Goal: Information Seeking & Learning: Learn about a topic

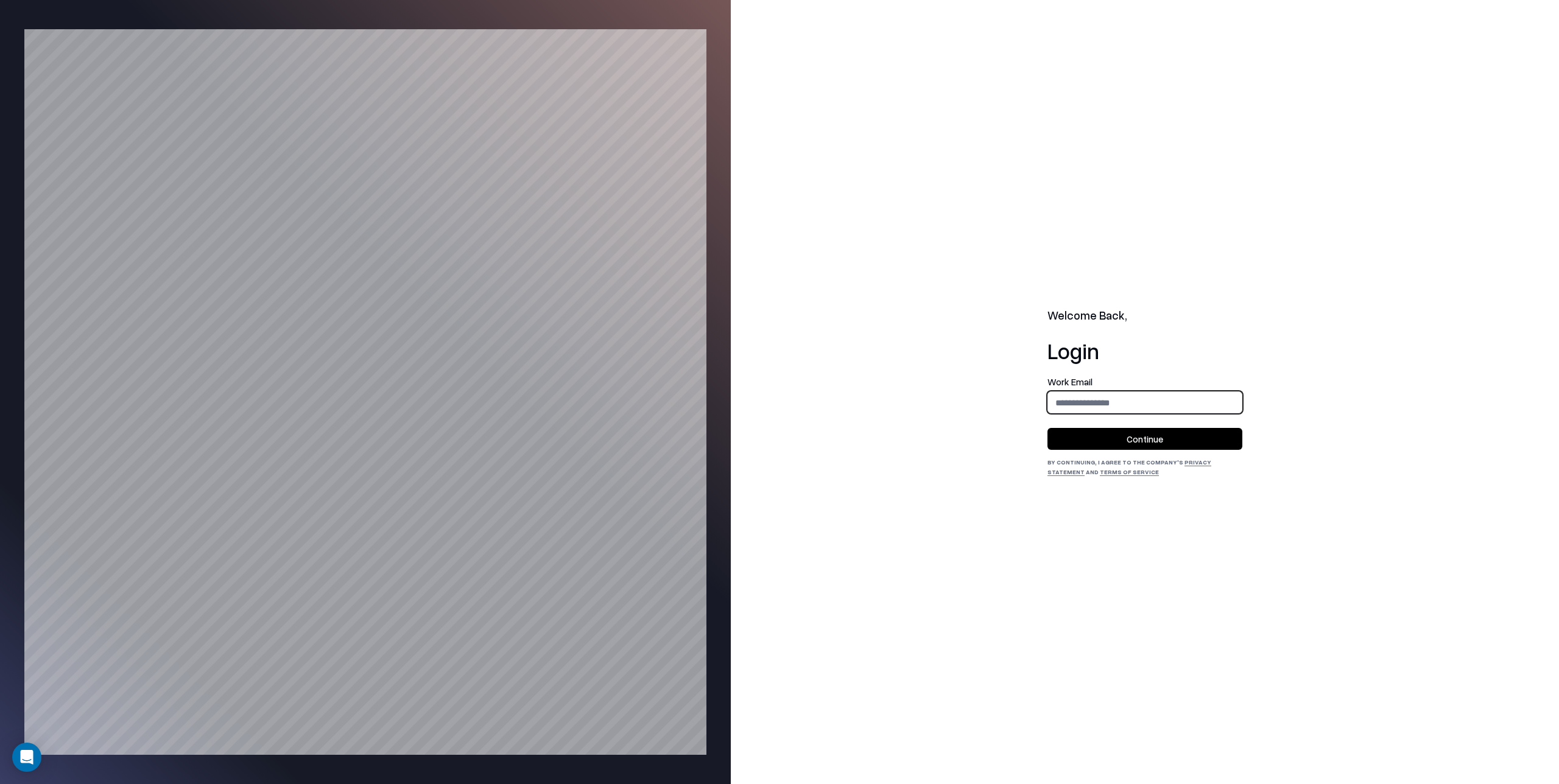
click at [1061, 402] on input "email" at bounding box center [1145, 403] width 194 height 23
type input "**********"
click at [1146, 439] on button "Continue" at bounding box center [1145, 439] width 195 height 22
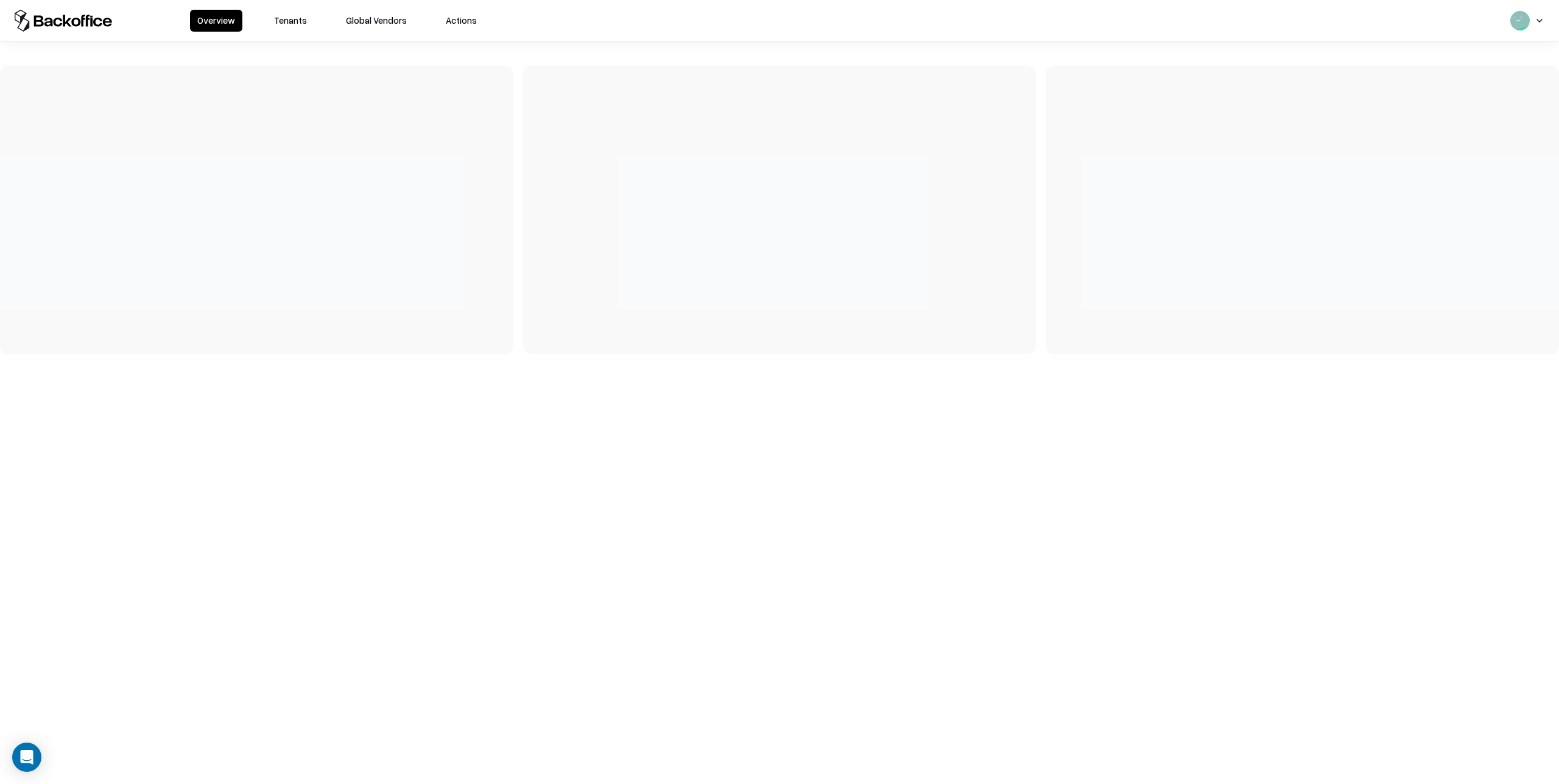
click at [292, 19] on button "Tenants" at bounding box center [290, 21] width 47 height 22
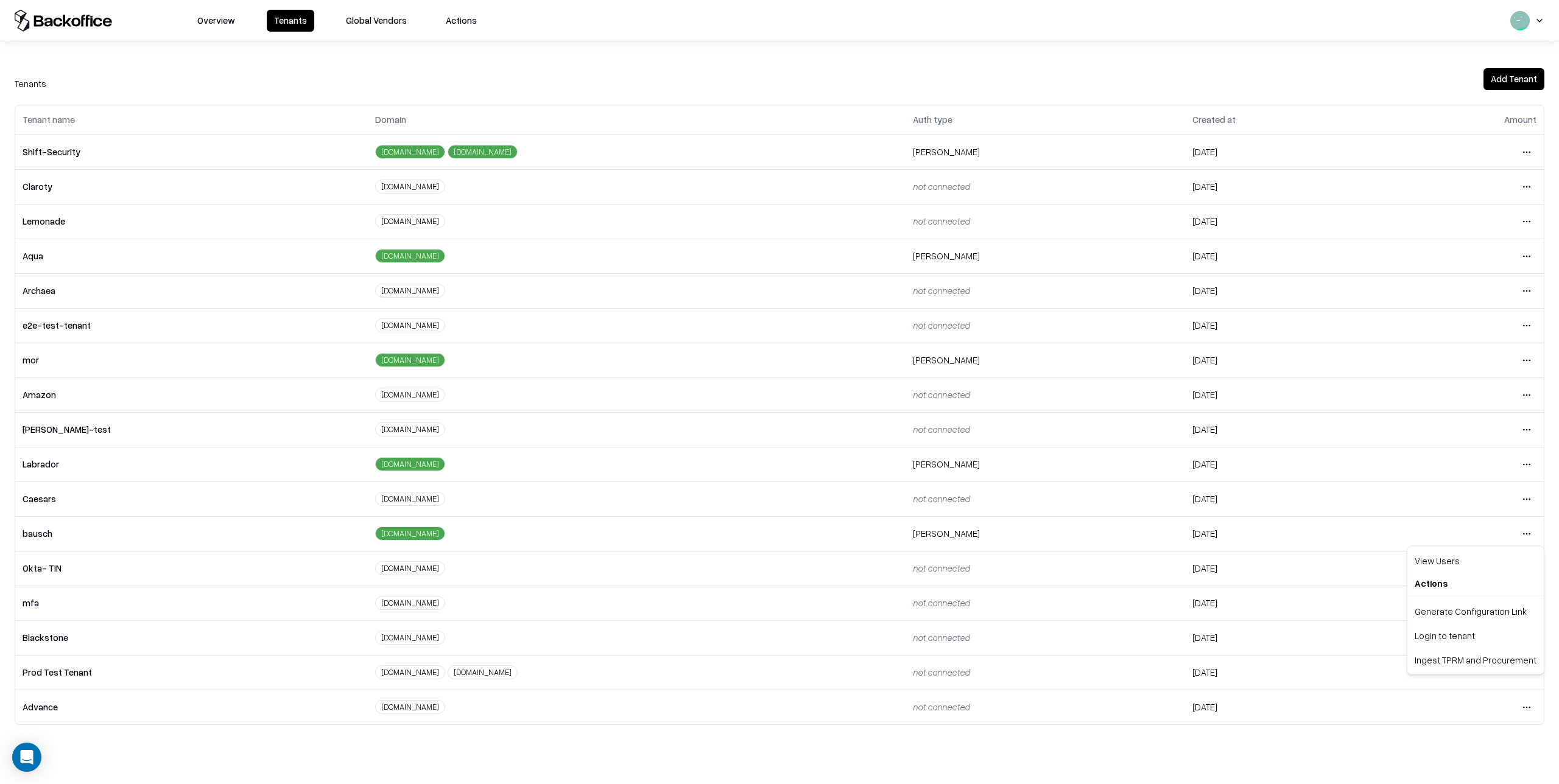
click at [1526, 533] on html "Overview Tenants Global Vendors Actions Tenants Add Tenant Tenant name Domain A…" at bounding box center [780, 392] width 1559 height 784
click at [1455, 638] on div "Login to tenant" at bounding box center [1476, 636] width 132 height 24
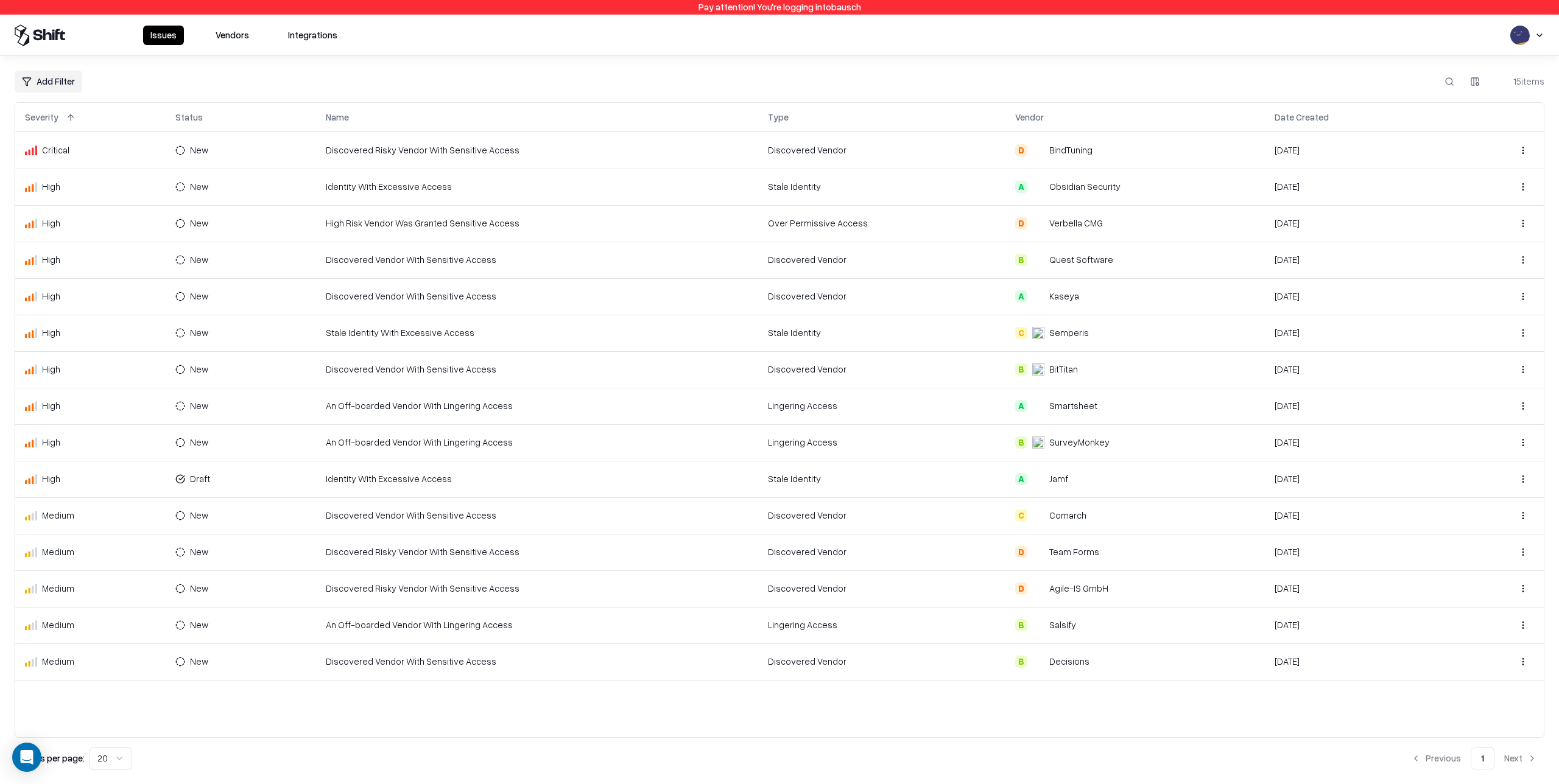
click at [234, 35] on button "Vendors" at bounding box center [232, 35] width 48 height 19
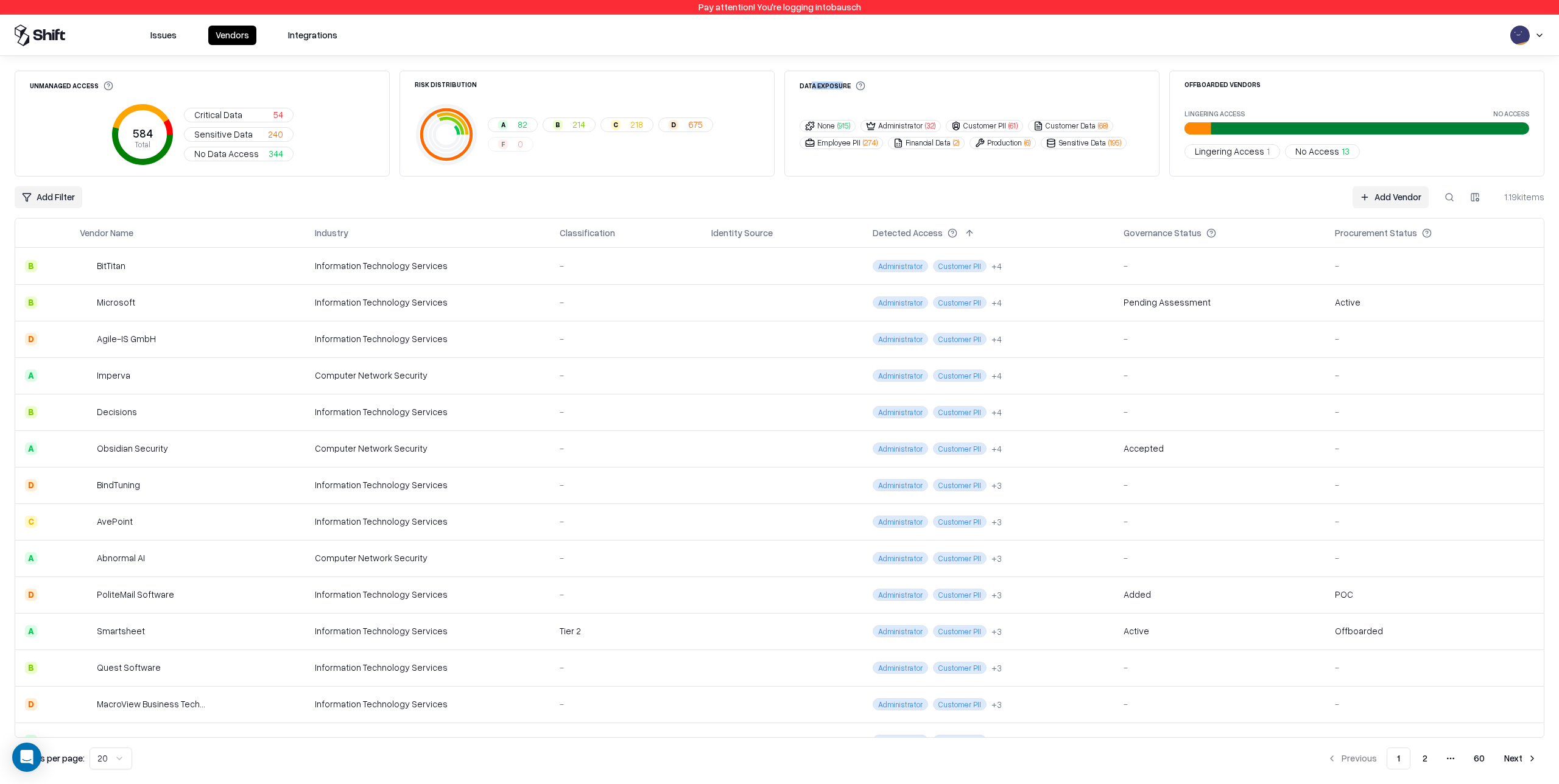
drag, startPoint x: 812, startPoint y: 86, endPoint x: 843, endPoint y: 86, distance: 31.0
click at [843, 86] on div "Data Exposure" at bounding box center [832, 85] width 65 height 10
click at [834, 86] on div "Data Exposure" at bounding box center [832, 85] width 65 height 10
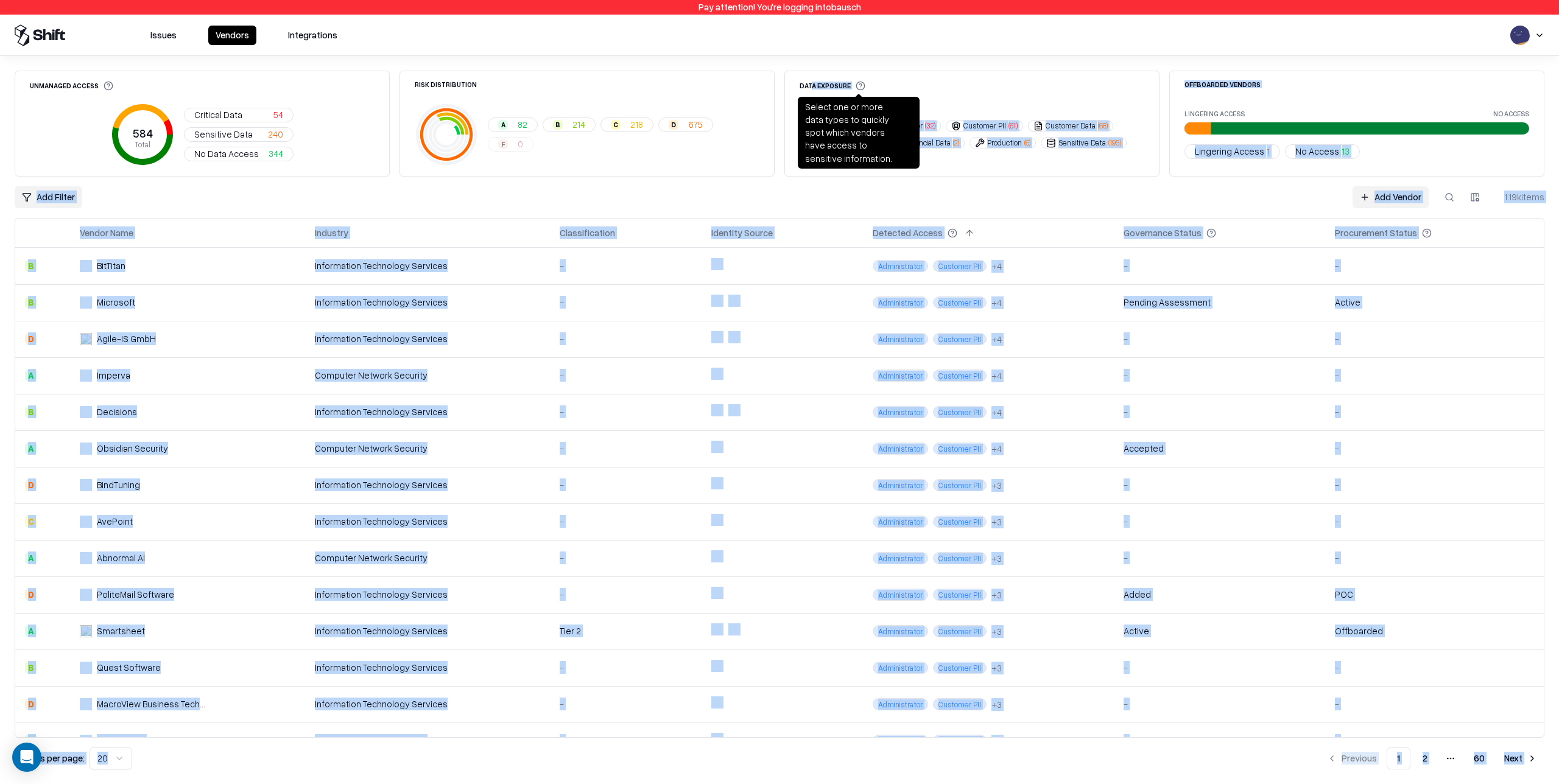
drag, startPoint x: 812, startPoint y: 86, endPoint x: 842, endPoint y: 91, distance: 30.4
click at [857, 87] on div "Data Exposure" at bounding box center [832, 85] width 65 height 10
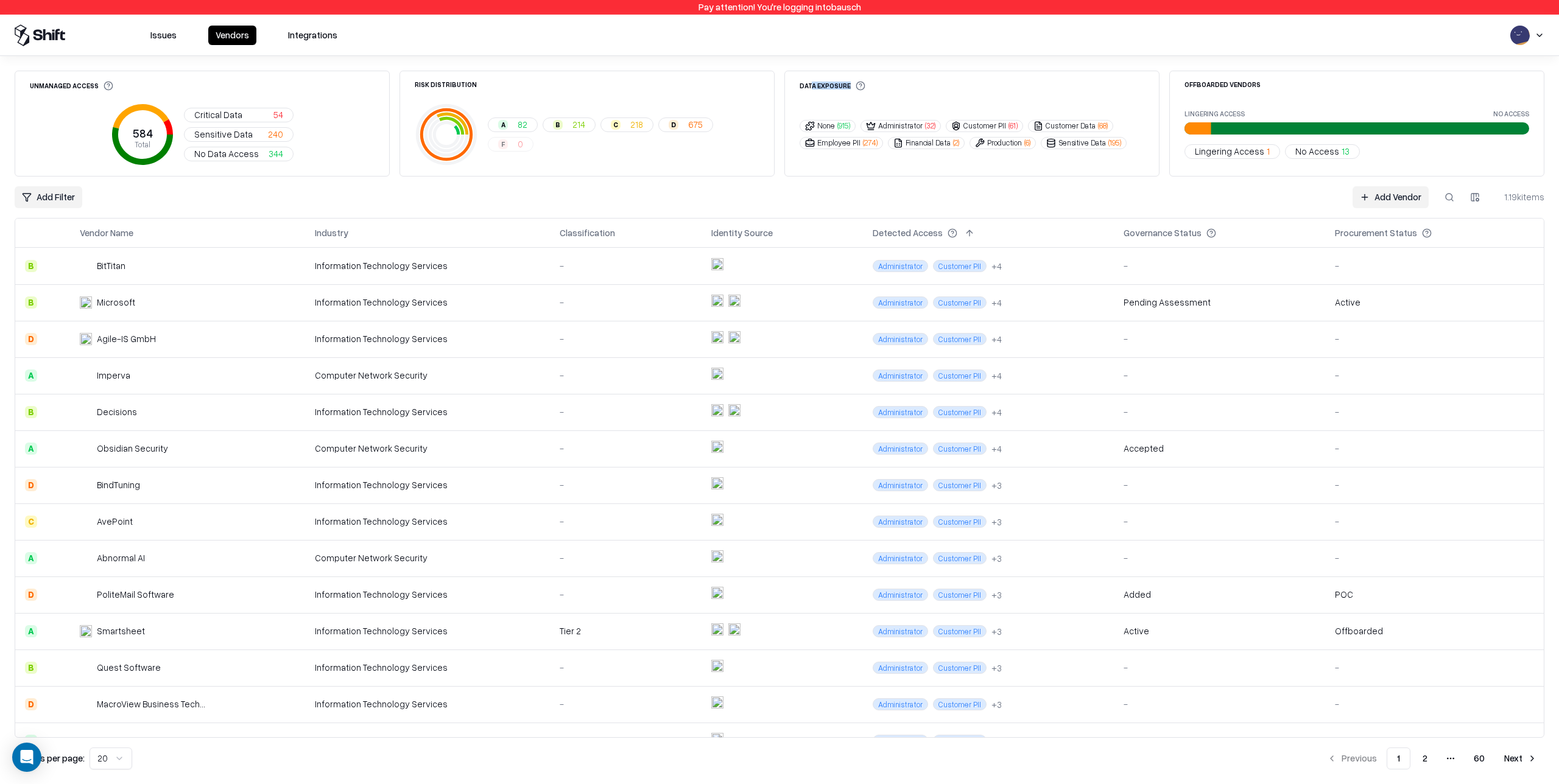
drag, startPoint x: 795, startPoint y: 93, endPoint x: 804, endPoint y: 94, distance: 9.1
click at [795, 92] on div "Data Exposure" at bounding box center [972, 87] width 374 height 12
click at [887, 97] on div "Data Exposure None ( 915 ) Administrator ( 32 ) Customer PII ( 61 ) Customer Da…" at bounding box center [972, 124] width 375 height 106
drag, startPoint x: 821, startPoint y: 85, endPoint x: 840, endPoint y: 85, distance: 19.0
click at [840, 85] on div "Data Exposure" at bounding box center [832, 85] width 65 height 10
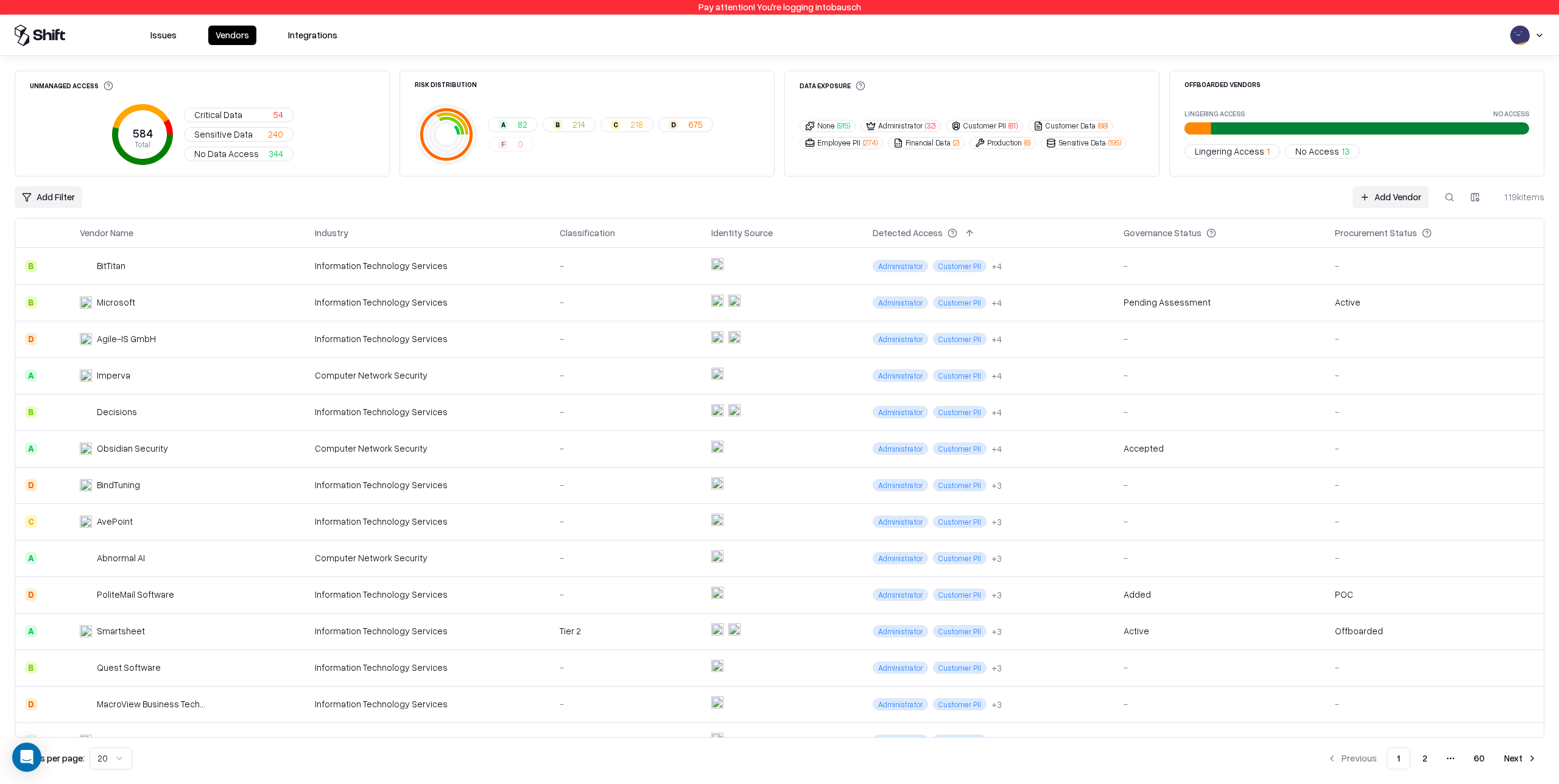
click at [905, 101] on div "Data Exposure None ( 915 ) Administrator ( 32 ) Customer PII ( 61 ) Customer Da…" at bounding box center [972, 124] width 375 height 106
click at [778, 266] on td at bounding box center [782, 266] width 162 height 37
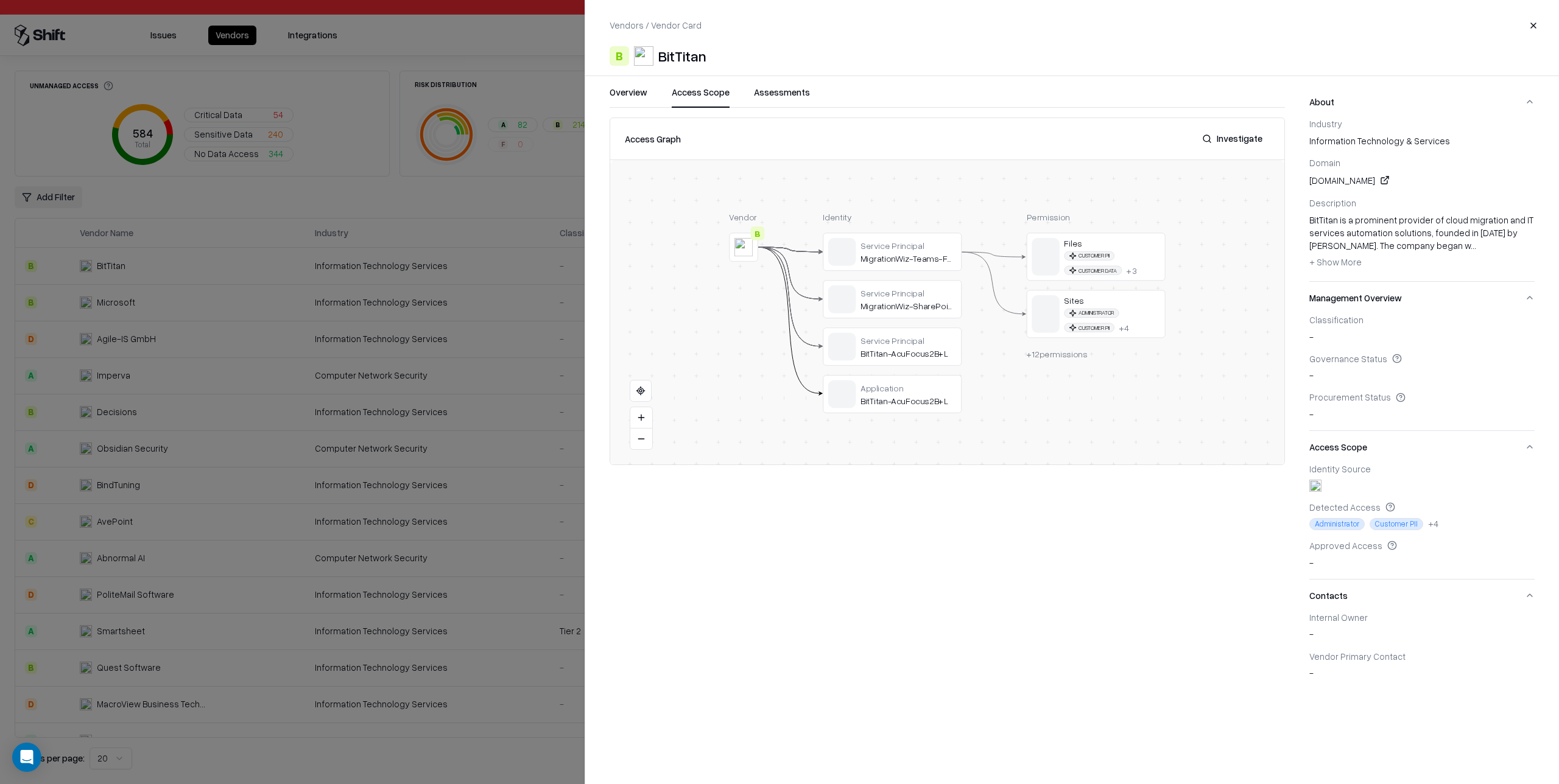
click at [700, 94] on button "Access Scope" at bounding box center [701, 97] width 58 height 22
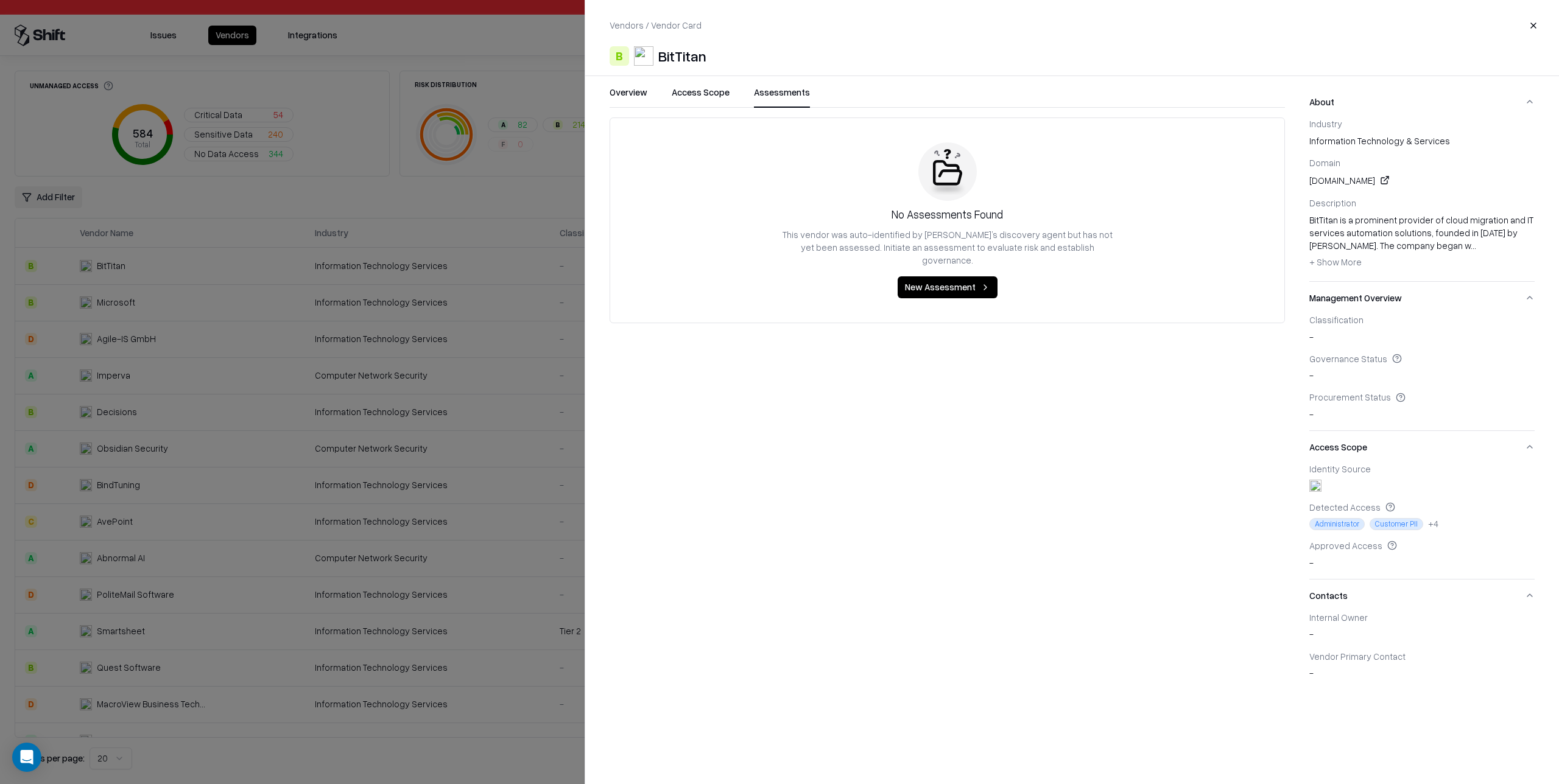
click at [799, 96] on button "Assessments" at bounding box center [782, 97] width 56 height 22
click at [691, 97] on button "Access Scope" at bounding box center [701, 97] width 58 height 22
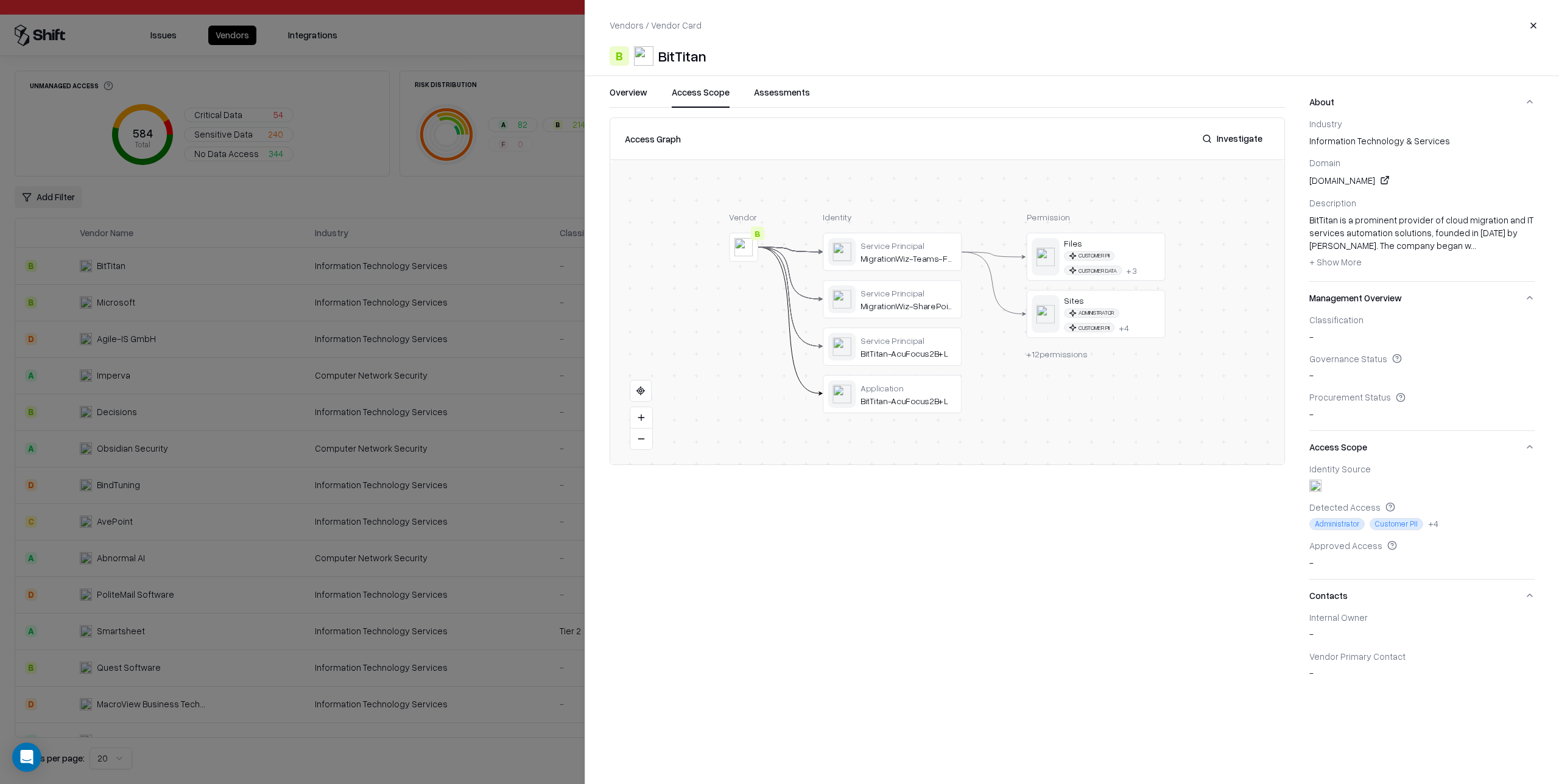
click at [635, 99] on button "Overview" at bounding box center [629, 97] width 38 height 22
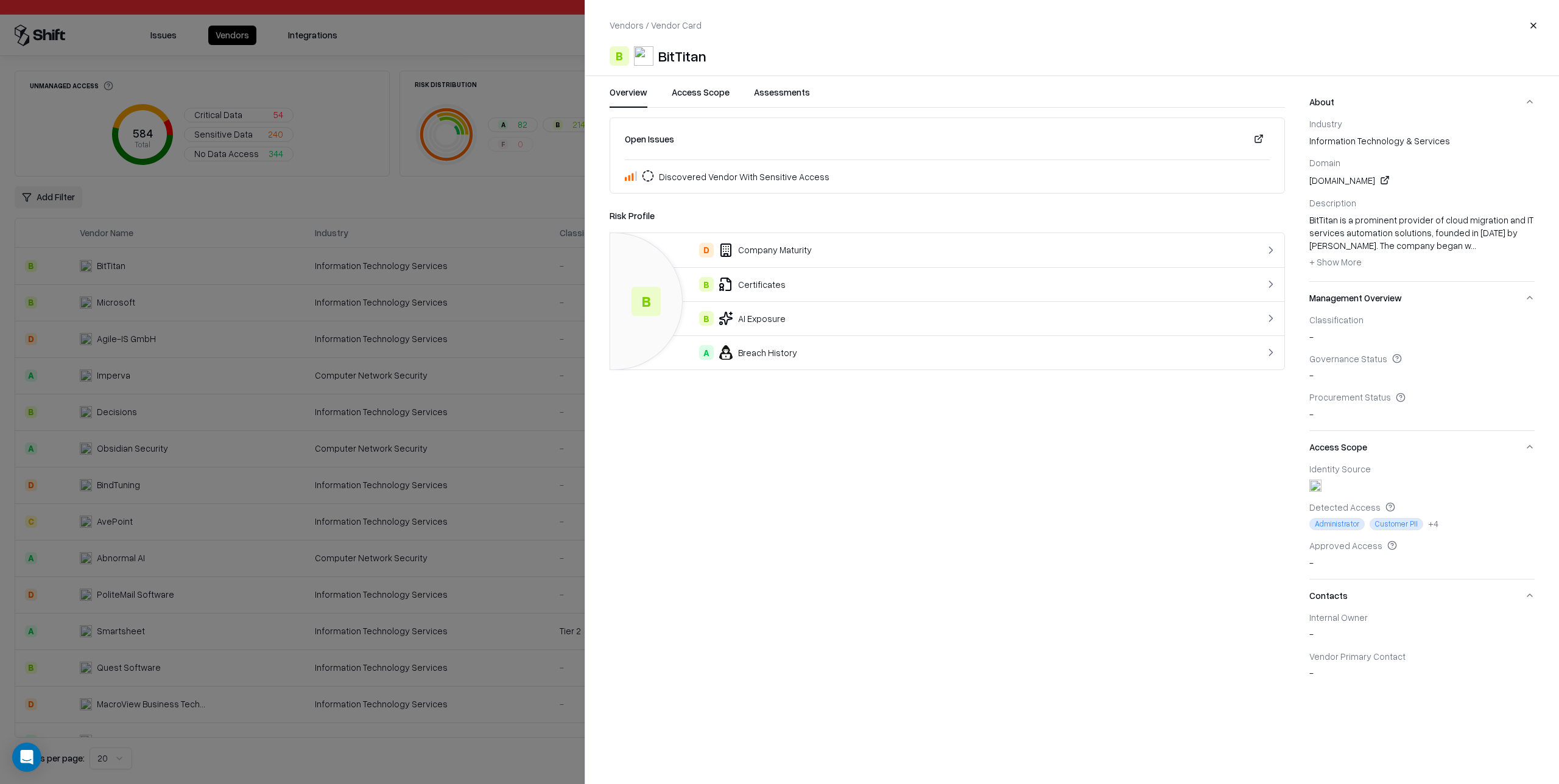
click at [703, 97] on button "Access Scope" at bounding box center [701, 97] width 58 height 22
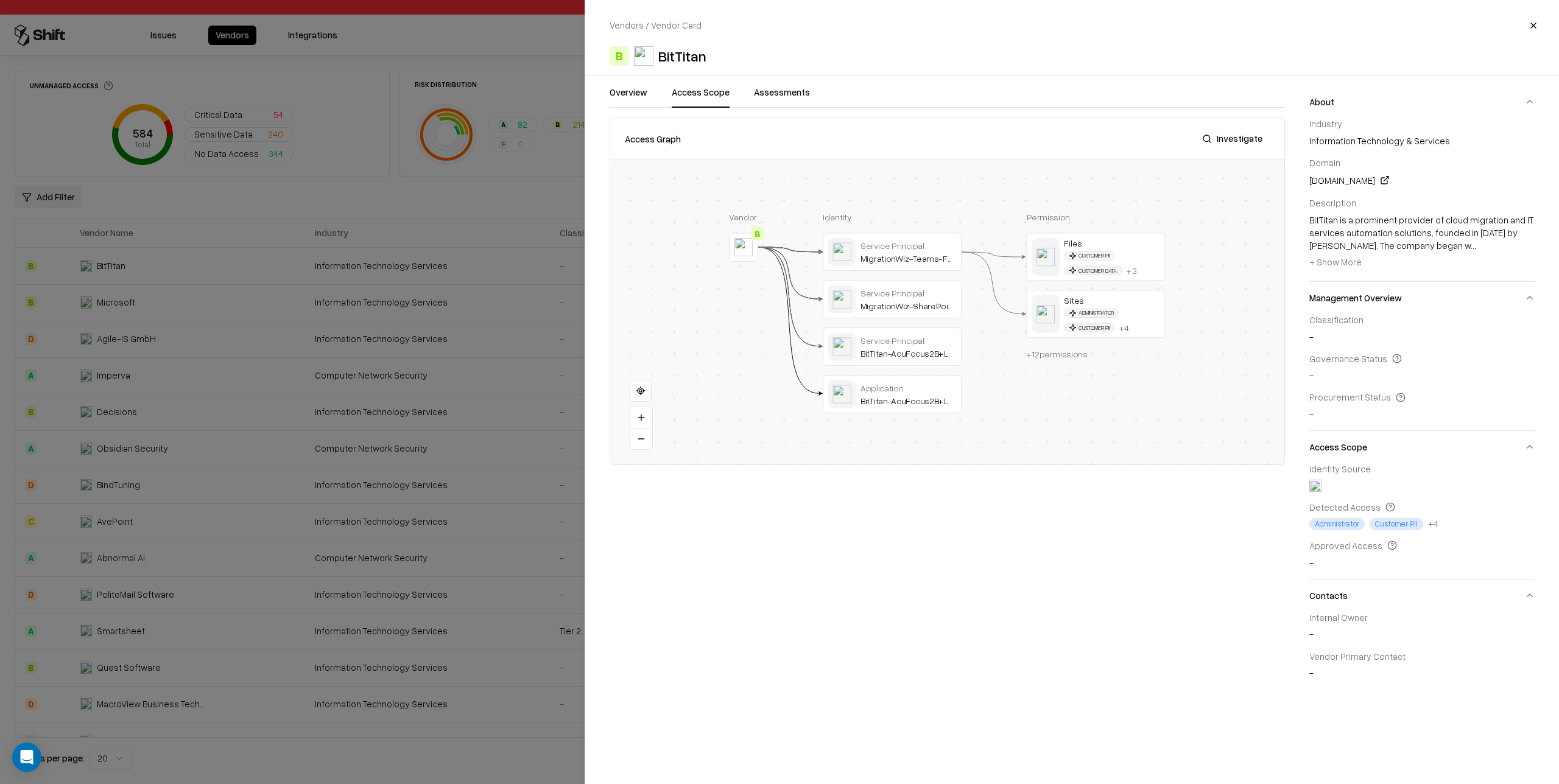
click at [762, 95] on button "Assessments" at bounding box center [782, 97] width 56 height 22
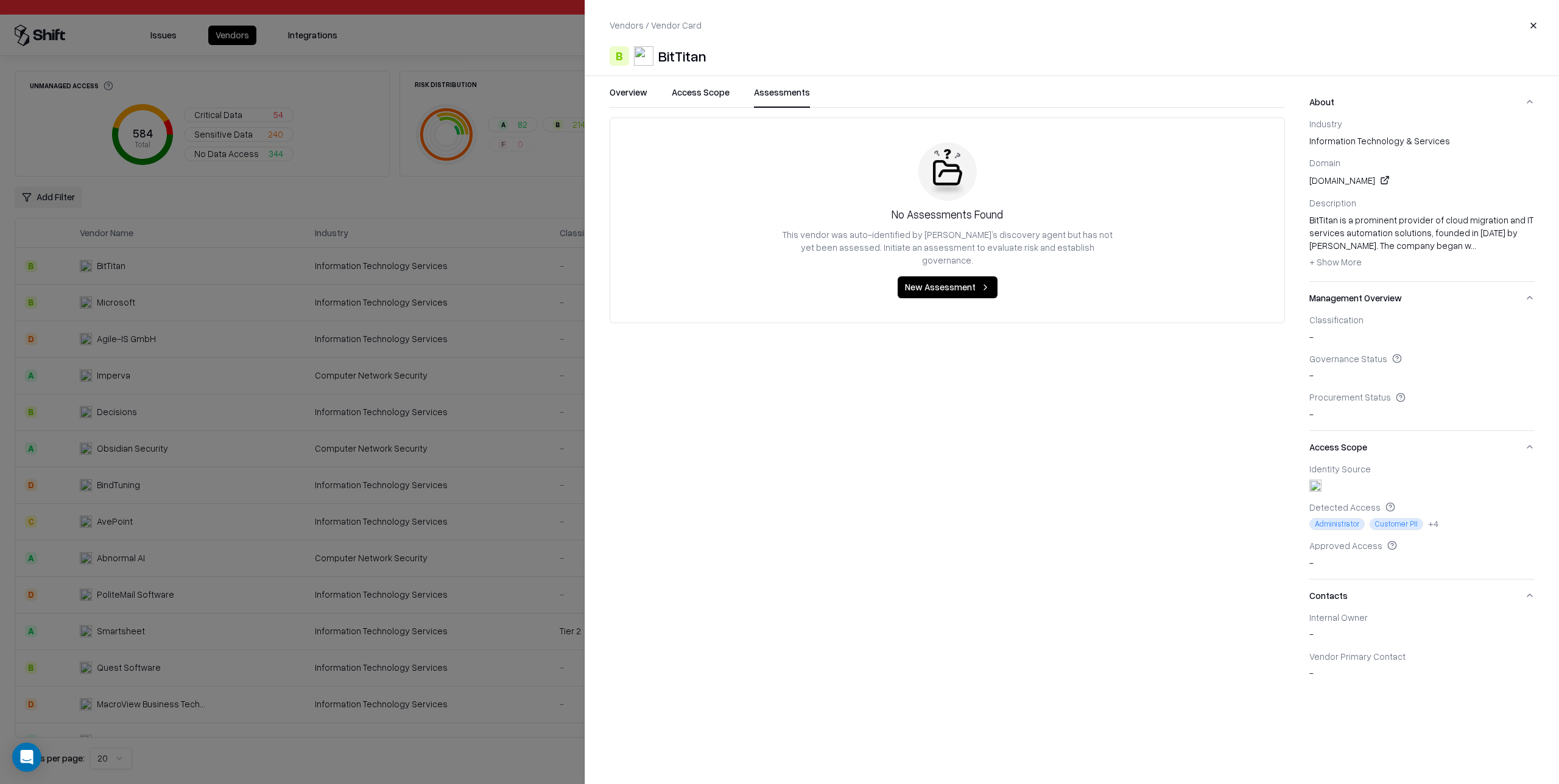
click at [688, 99] on button "Access Scope" at bounding box center [701, 97] width 58 height 22
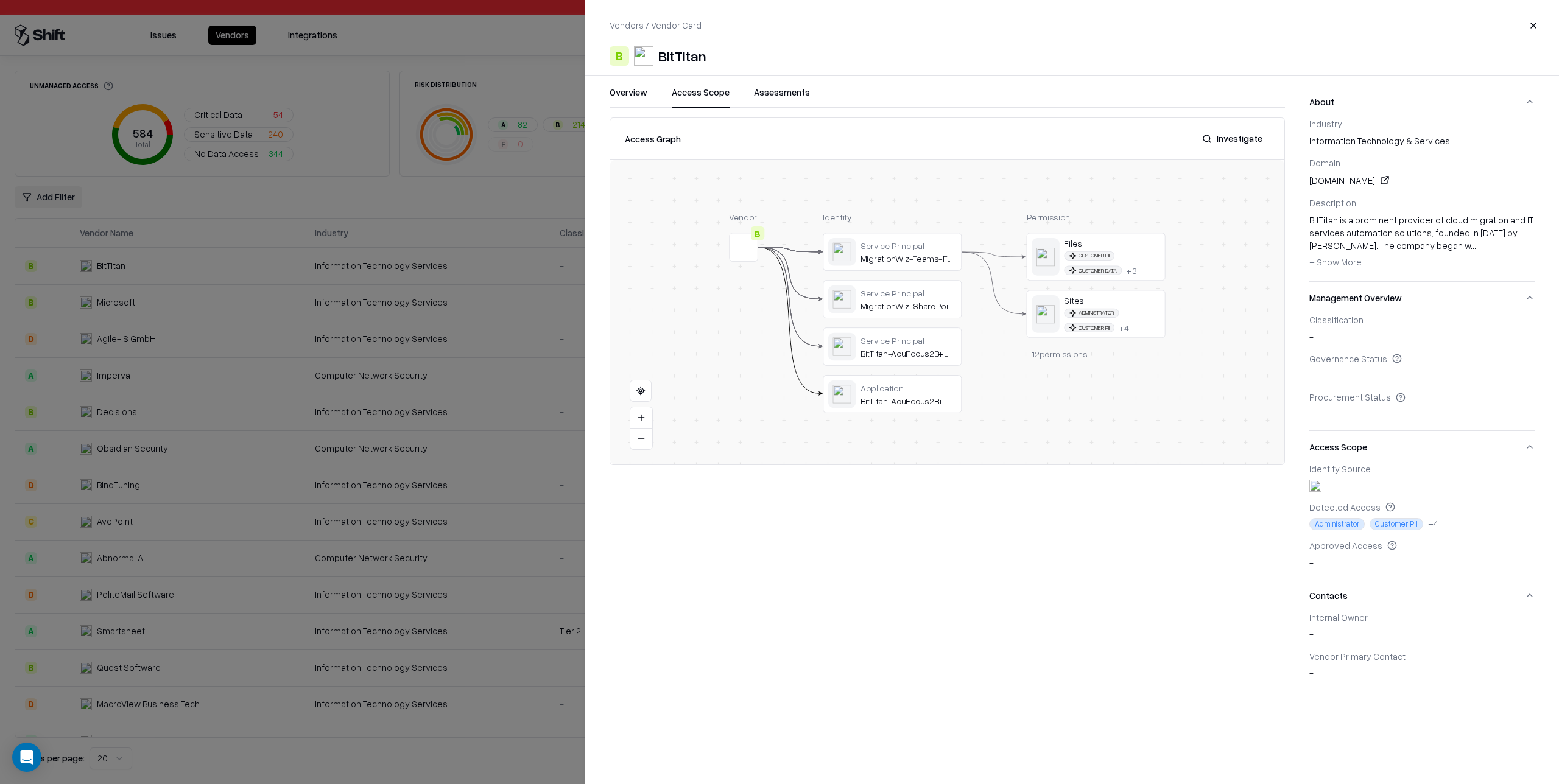
click at [637, 100] on button "Overview" at bounding box center [629, 97] width 38 height 22
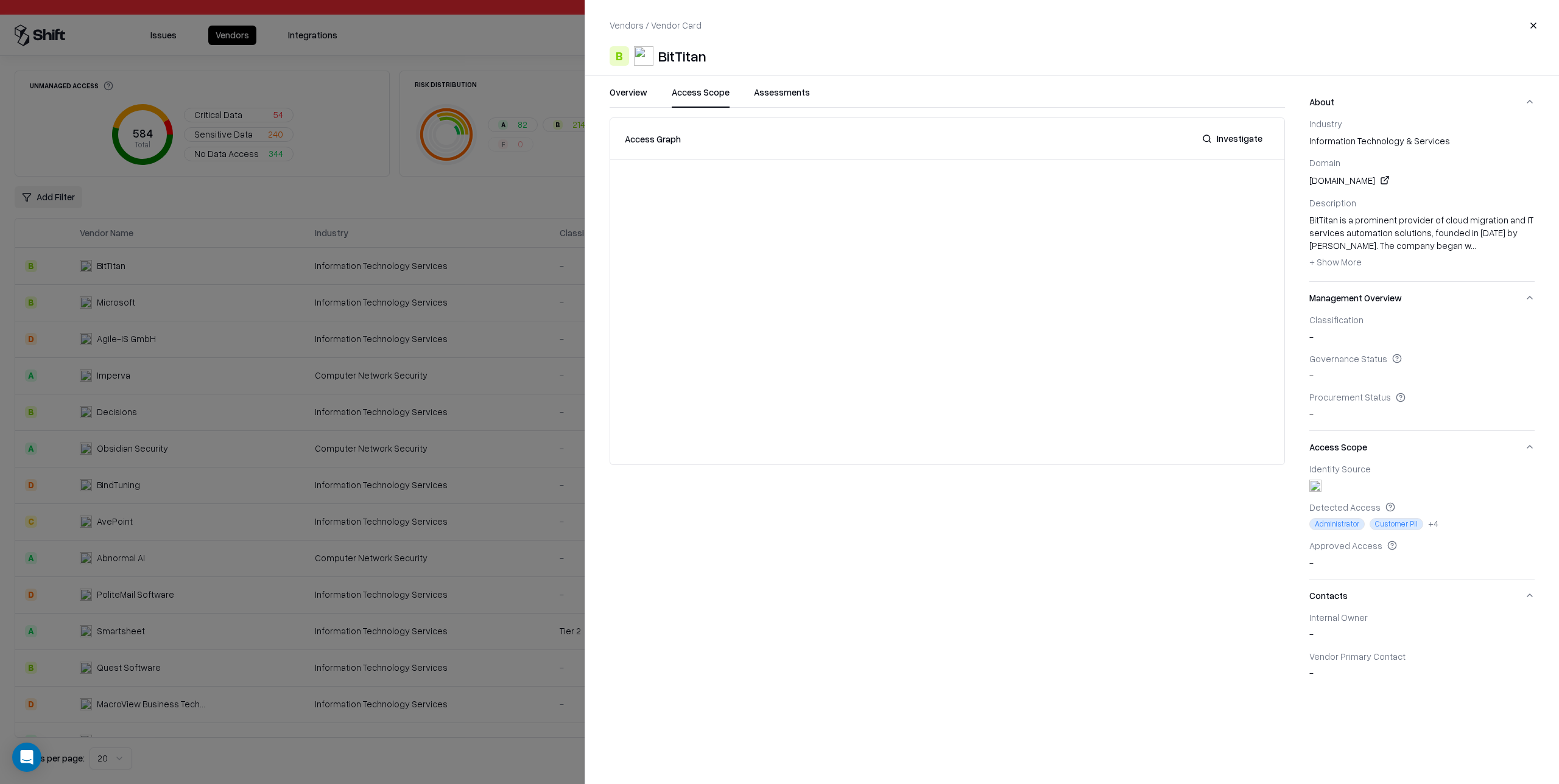
click at [704, 93] on button "Access Scope" at bounding box center [701, 97] width 58 height 22
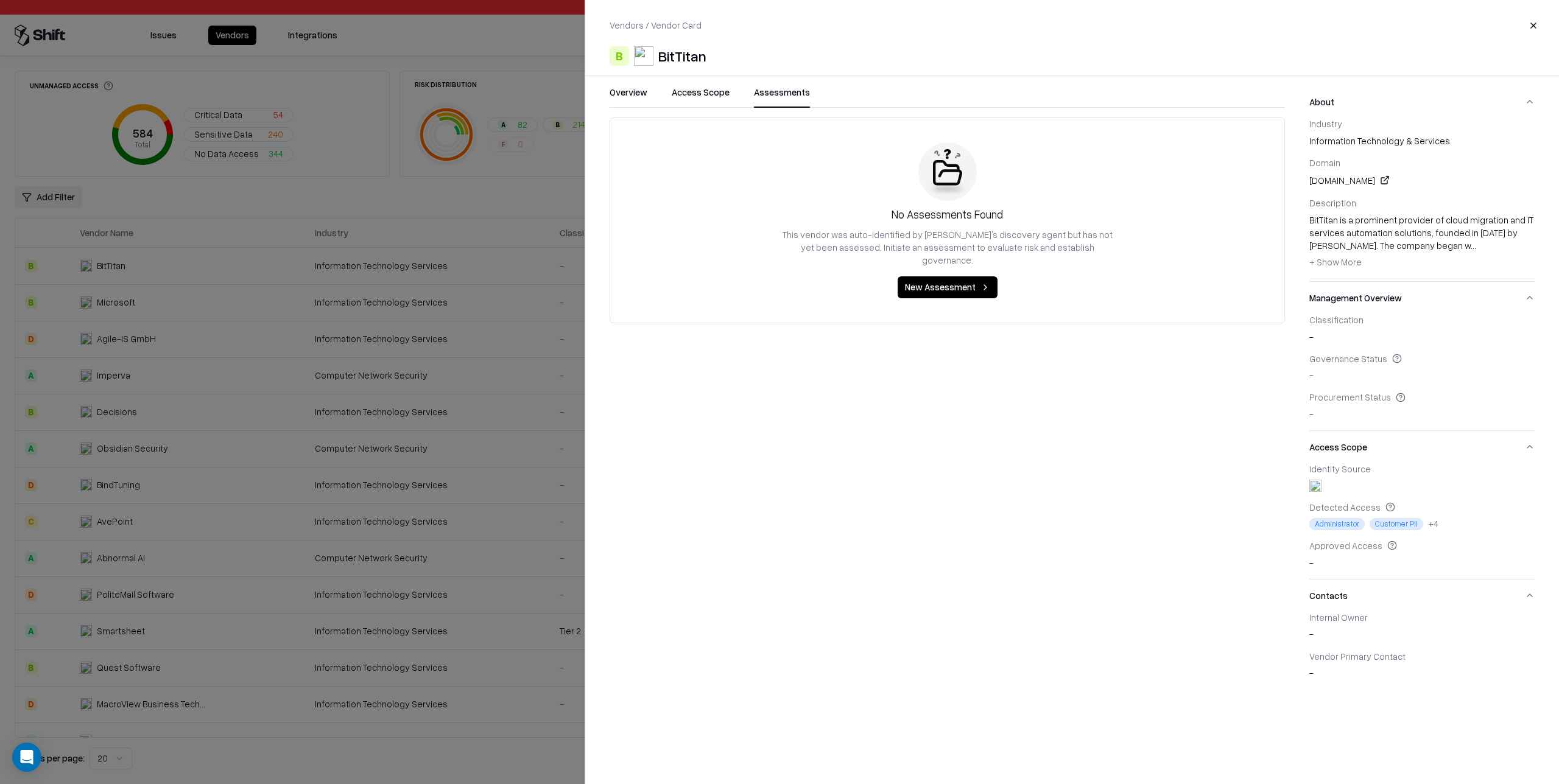
drag, startPoint x: 776, startPoint y: 91, endPoint x: 716, endPoint y: 97, distance: 60.3
click at [776, 91] on button "Assessments" at bounding box center [782, 97] width 56 height 22
click at [695, 96] on button "Access Scope" at bounding box center [701, 97] width 58 height 22
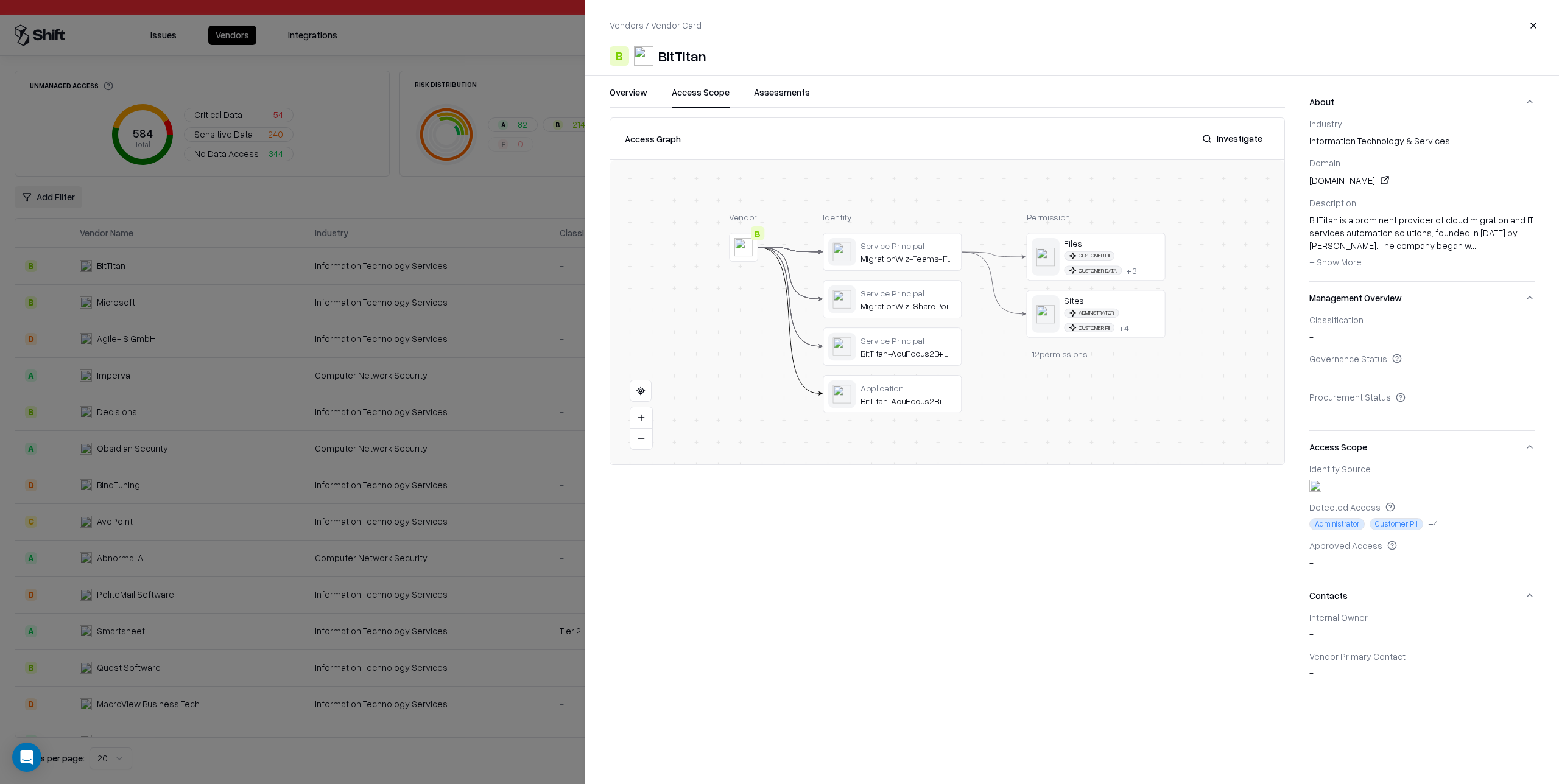
drag, startPoint x: 613, startPoint y: 91, endPoint x: 616, endPoint y: 104, distance: 13.3
click at [613, 91] on button "Overview" at bounding box center [629, 97] width 38 height 22
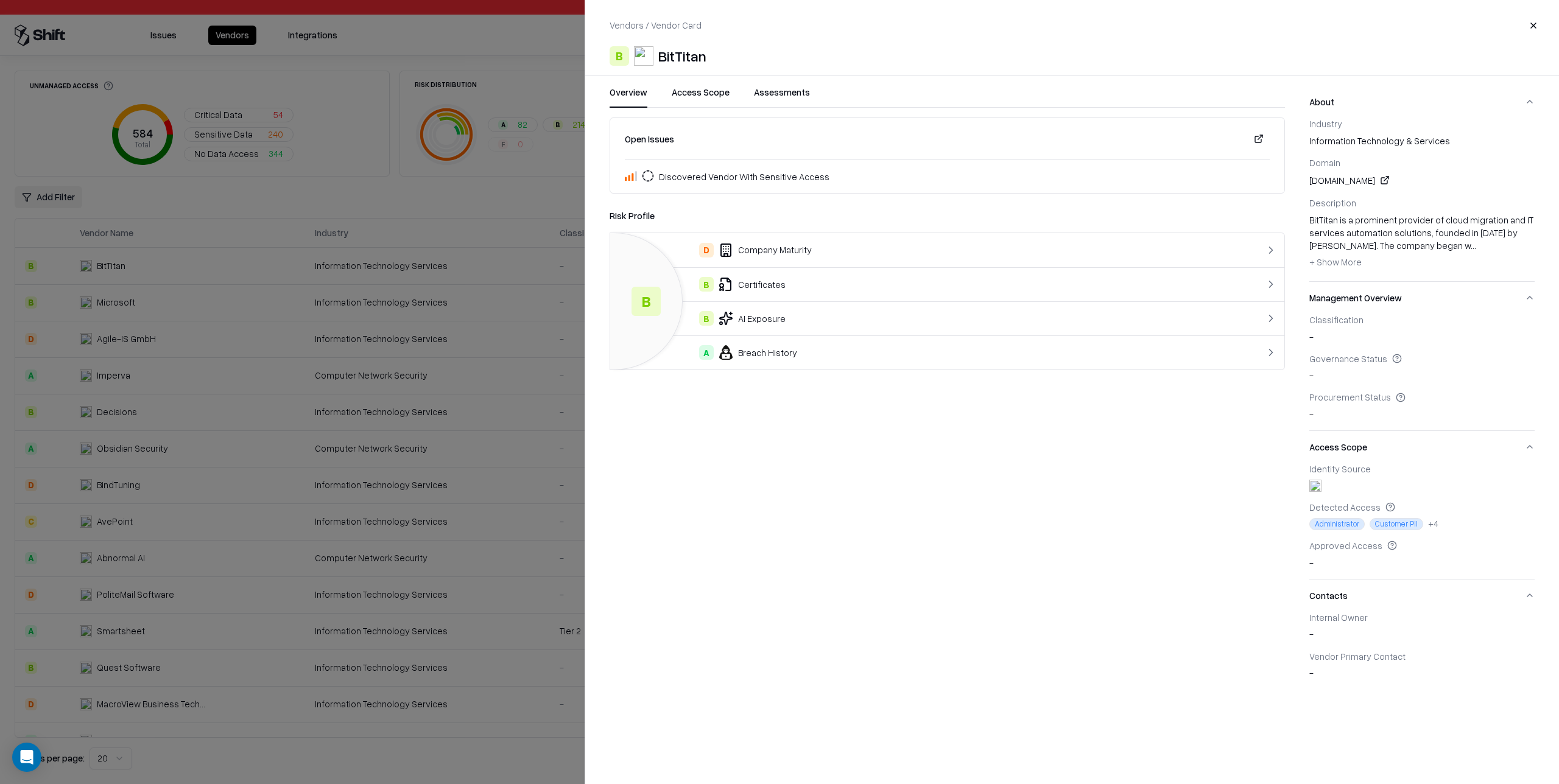
click at [708, 93] on button "Access Scope" at bounding box center [701, 97] width 58 height 22
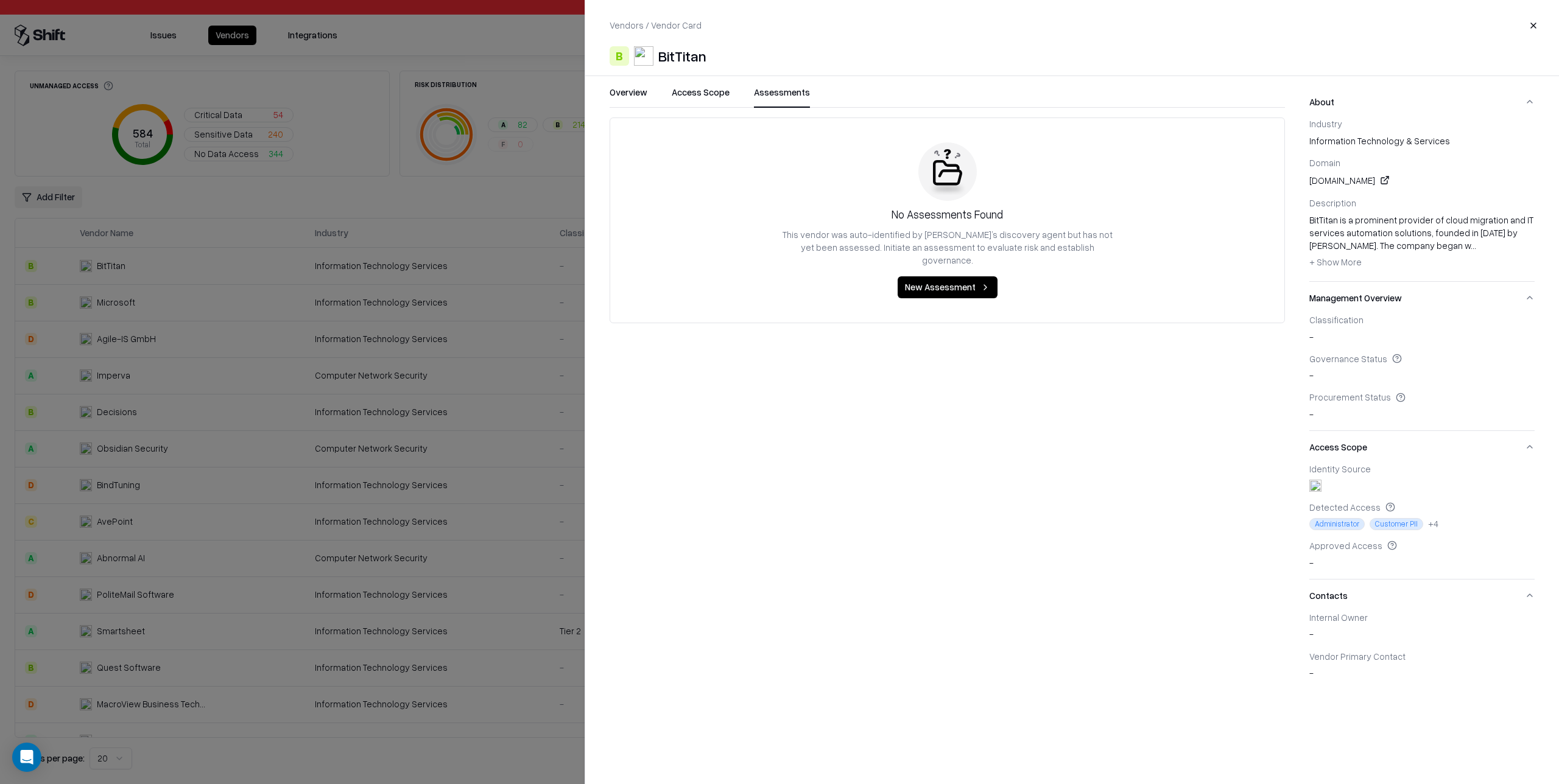
click at [790, 97] on button "Assessments" at bounding box center [782, 97] width 56 height 22
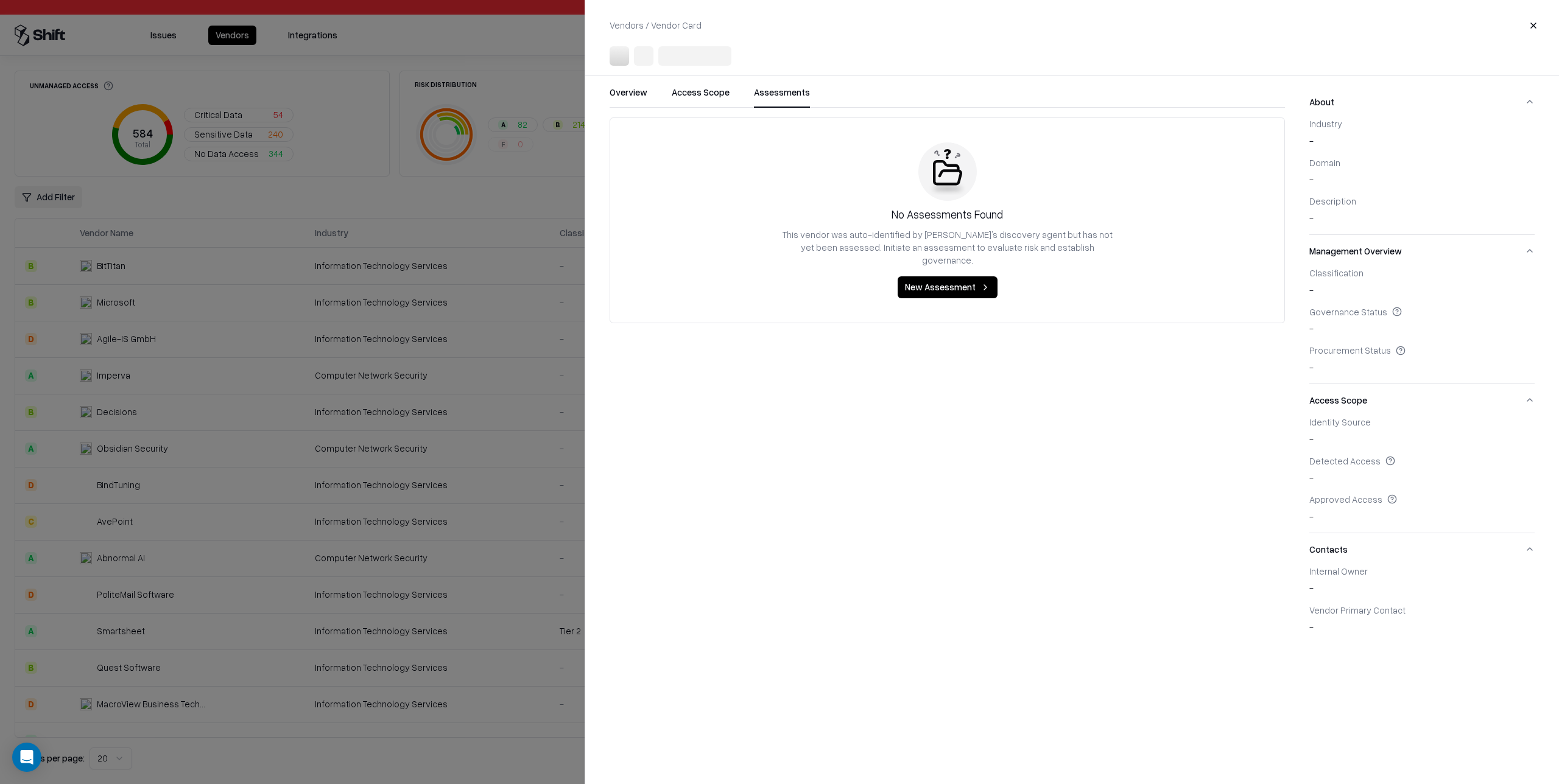
click at [254, 342] on div at bounding box center [780, 392] width 1559 height 784
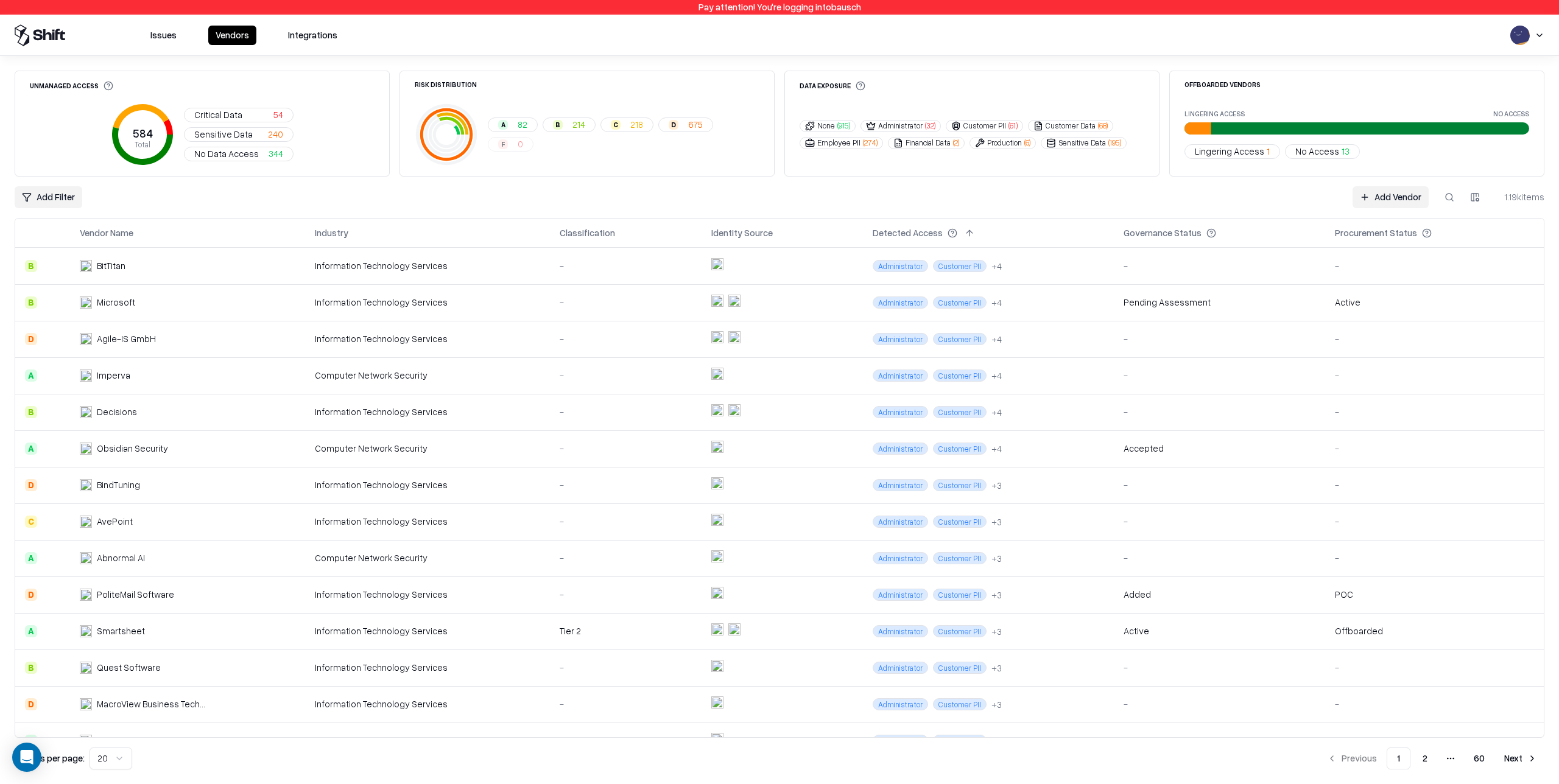
click at [1170, 315] on td "Pending Assessment" at bounding box center [1220, 303] width 211 height 37
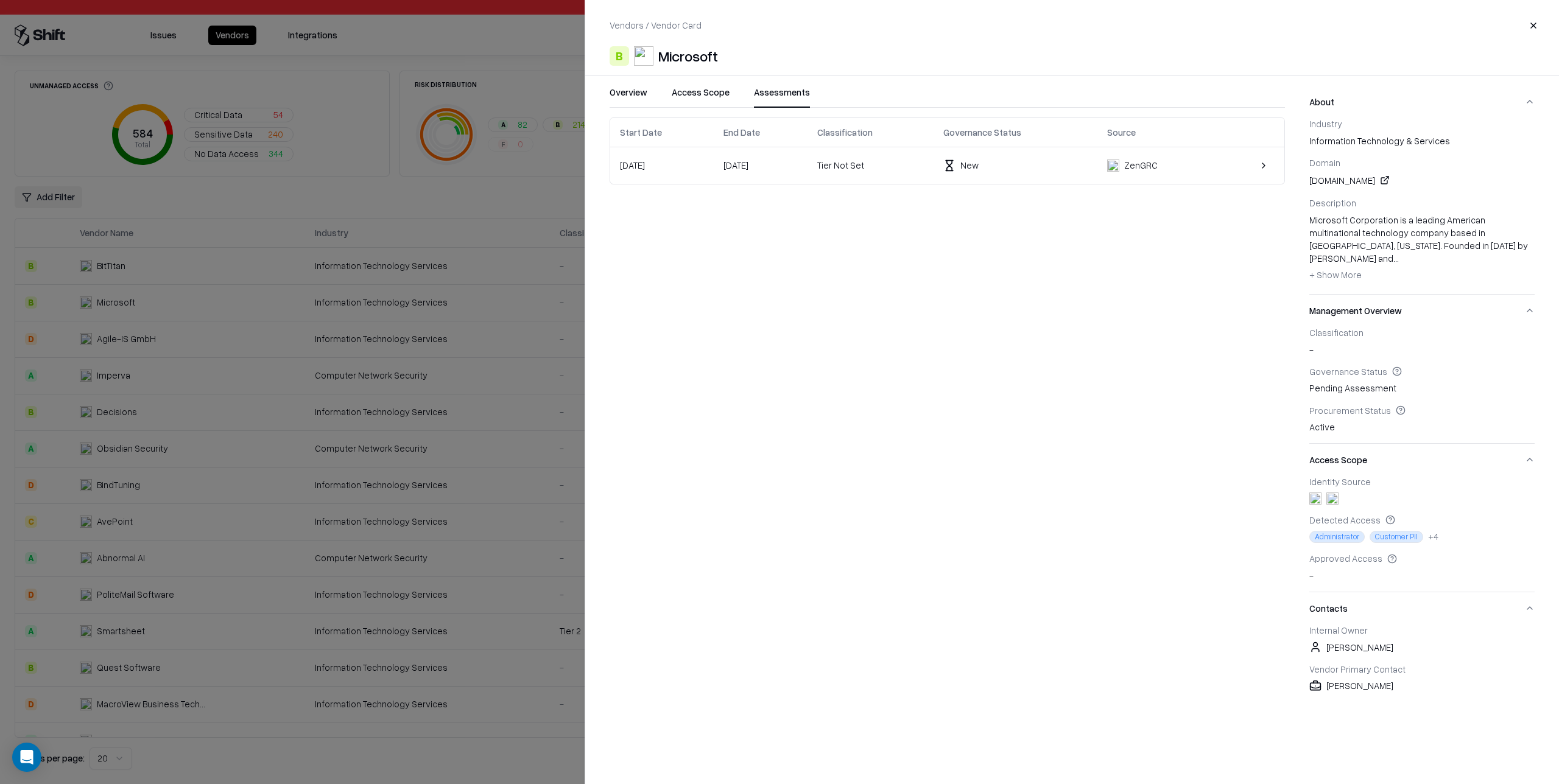
click at [790, 93] on button "Assessments" at bounding box center [782, 97] width 56 height 22
click at [993, 166] on div "New" at bounding box center [1015, 165] width 144 height 13
click at [1017, 166] on div "New" at bounding box center [1015, 165] width 144 height 13
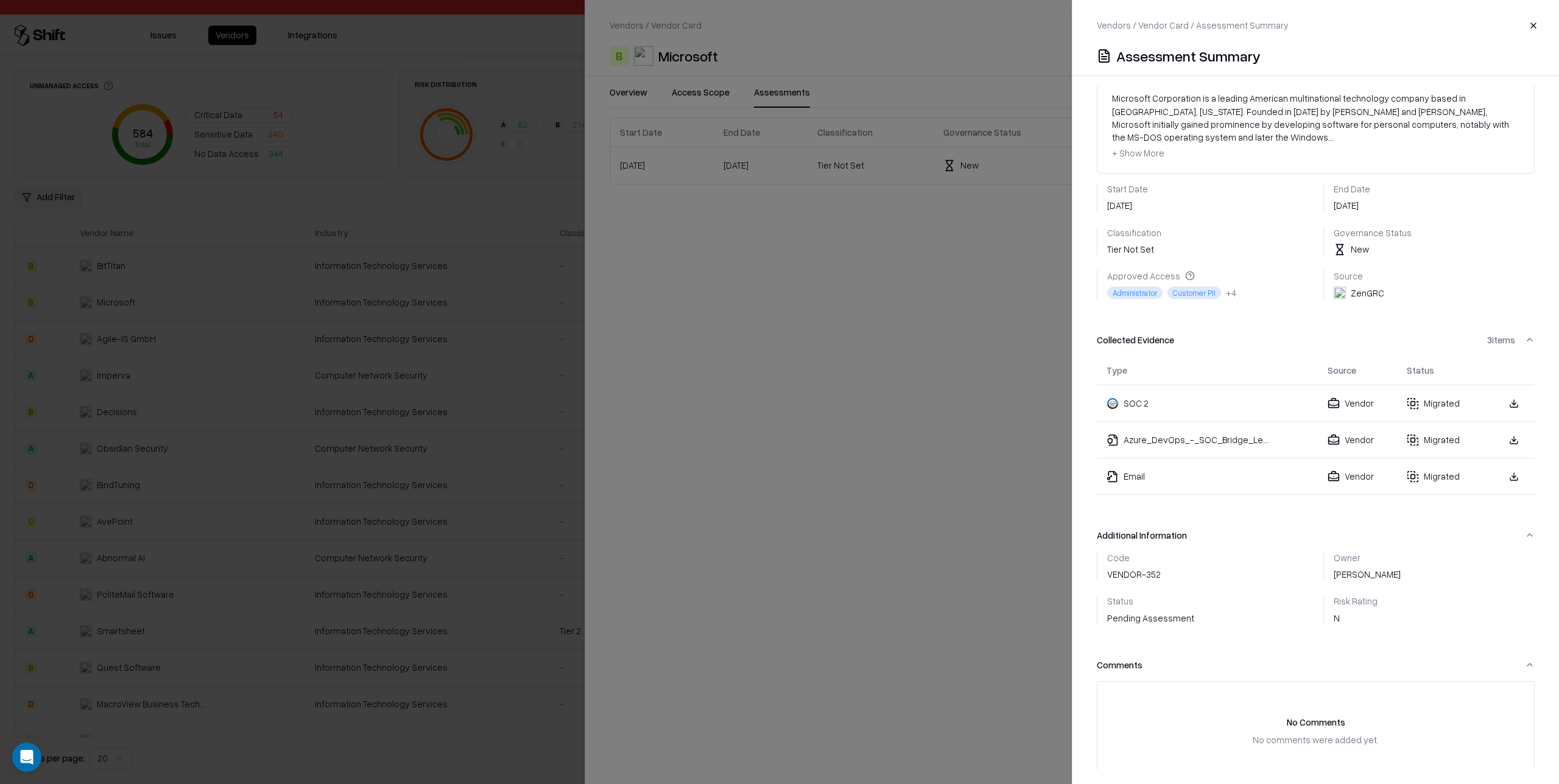
scroll to position [146, 0]
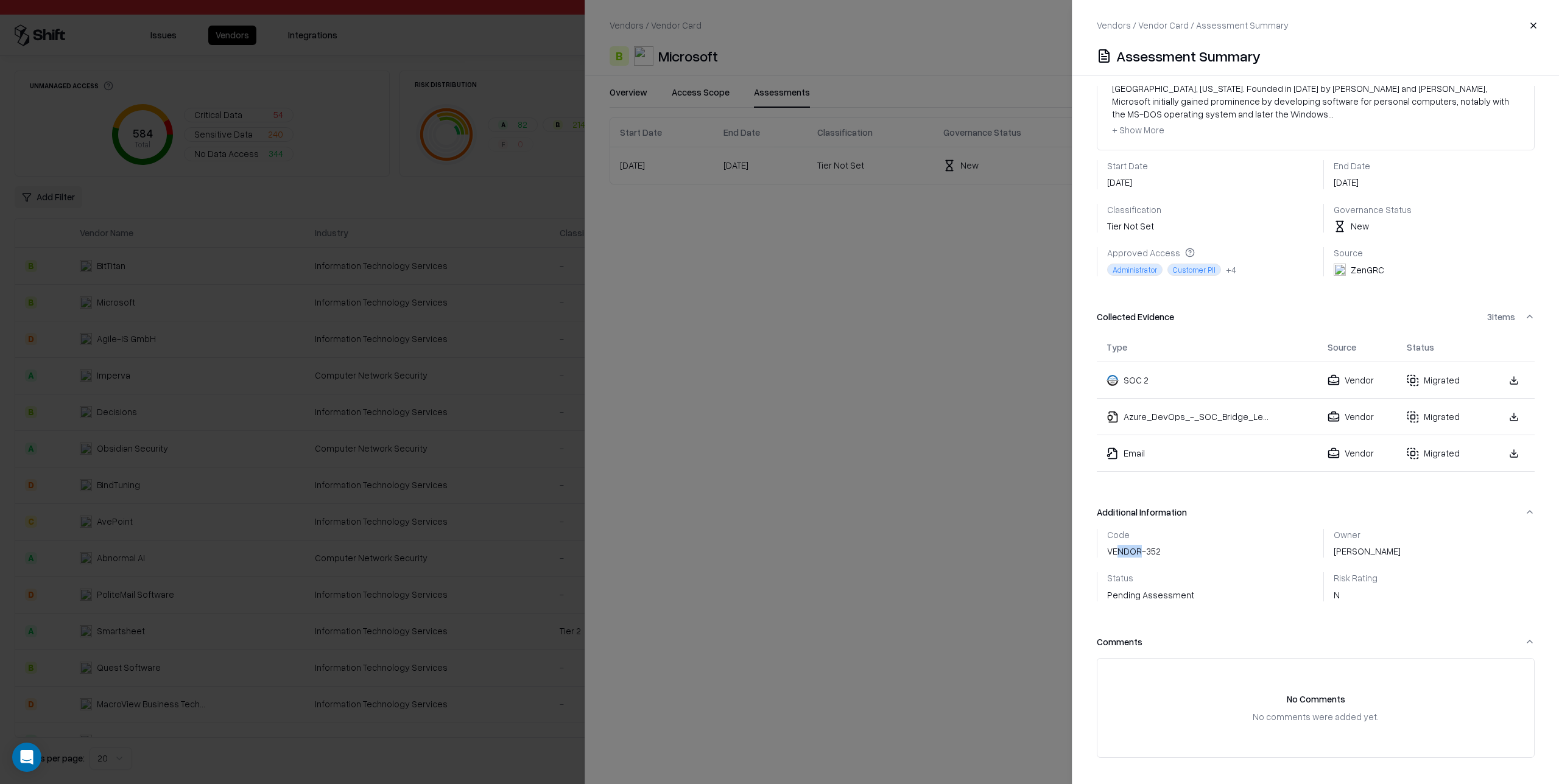
drag, startPoint x: 1117, startPoint y: 539, endPoint x: 1145, endPoint y: 540, distance: 28.0
click at [1142, 539] on div "Code VENDOR-352" at bounding box center [1134, 544] width 53 height 29
click at [1192, 546] on div "Code VENDOR-352 Owner Pavan Valluri Status Pending Assessment Risk Rating N" at bounding box center [1316, 565] width 438 height 73
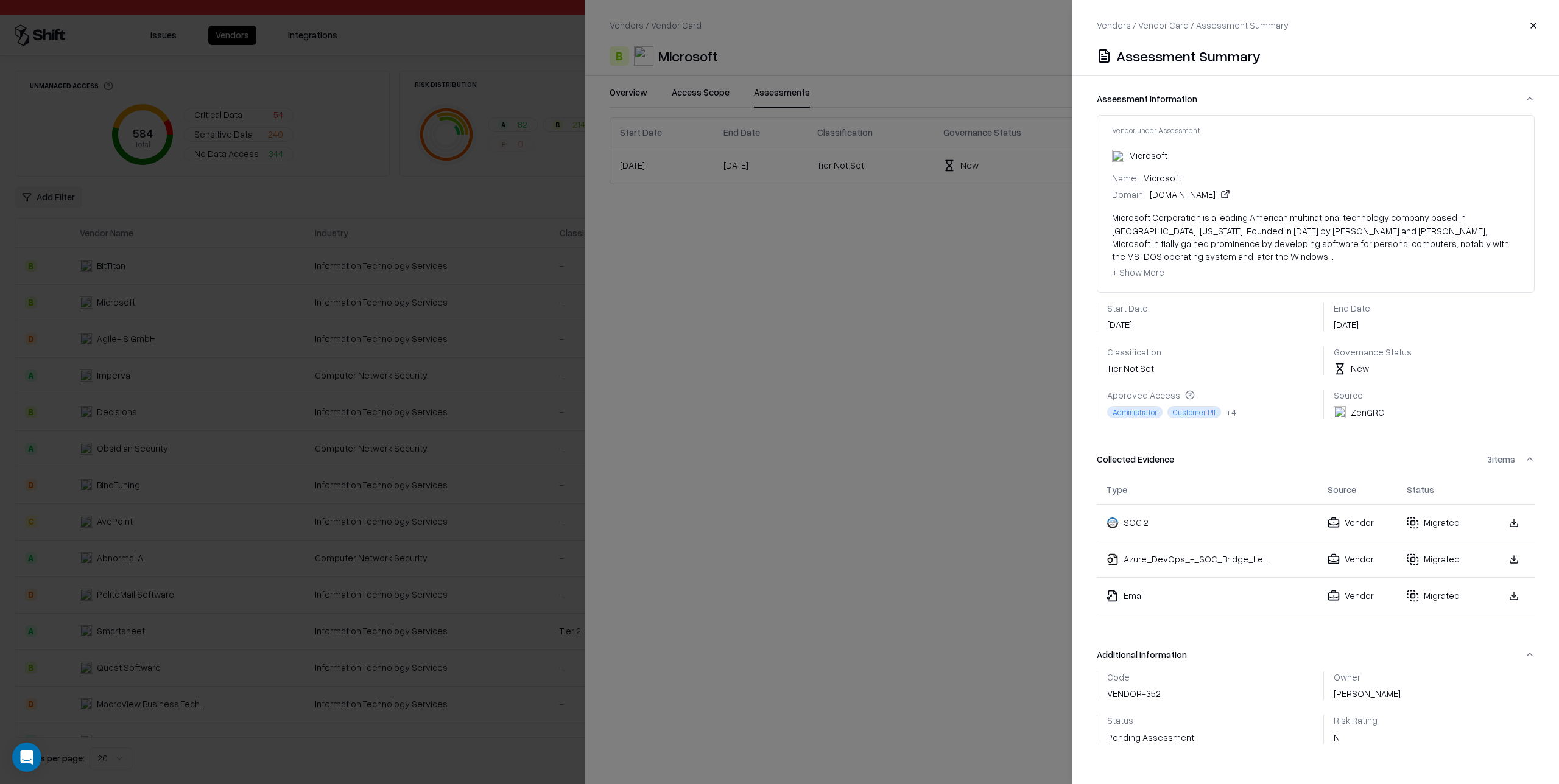
scroll to position [0, 0]
click at [1140, 270] on span "+ Show More" at bounding box center [1138, 275] width 52 height 11
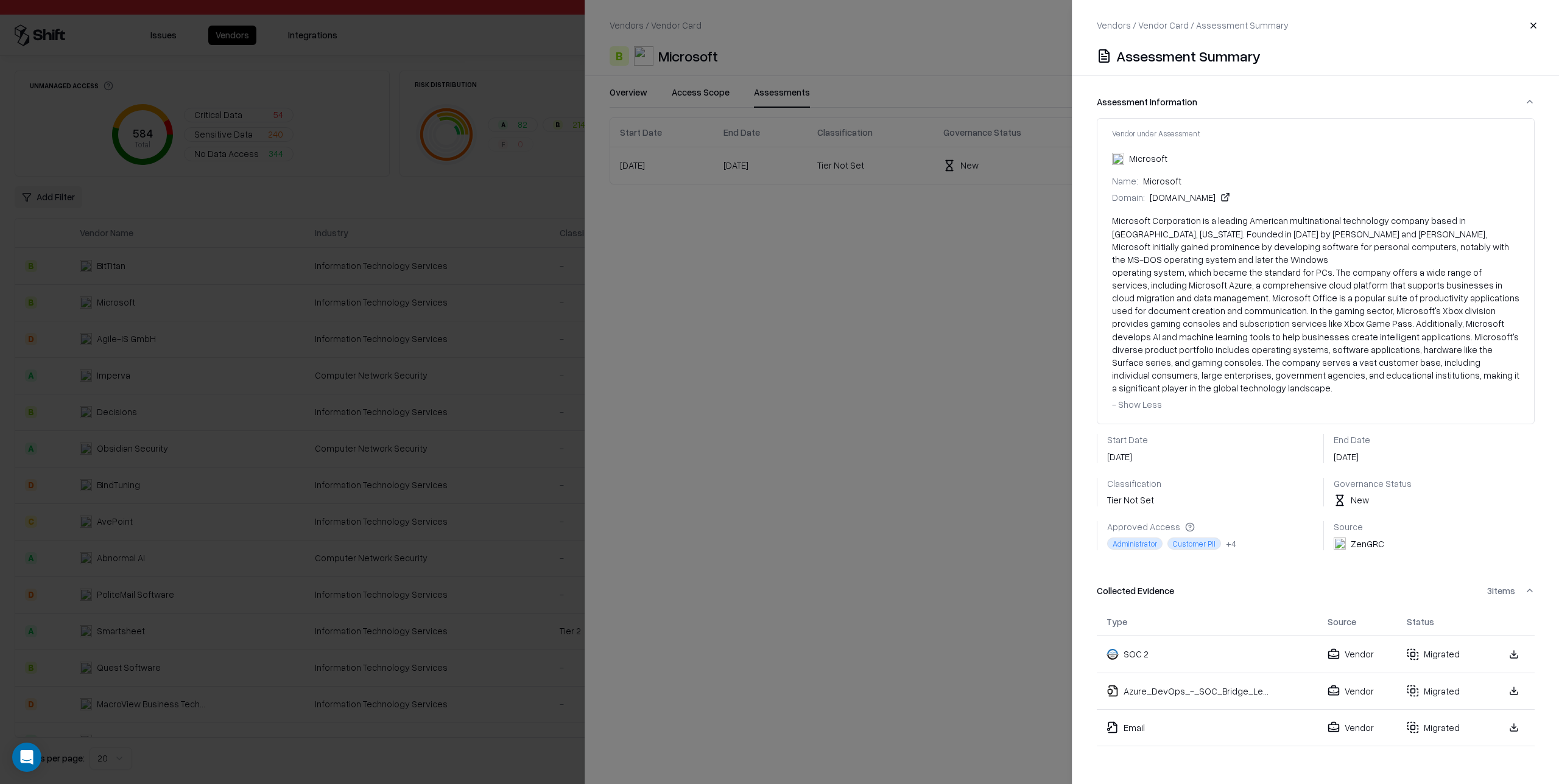
click at [1136, 399] on span "- Show Less" at bounding box center [1137, 404] width 50 height 11
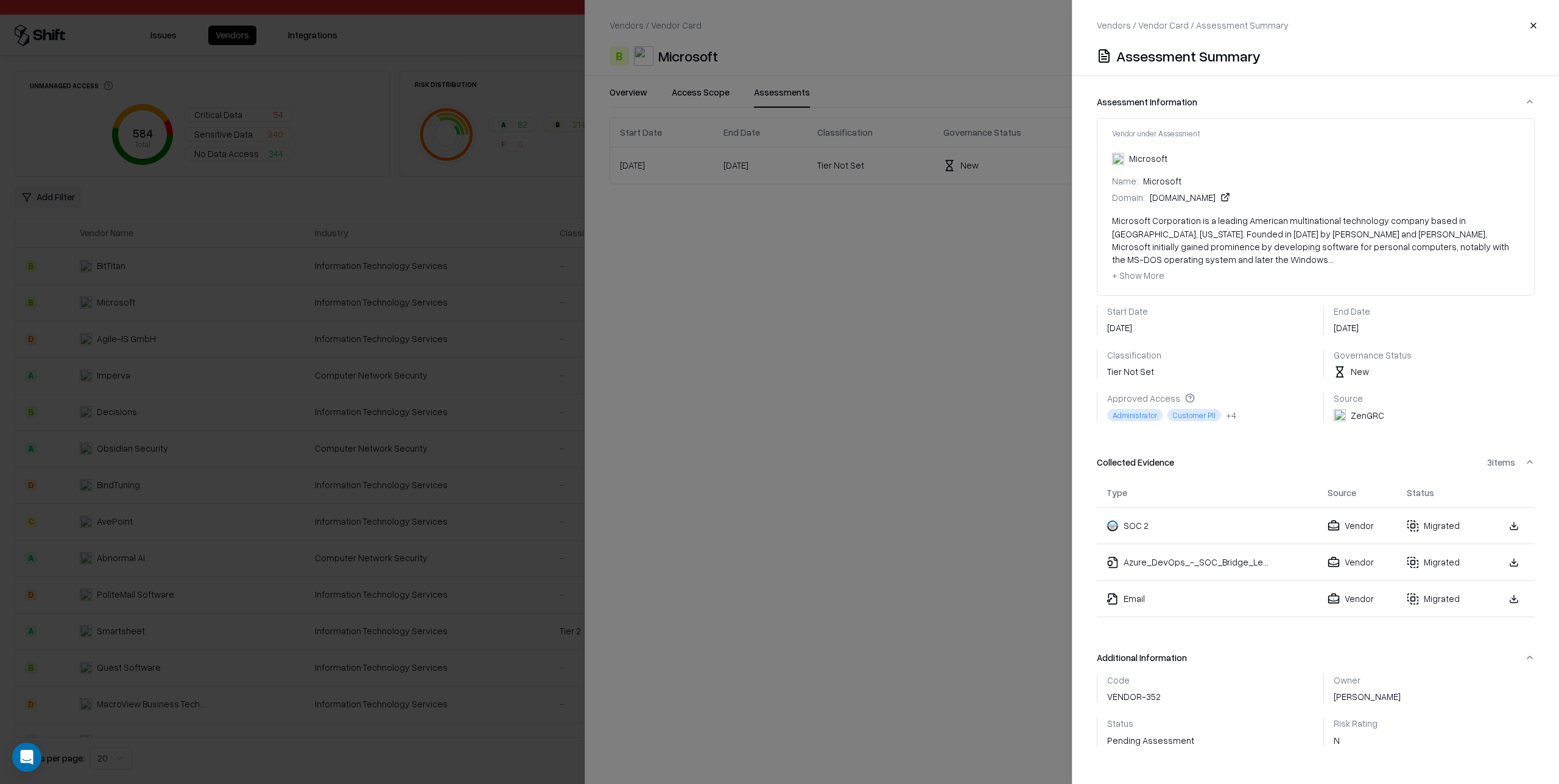
click at [1146, 270] on span "+ Show More" at bounding box center [1138, 275] width 52 height 11
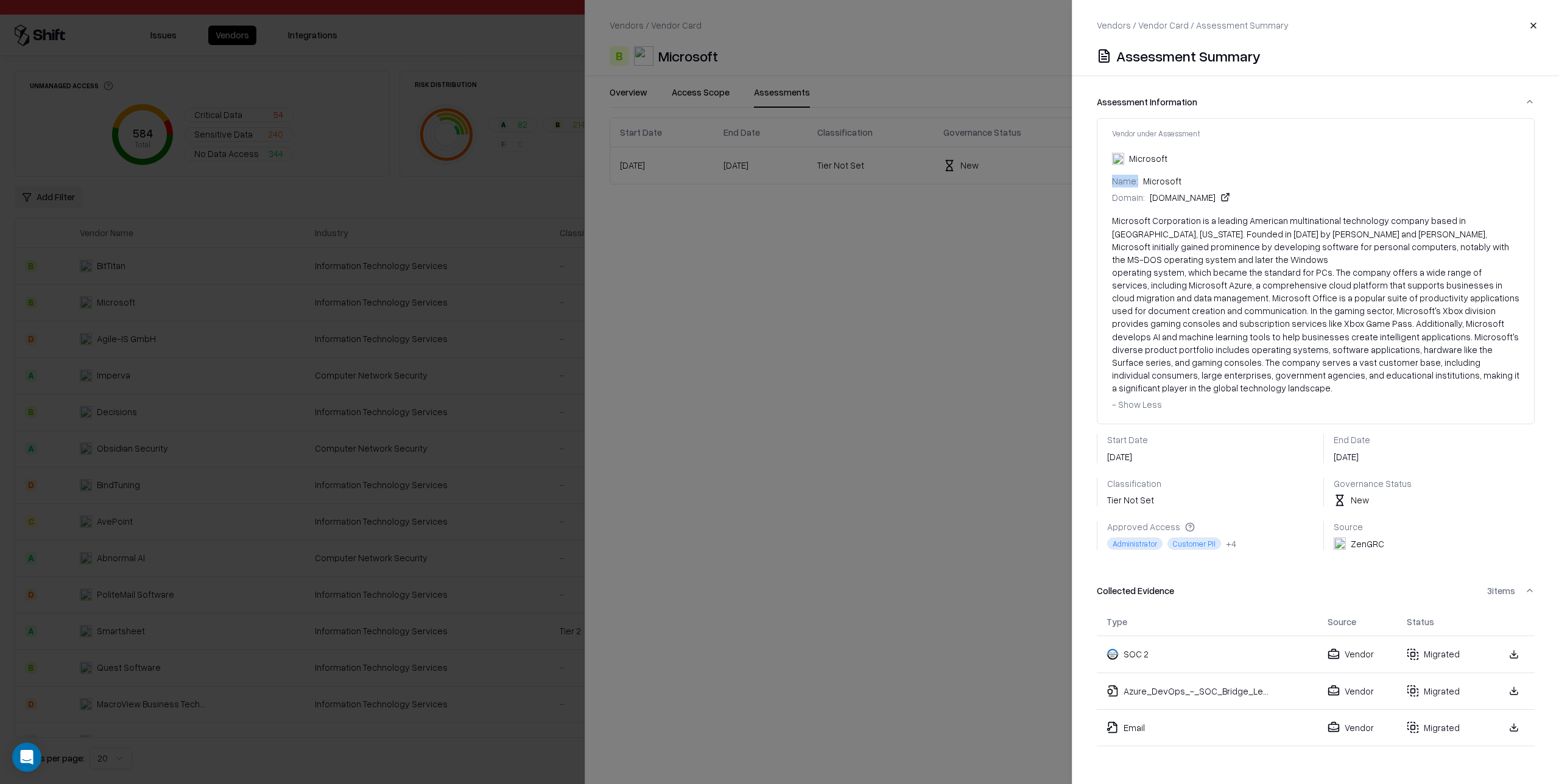
drag, startPoint x: 1113, startPoint y: 181, endPoint x: 1226, endPoint y: 186, distance: 113.1
click at [1226, 186] on div "Name: Microsoft" at bounding box center [1316, 181] width 407 height 13
click at [958, 367] on div at bounding box center [780, 392] width 1559 height 784
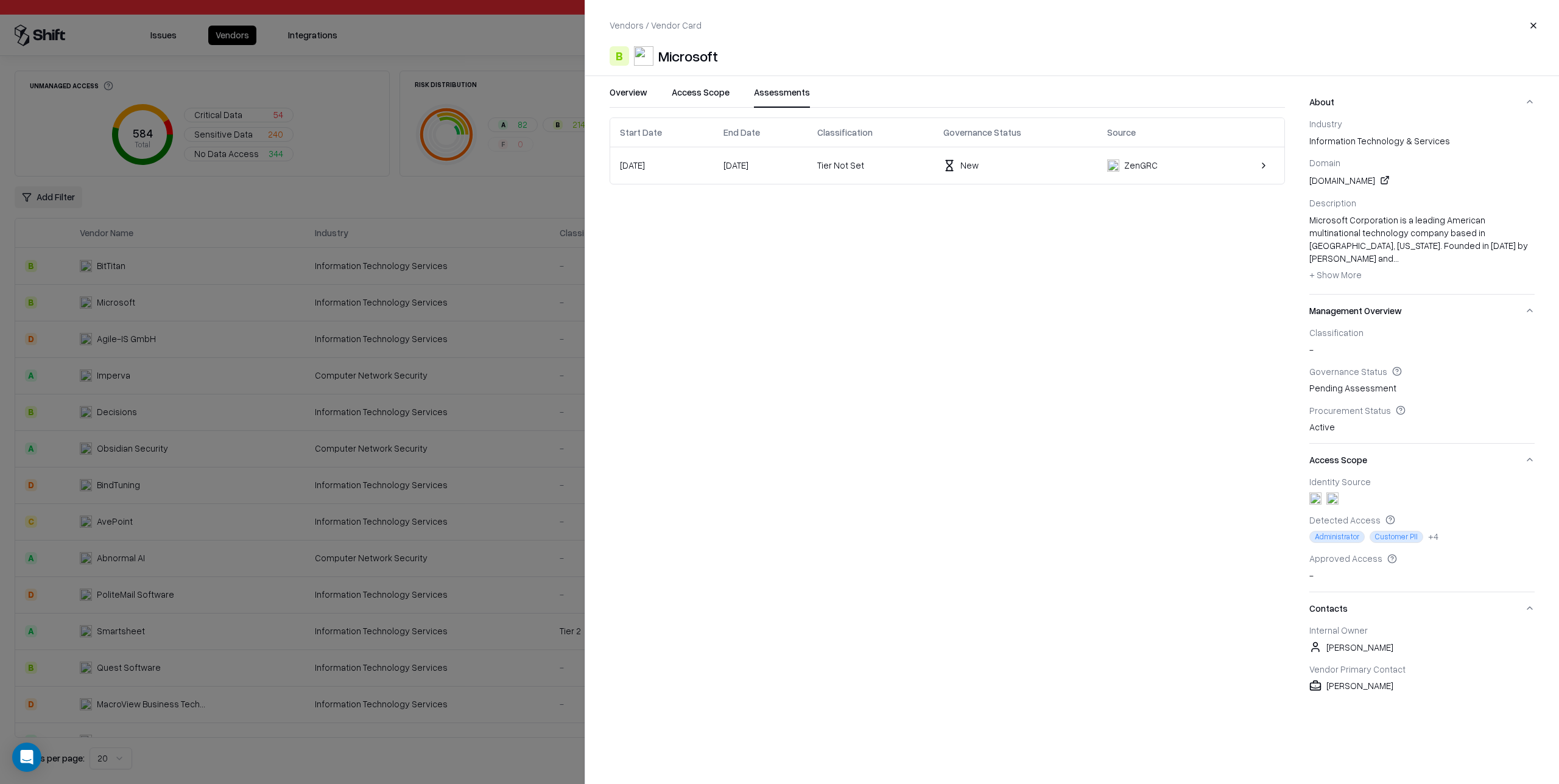
drag, startPoint x: 570, startPoint y: 169, endPoint x: 513, endPoint y: 195, distance: 62.6
click at [568, 169] on div at bounding box center [780, 392] width 1559 height 784
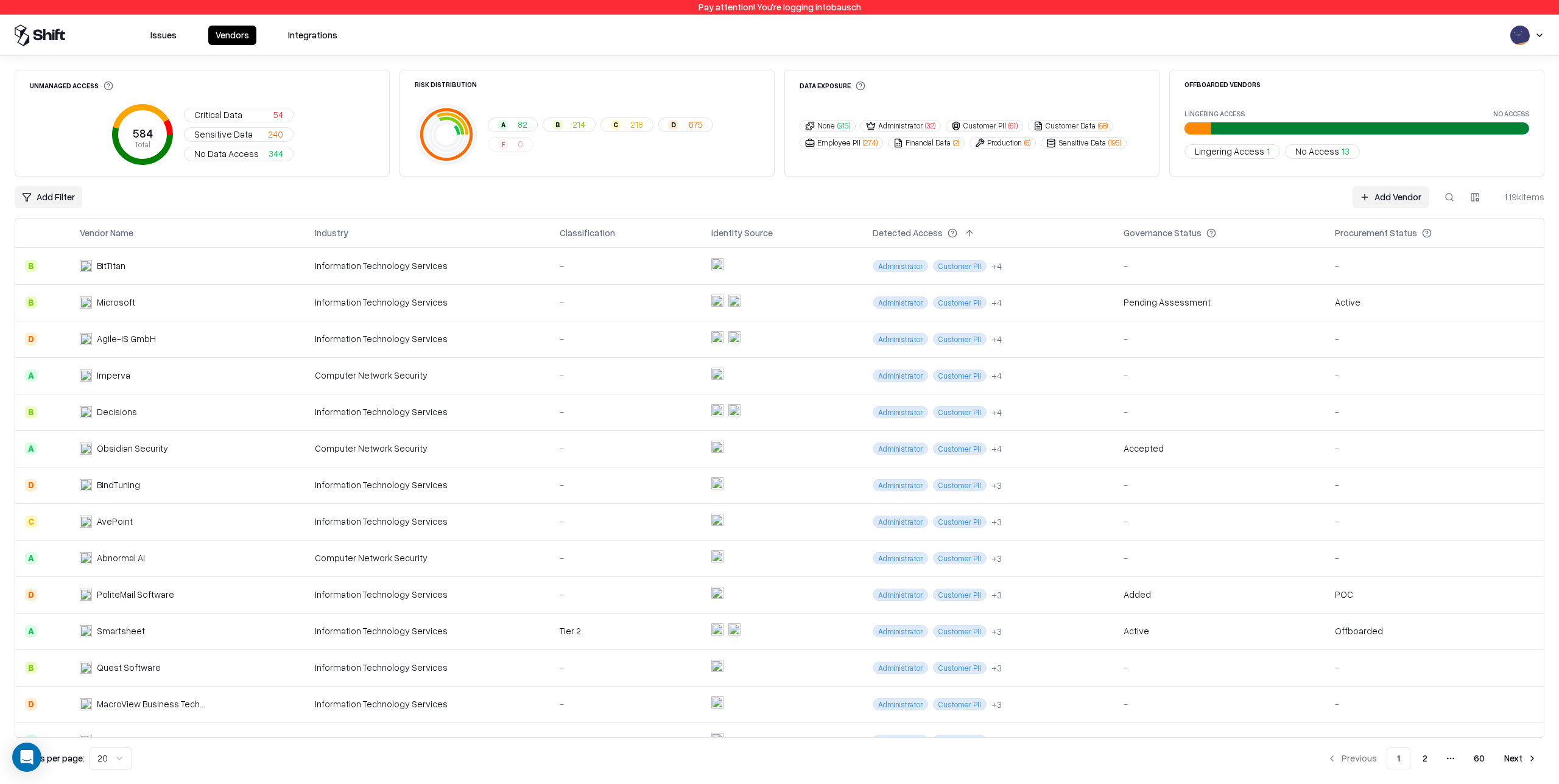
click at [806, 518] on td at bounding box center [782, 522] width 162 height 37
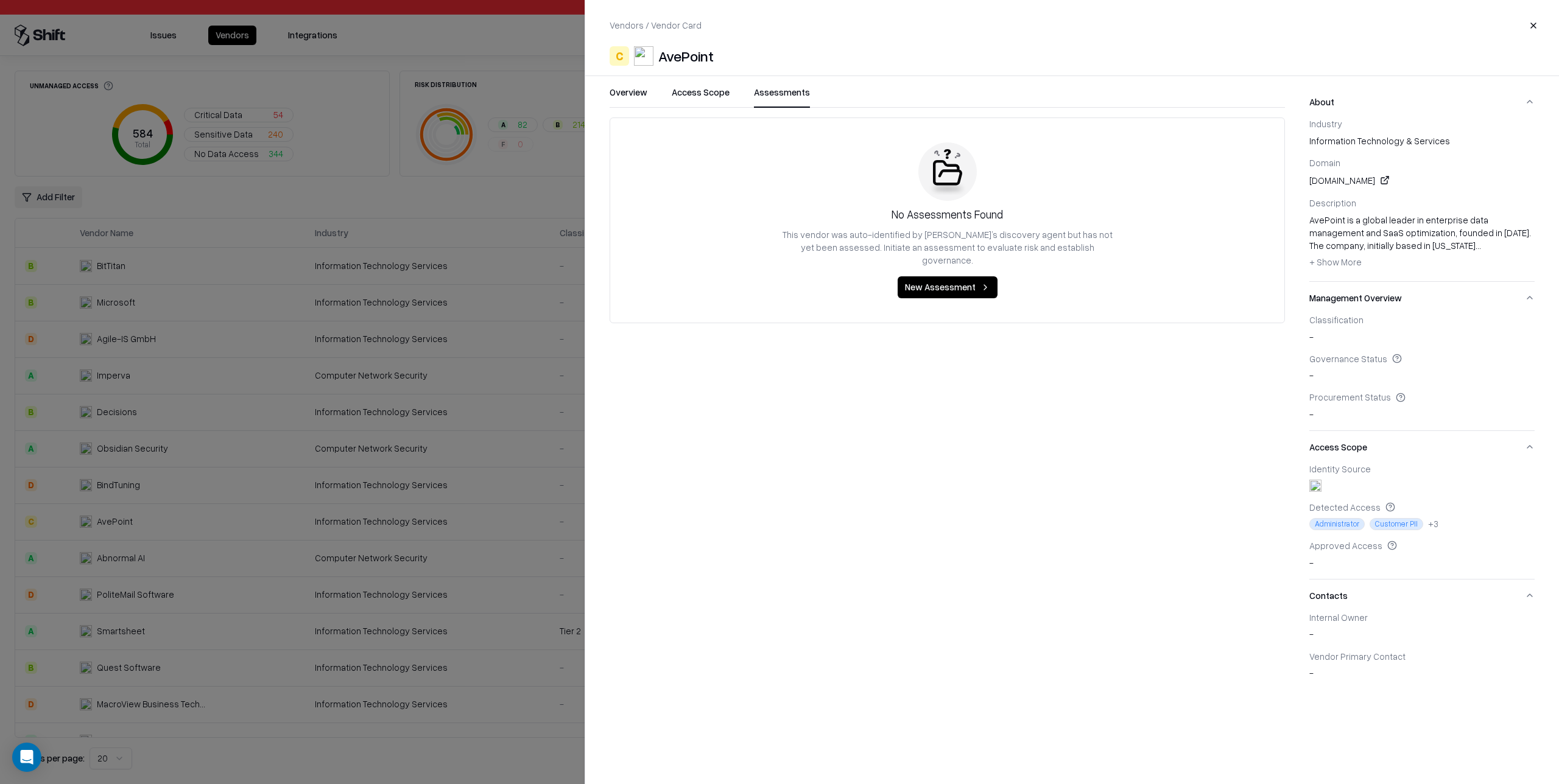
click at [794, 95] on button "Assessments" at bounding box center [782, 97] width 56 height 22
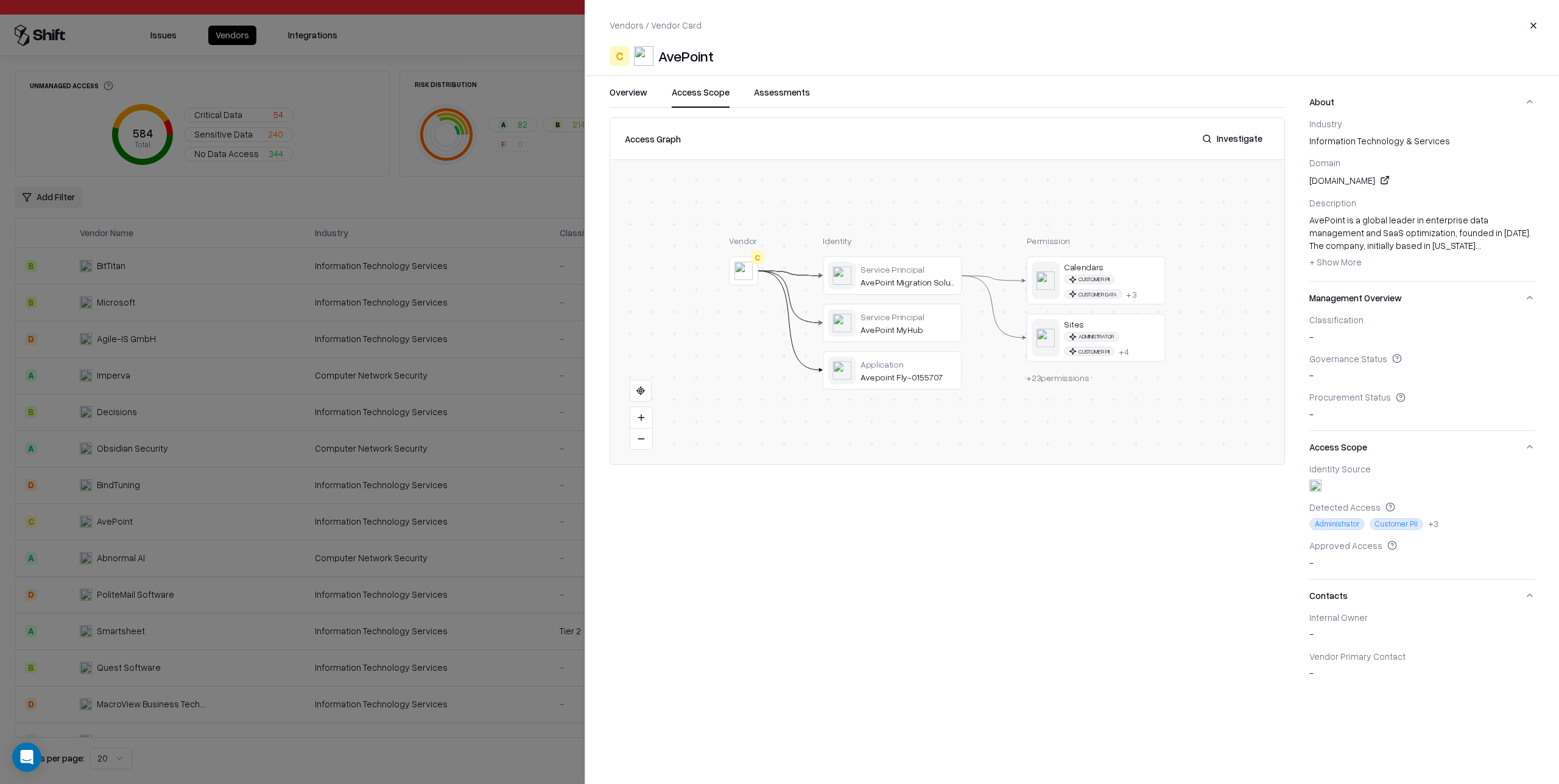
click at [693, 92] on button "Access Scope" at bounding box center [701, 97] width 58 height 22
click at [636, 92] on button "Overview" at bounding box center [629, 97] width 38 height 22
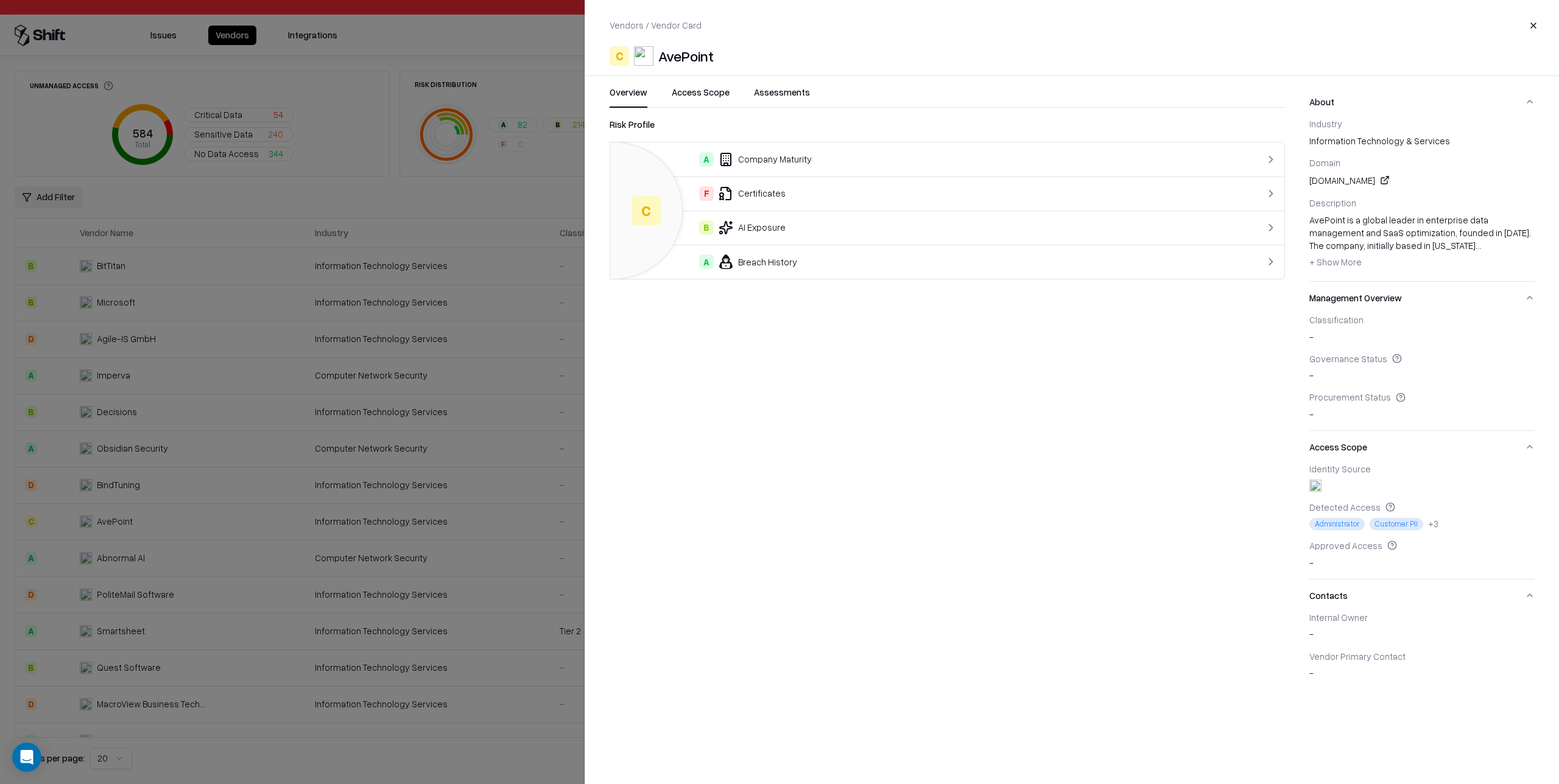
click at [705, 93] on button "Access Scope" at bounding box center [701, 97] width 58 height 22
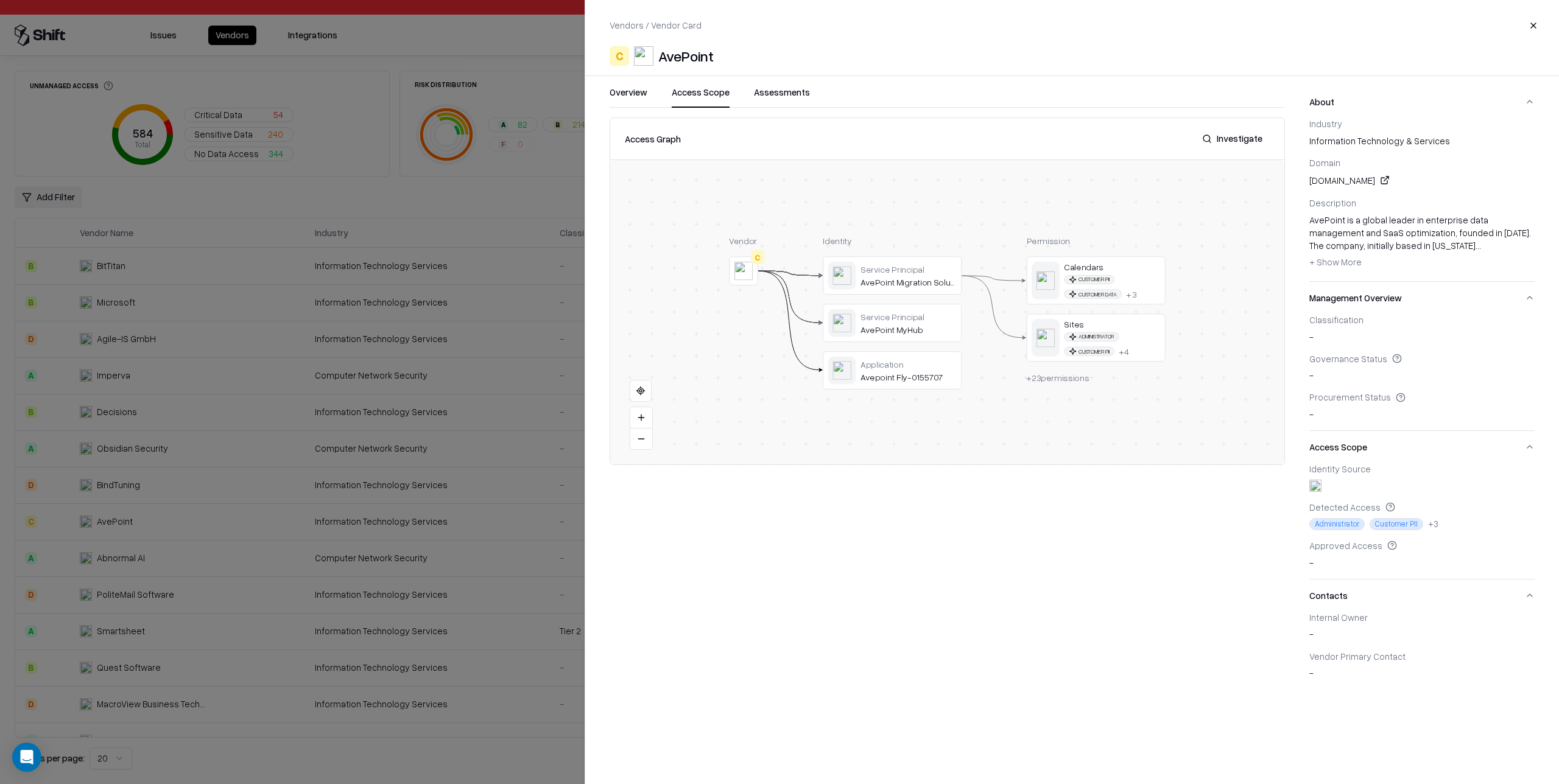
click at [794, 95] on button "Assessments" at bounding box center [782, 97] width 56 height 22
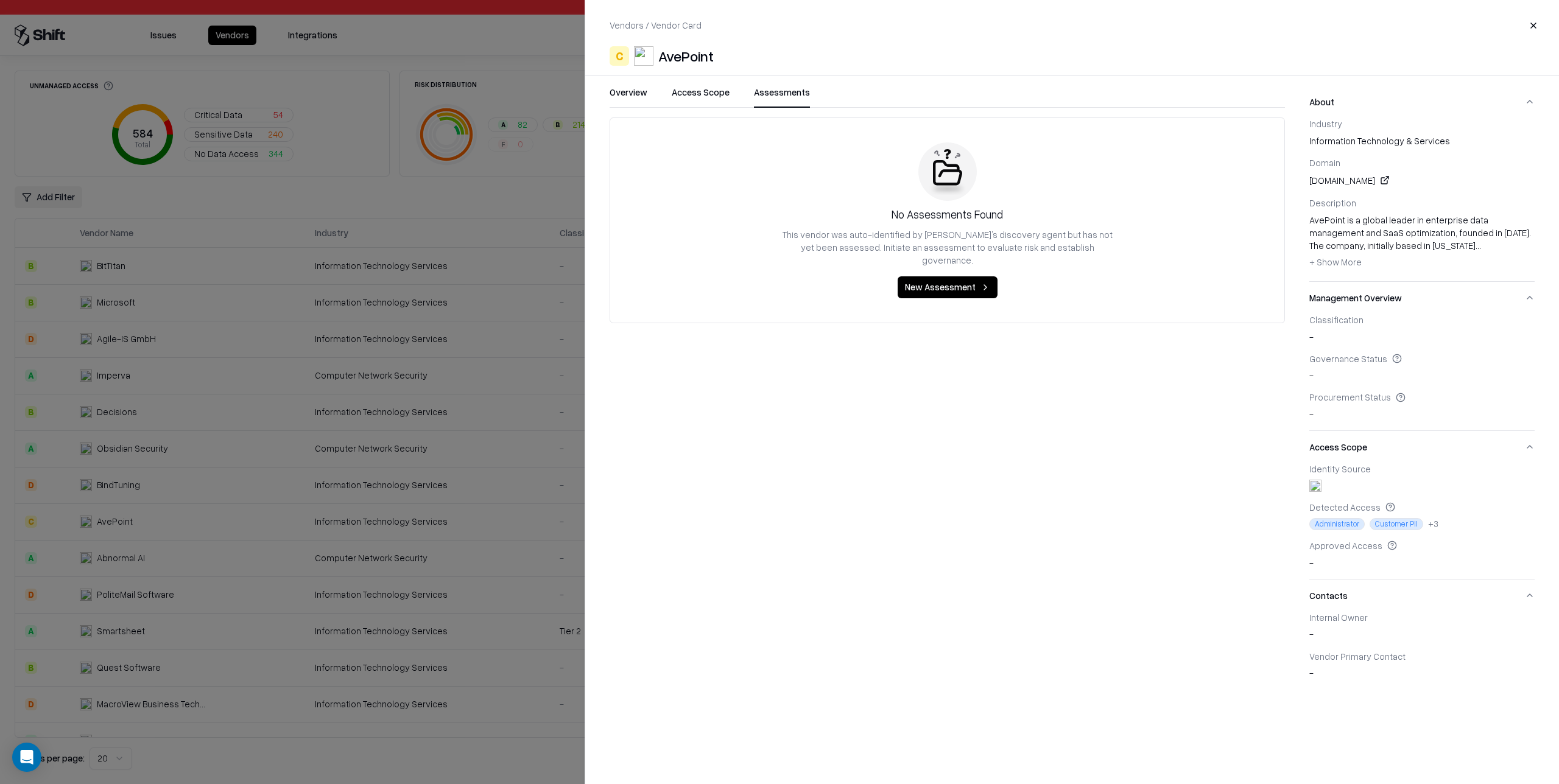
click at [671, 93] on div "Overview Access Scope Assessments" at bounding box center [947, 97] width 675 height 22
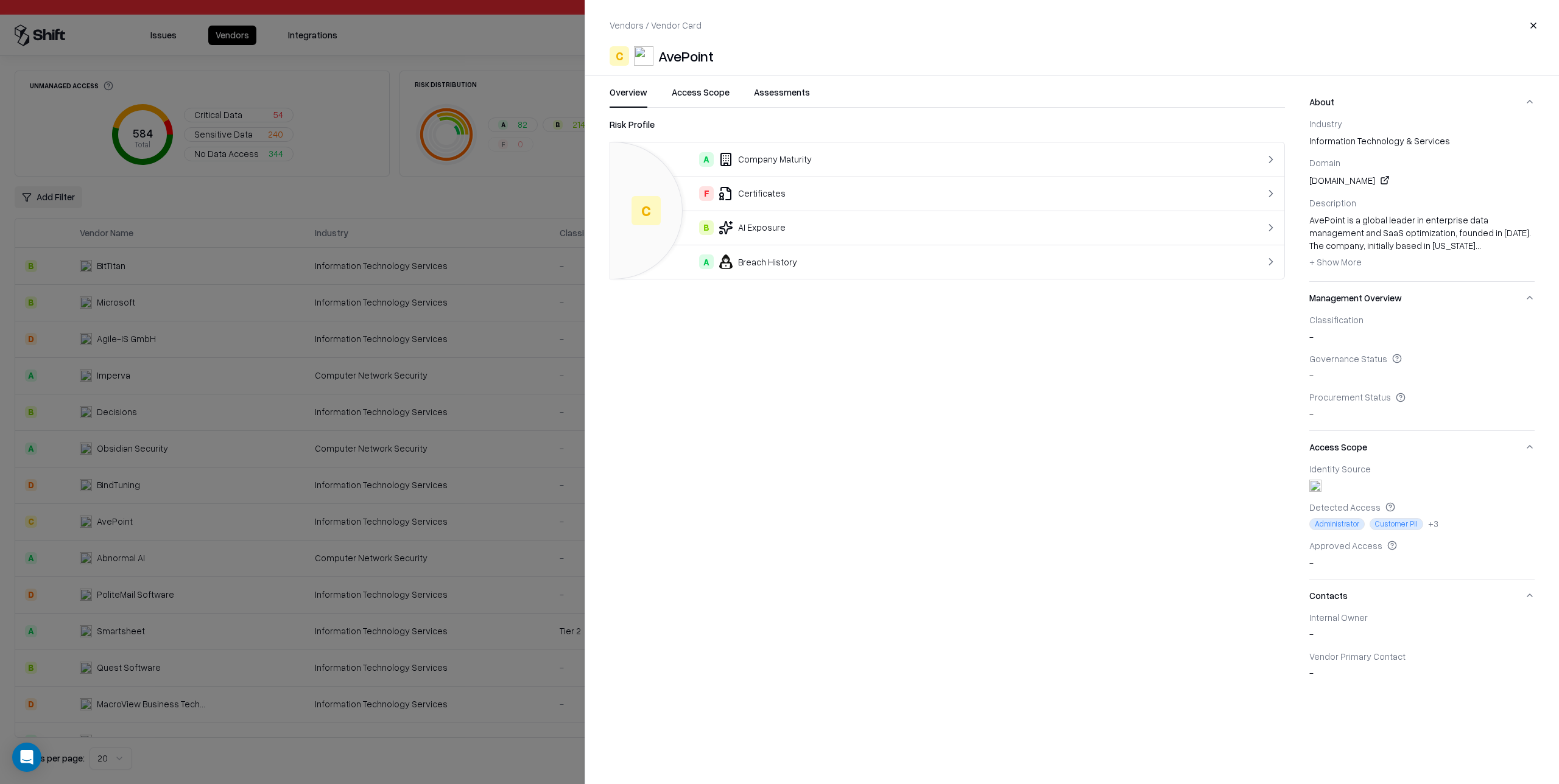
click at [624, 93] on button "Overview" at bounding box center [629, 97] width 38 height 22
click at [709, 94] on button "Access Scope" at bounding box center [701, 97] width 58 height 22
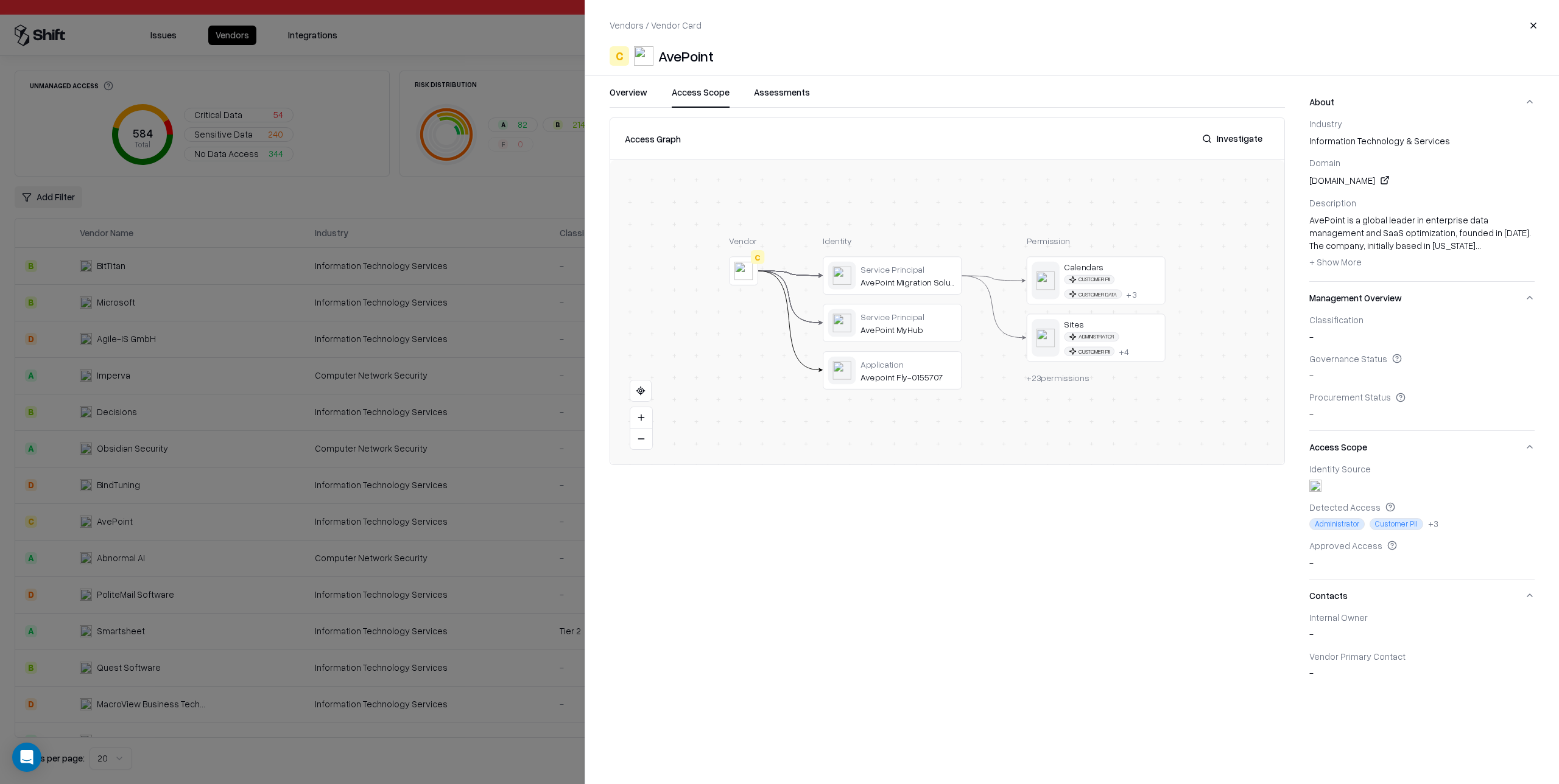
drag, startPoint x: 774, startPoint y: 100, endPoint x: 765, endPoint y: 98, distance: 9.2
click at [773, 100] on button "Assessments" at bounding box center [782, 97] width 56 height 22
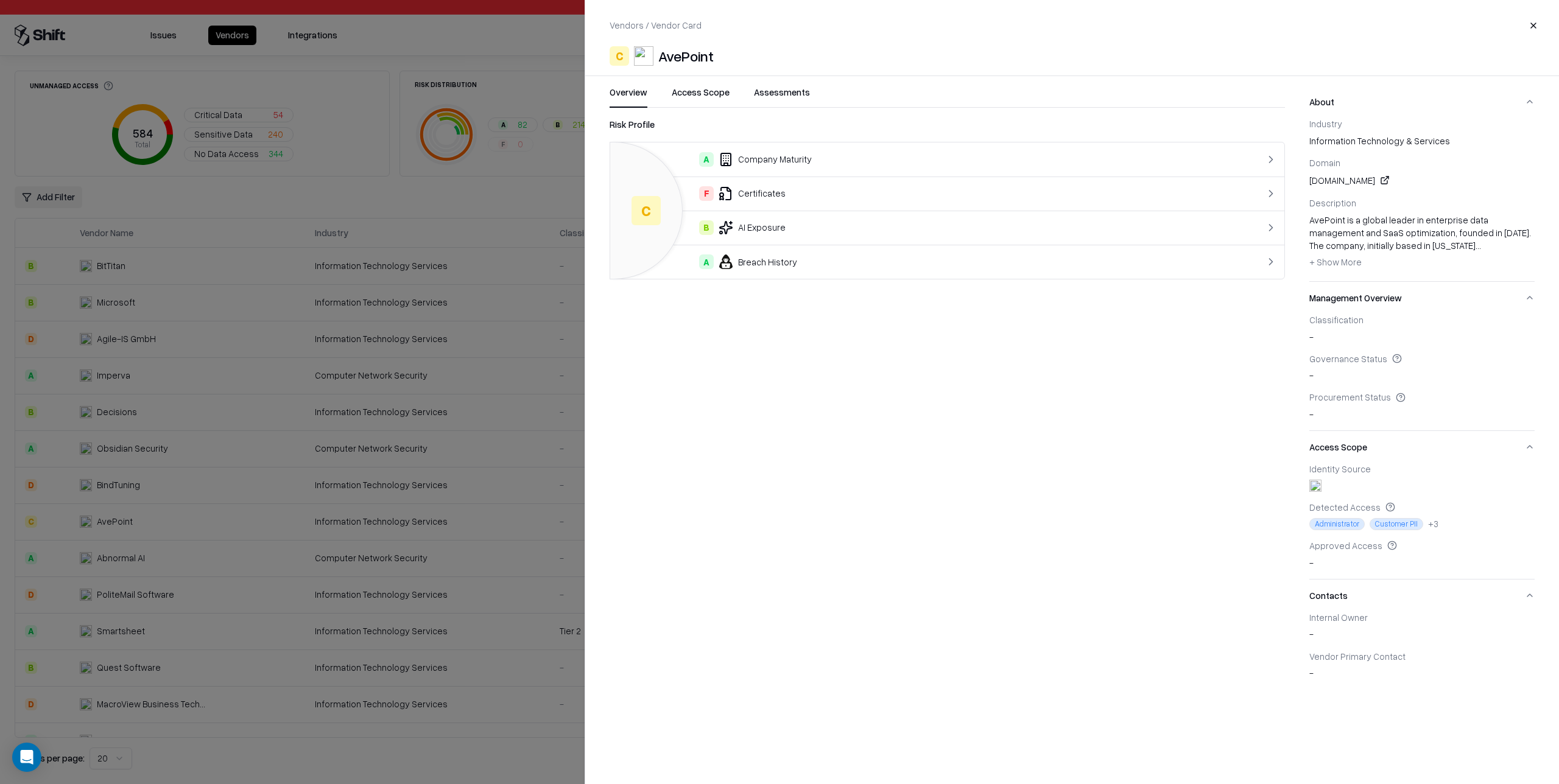
click at [640, 95] on button "Overview" at bounding box center [629, 97] width 38 height 22
click at [867, 157] on div "A Company Maturity" at bounding box center [909, 160] width 579 height 15
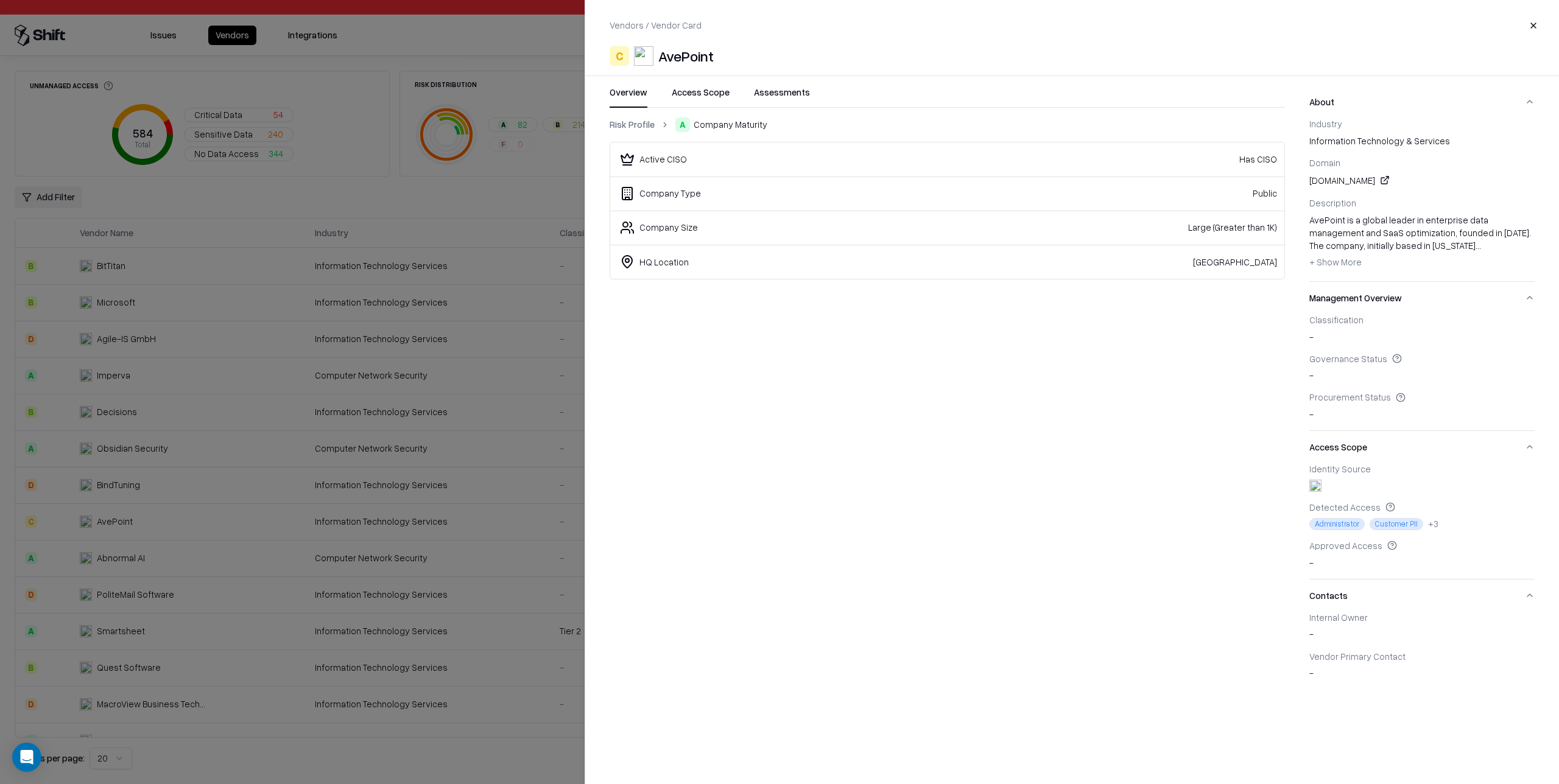
click at [643, 124] on link "Risk Profile" at bounding box center [632, 124] width 45 height 13
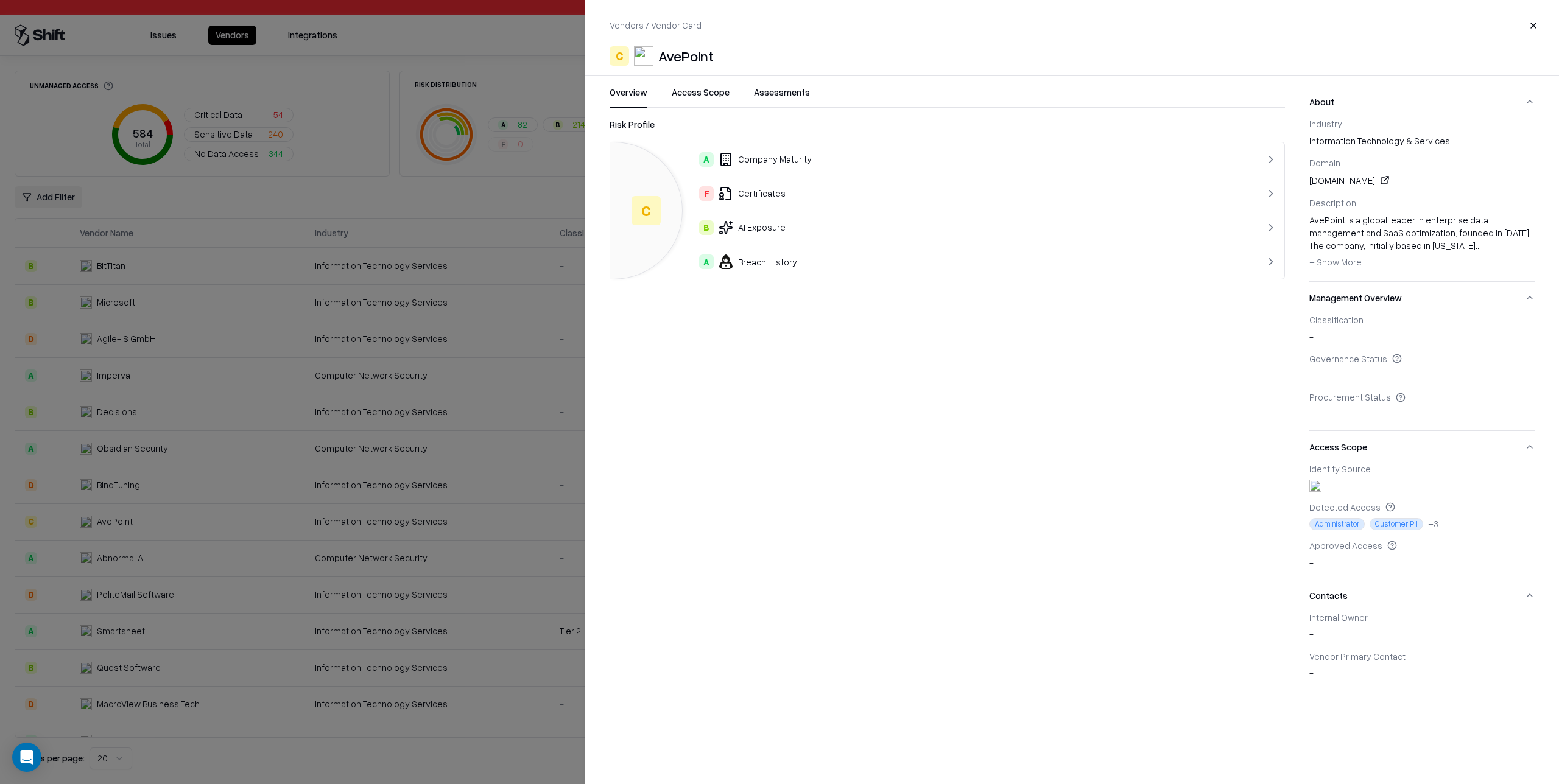
click at [837, 200] on div "F Certificates" at bounding box center [909, 194] width 579 height 15
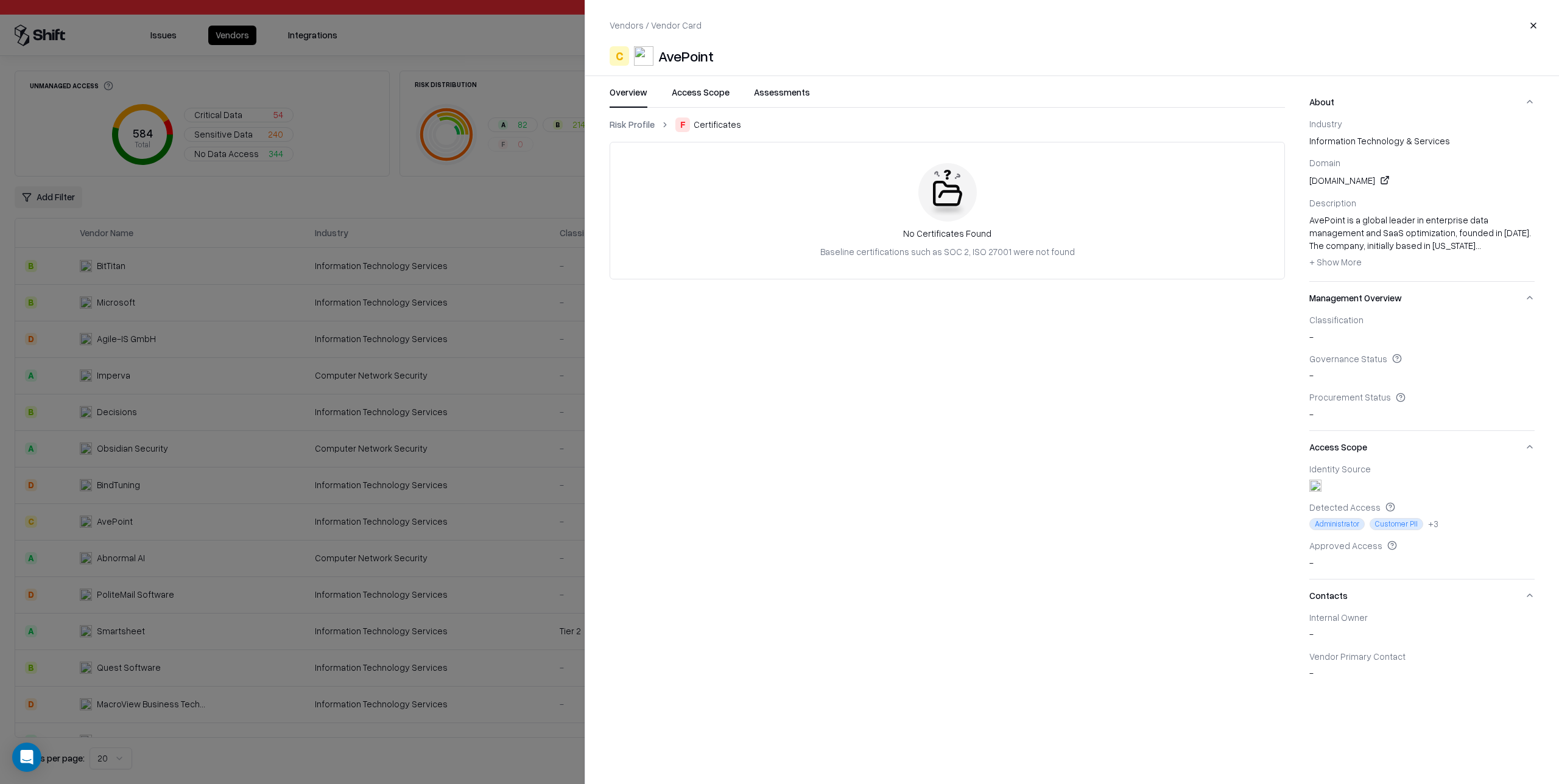
click at [647, 128] on link "Risk Profile" at bounding box center [632, 124] width 45 height 13
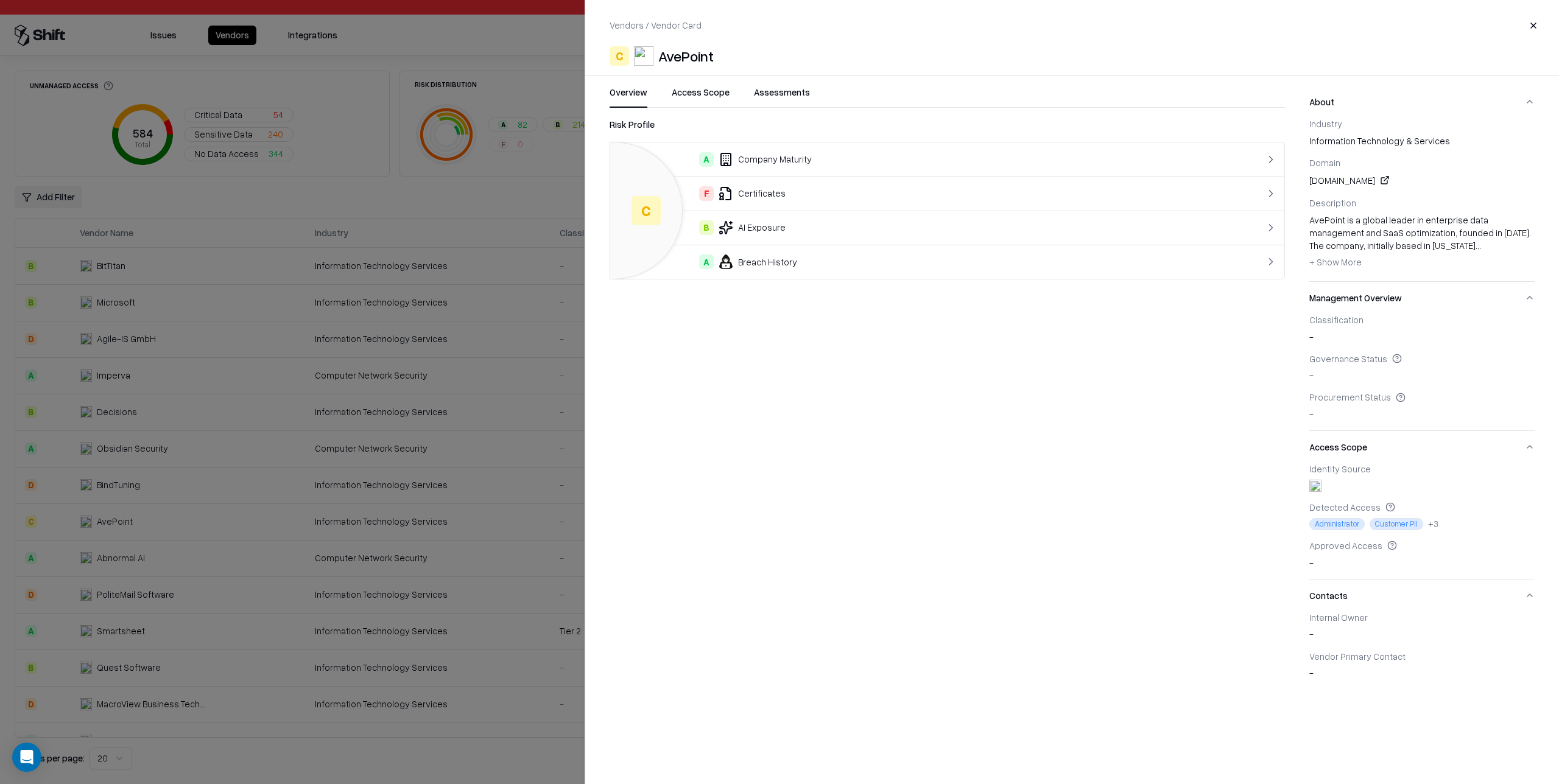
click at [884, 255] on div "A Breach History" at bounding box center [909, 262] width 579 height 15
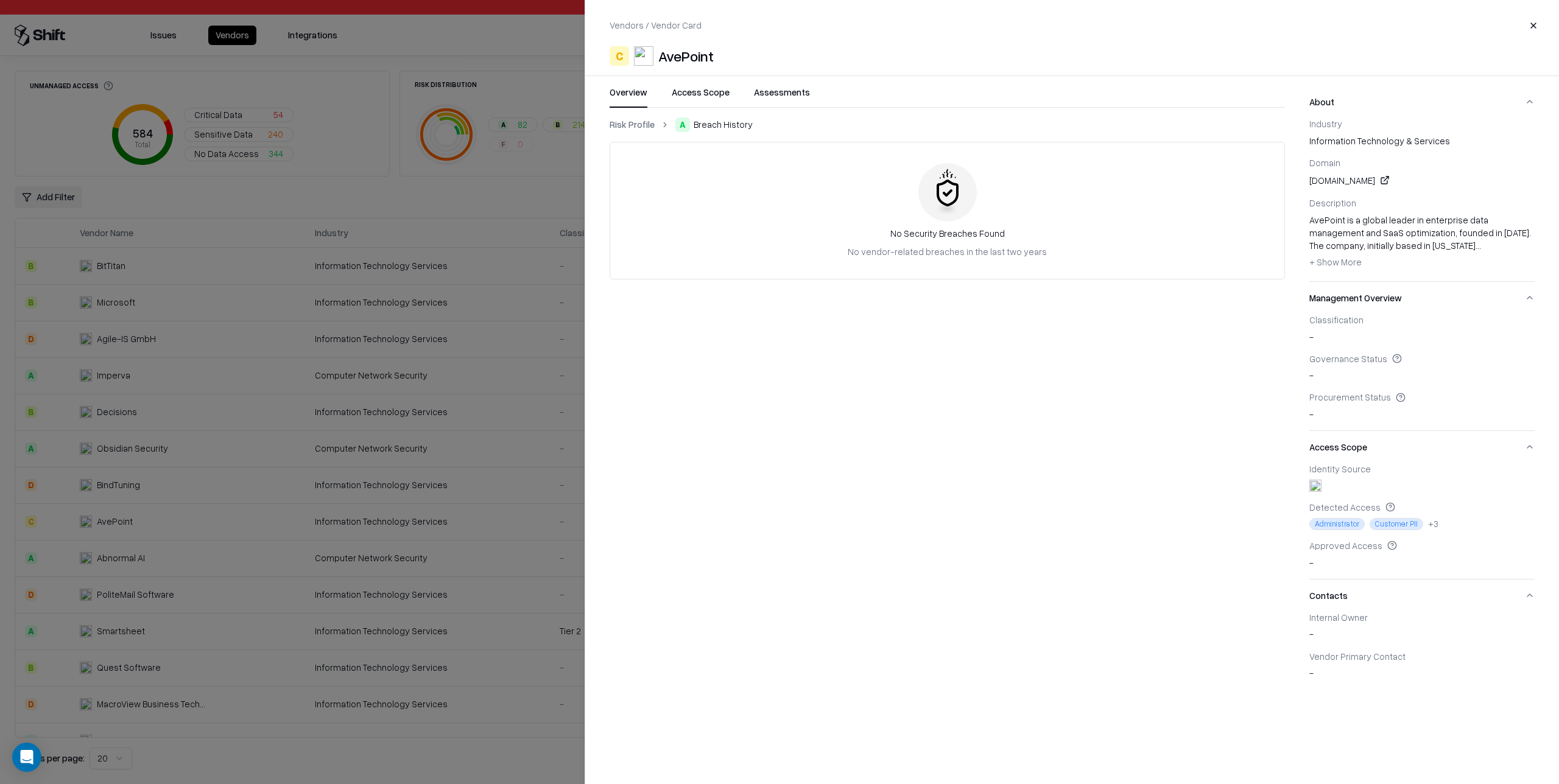
click at [639, 126] on link "Risk Profile" at bounding box center [632, 124] width 45 height 13
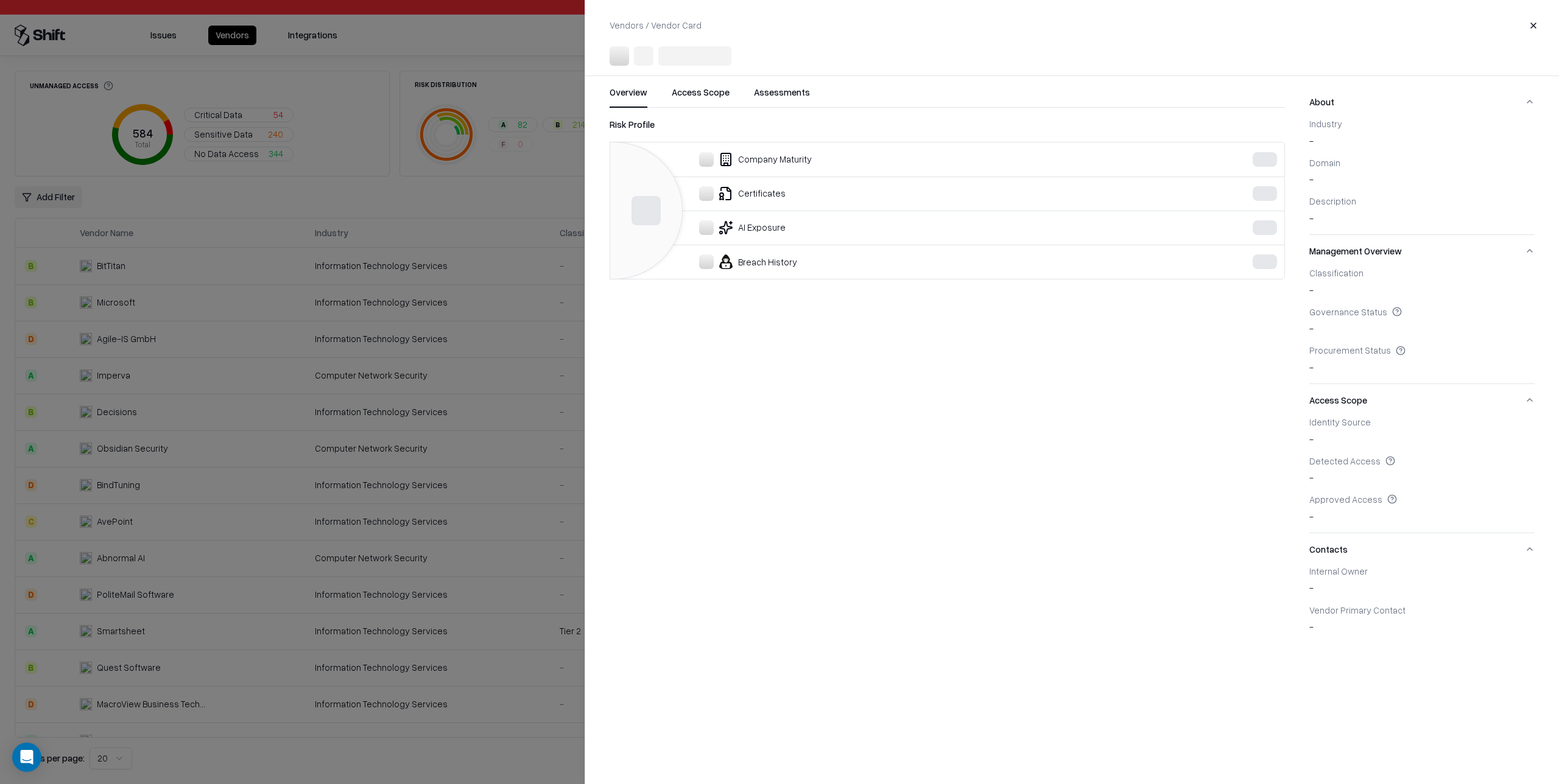
click at [473, 411] on div at bounding box center [780, 392] width 1559 height 784
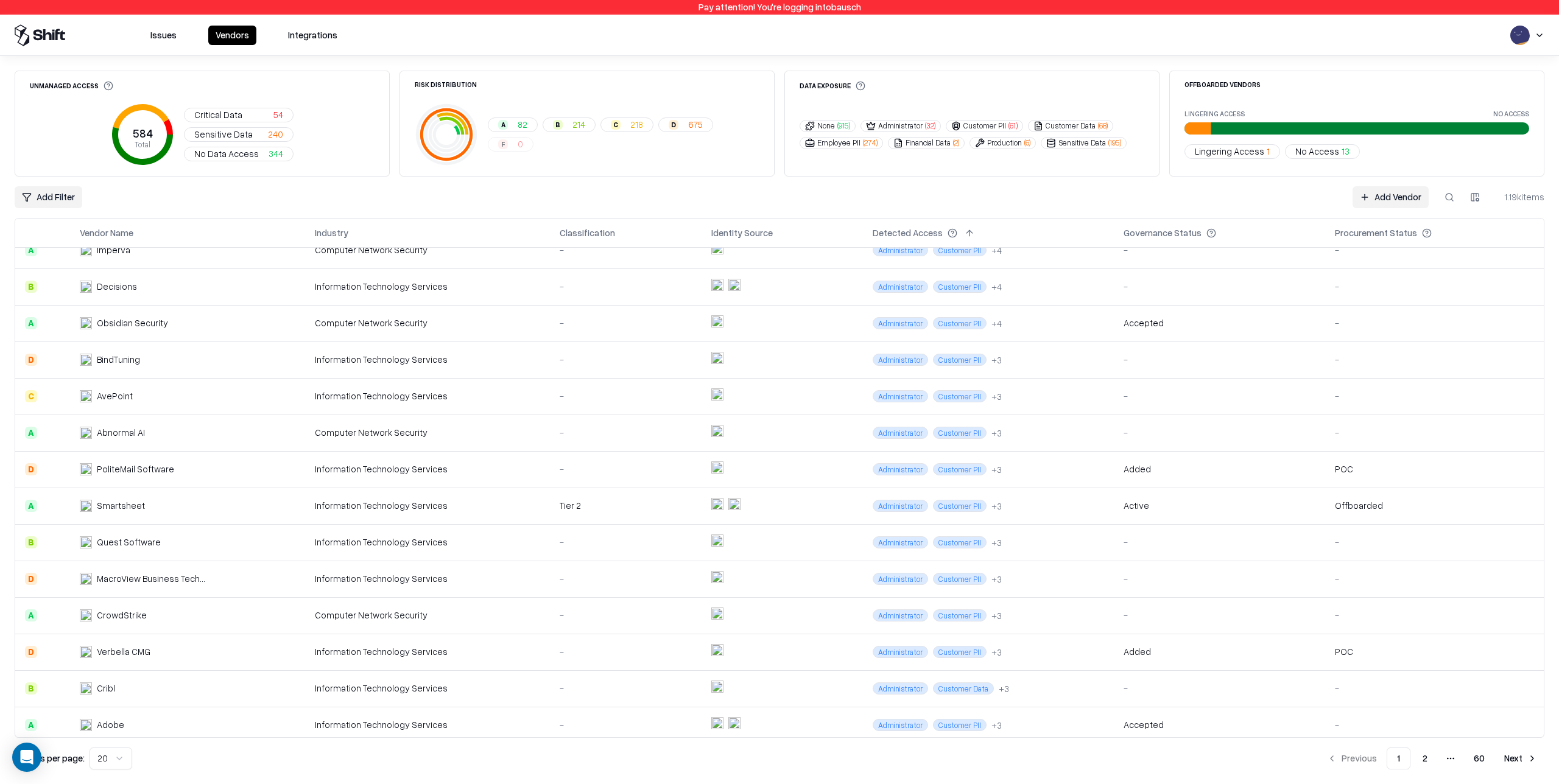
scroll to position [241, 0]
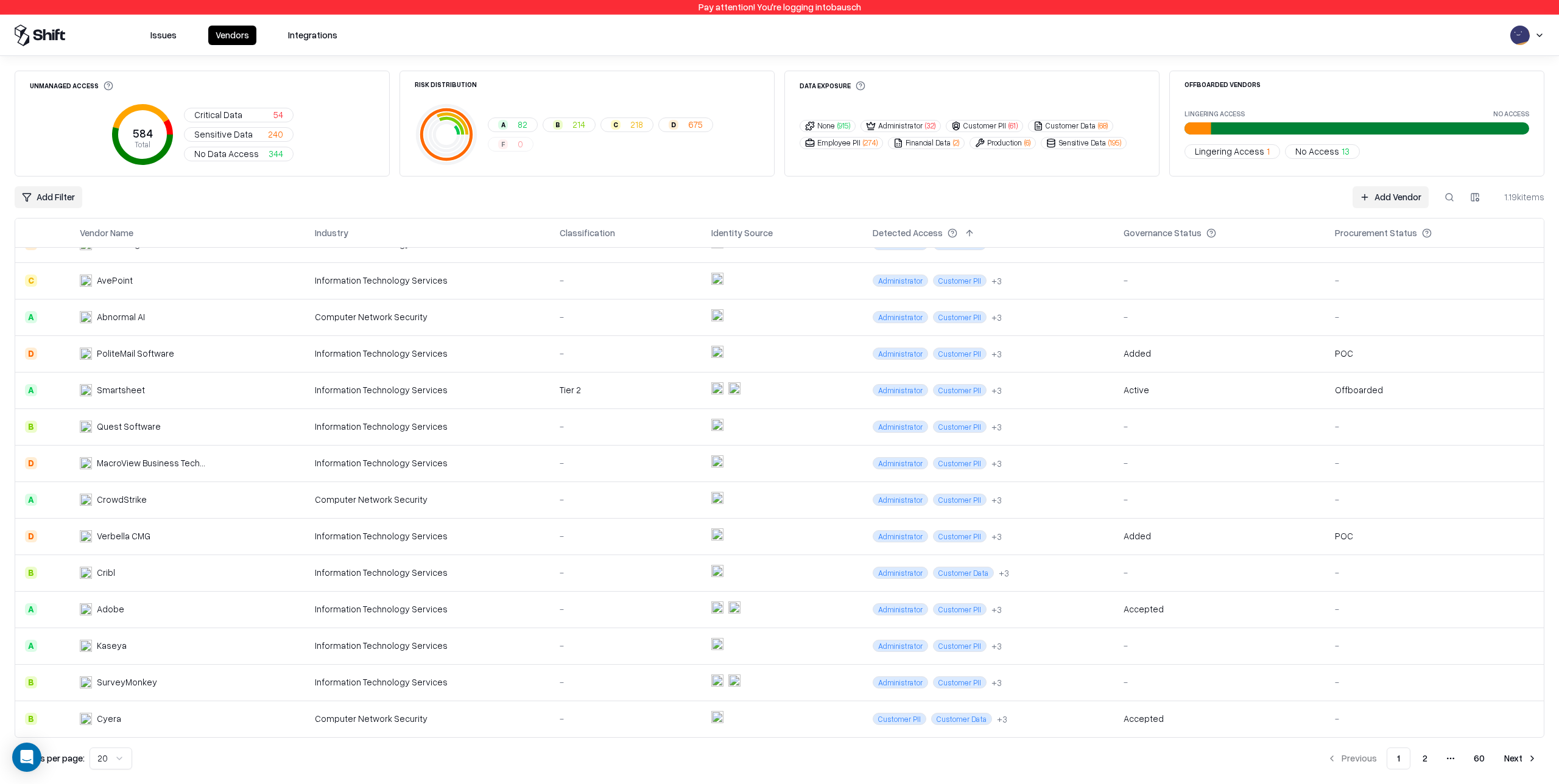
click at [832, 575] on td at bounding box center [782, 573] width 162 height 37
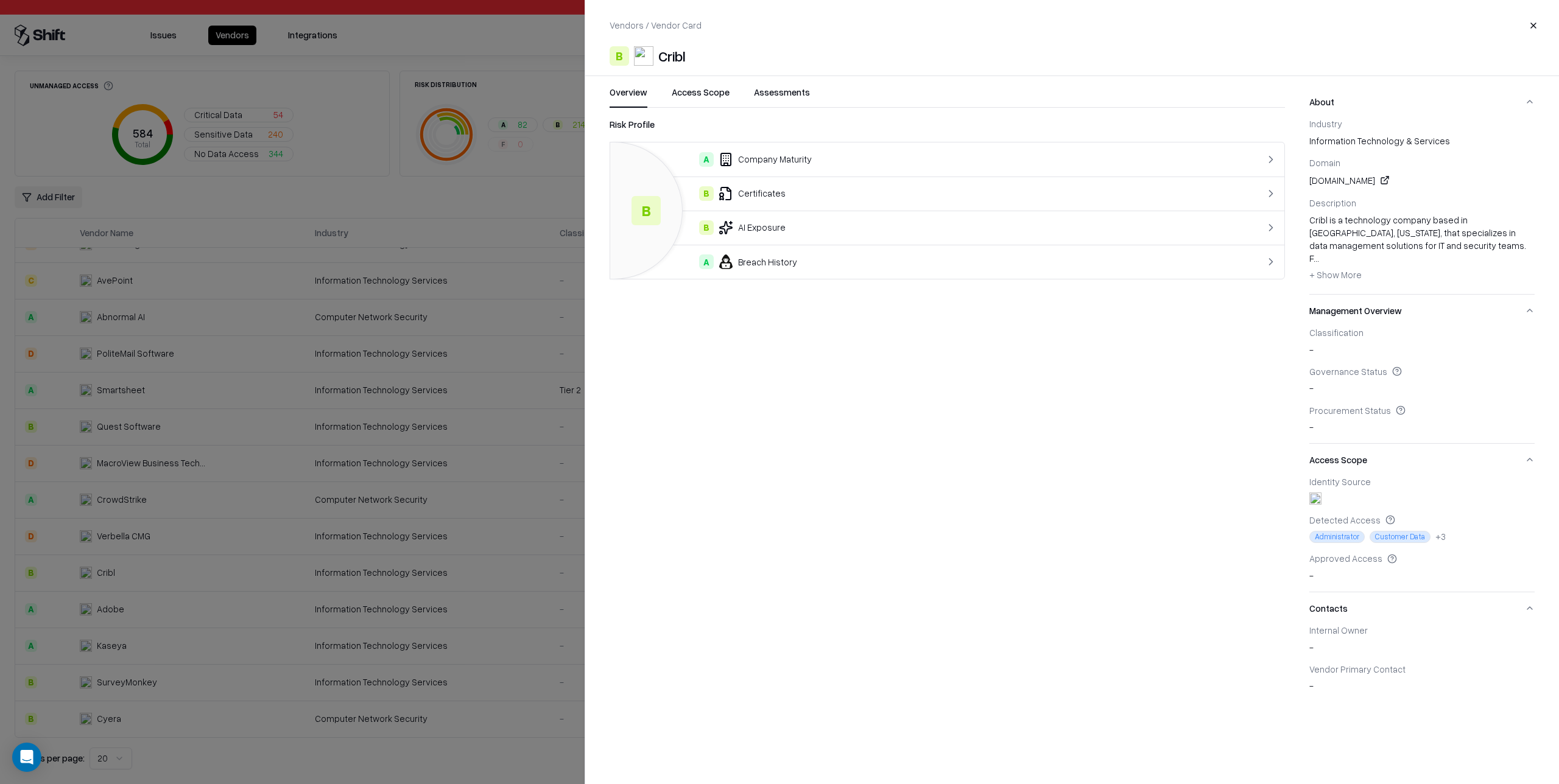
click at [856, 159] on div "A Company Maturity" at bounding box center [909, 160] width 579 height 15
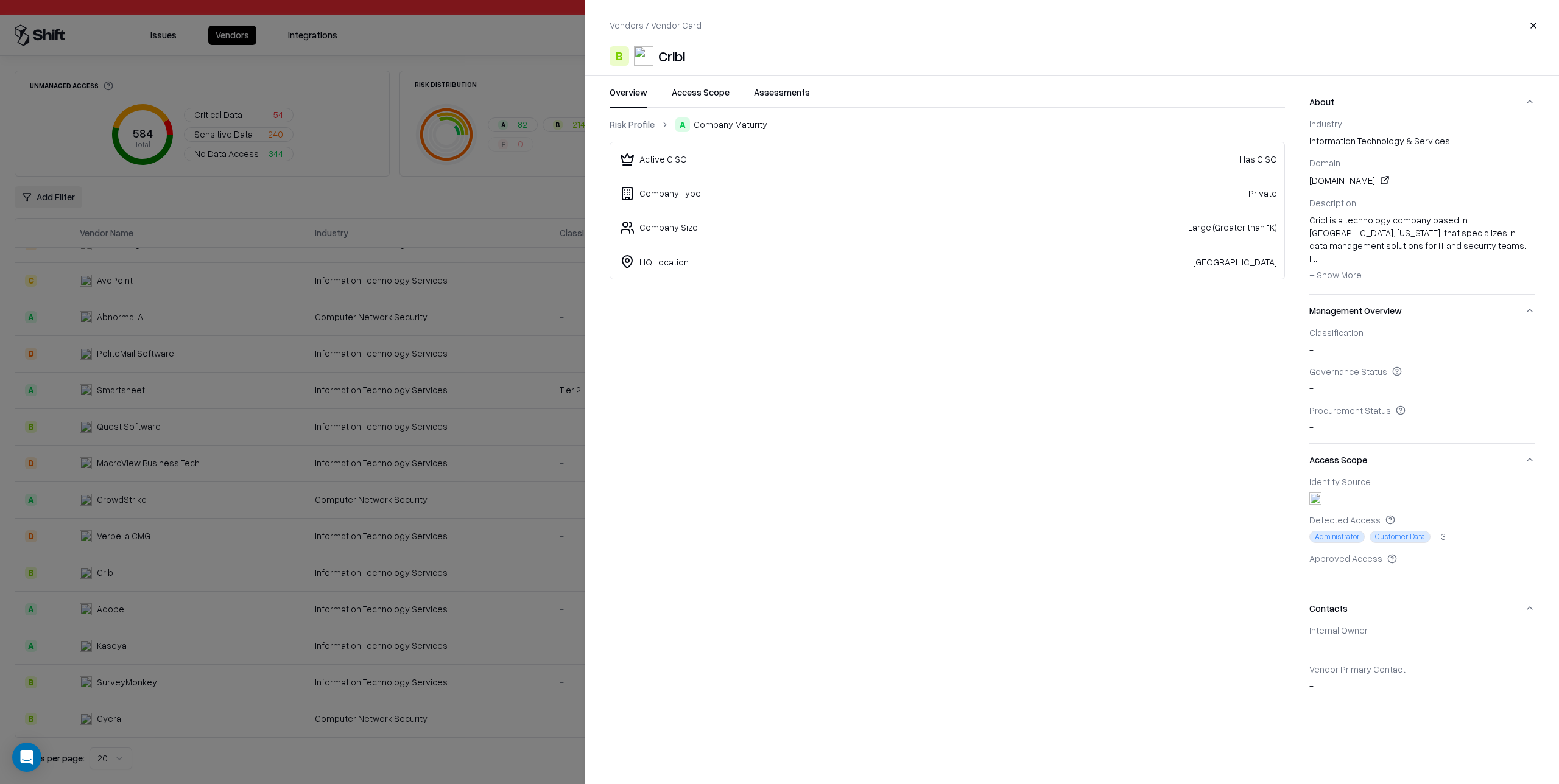
click at [646, 124] on link "Risk Profile" at bounding box center [632, 124] width 45 height 13
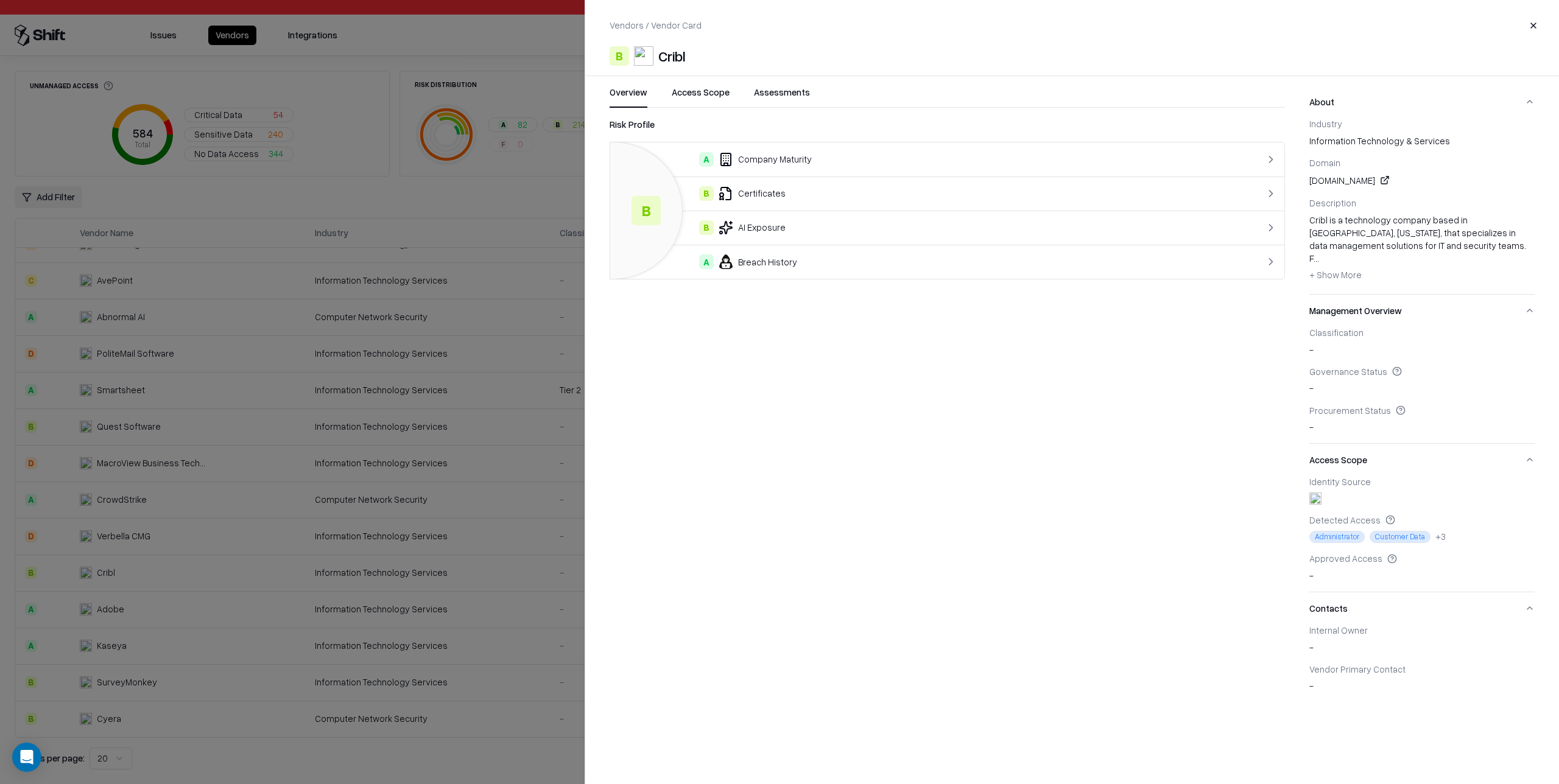
click at [802, 224] on div "B AI Exposure" at bounding box center [909, 228] width 579 height 15
click at [642, 128] on link "Risk Profile" at bounding box center [632, 124] width 45 height 13
click at [822, 262] on div "A Breach History" at bounding box center [909, 262] width 579 height 15
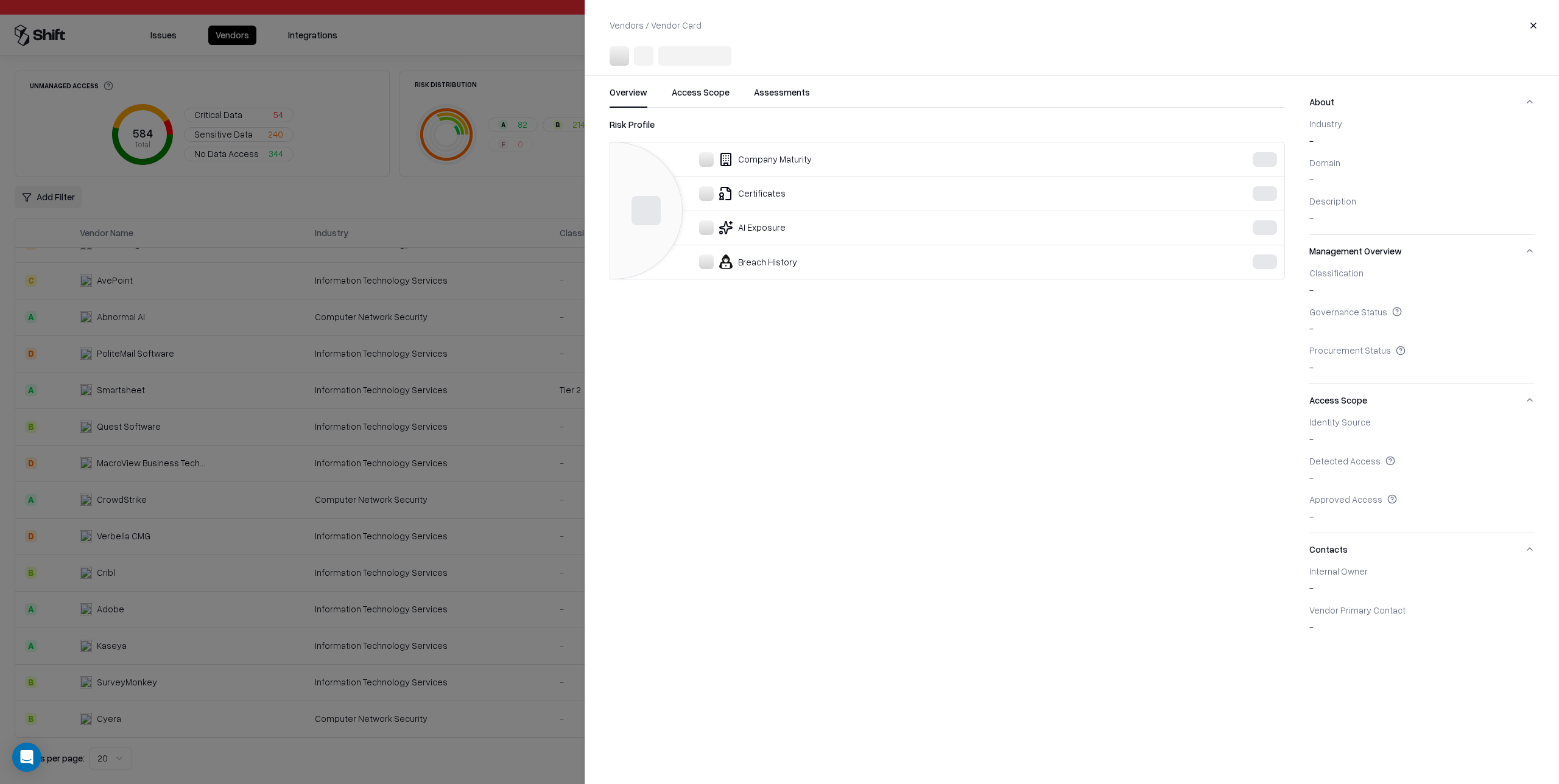
click at [460, 264] on div at bounding box center [780, 392] width 1559 height 784
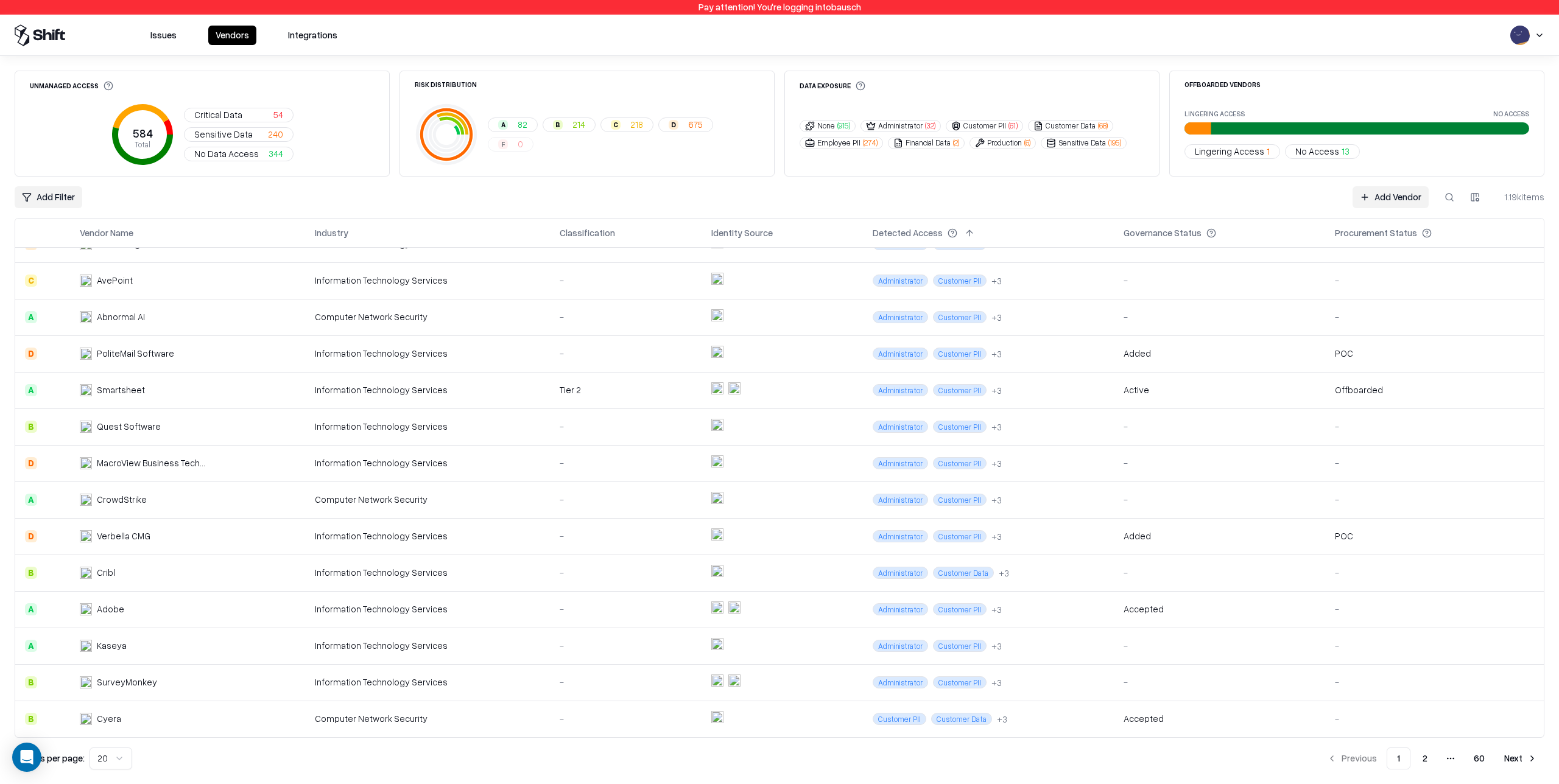
click at [918, 285] on span "Administrator" at bounding box center [900, 280] width 55 height 12
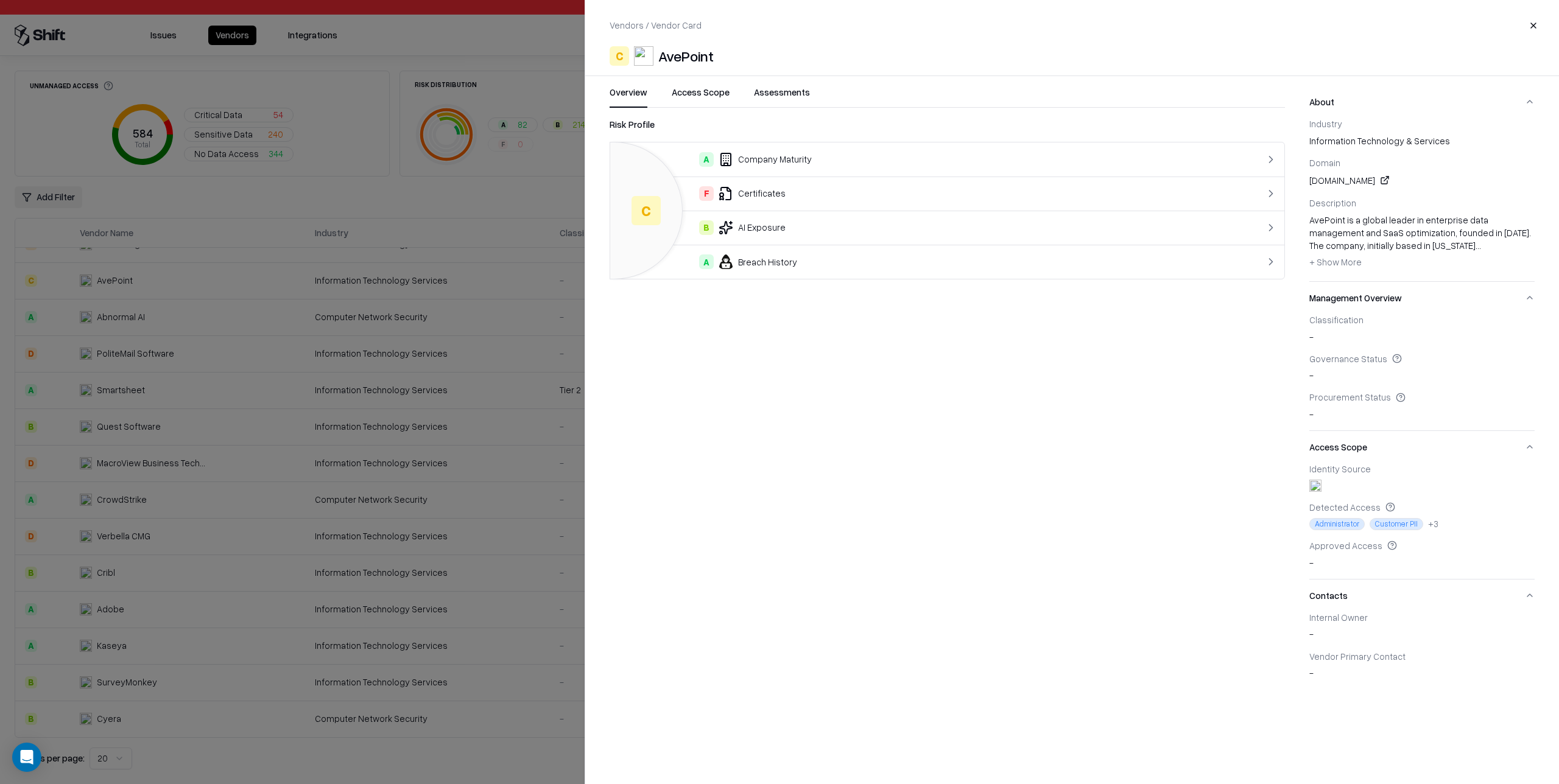
click at [1530, 103] on button "About" at bounding box center [1421, 102] width 225 height 32
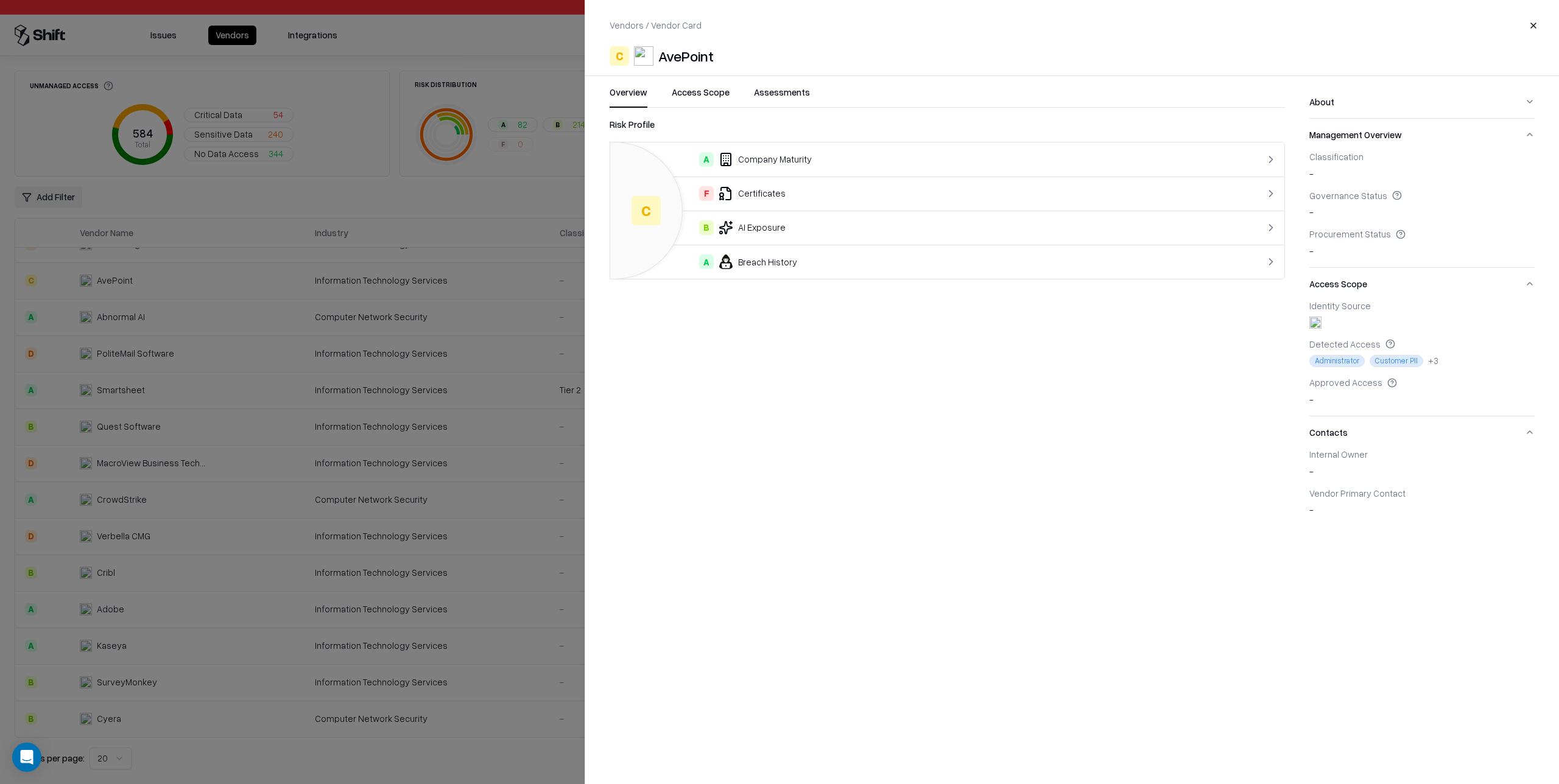
click at [1524, 134] on button "Management Overview" at bounding box center [1421, 135] width 225 height 32
click at [1528, 167] on button "Access Scope" at bounding box center [1421, 168] width 225 height 32
click at [1528, 200] on button "Contacts" at bounding box center [1421, 200] width 225 height 32
click at [1532, 201] on button "Contacts" at bounding box center [1421, 200] width 225 height 32
click at [1530, 166] on button "Access Scope" at bounding box center [1421, 168] width 225 height 32
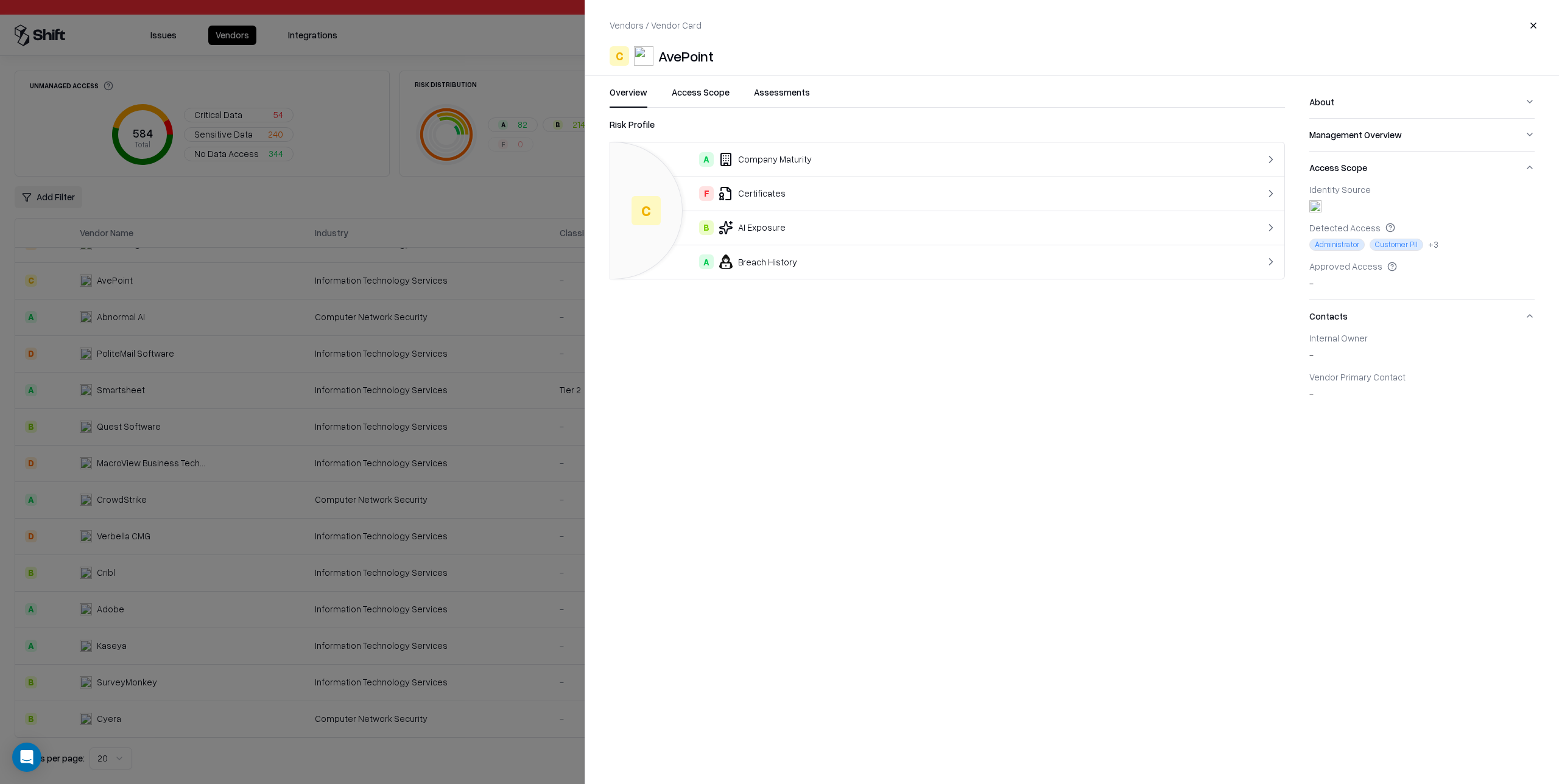
click at [1530, 132] on button "Management Overview" at bounding box center [1421, 135] width 225 height 32
click at [1530, 102] on button "About" at bounding box center [1421, 102] width 225 height 32
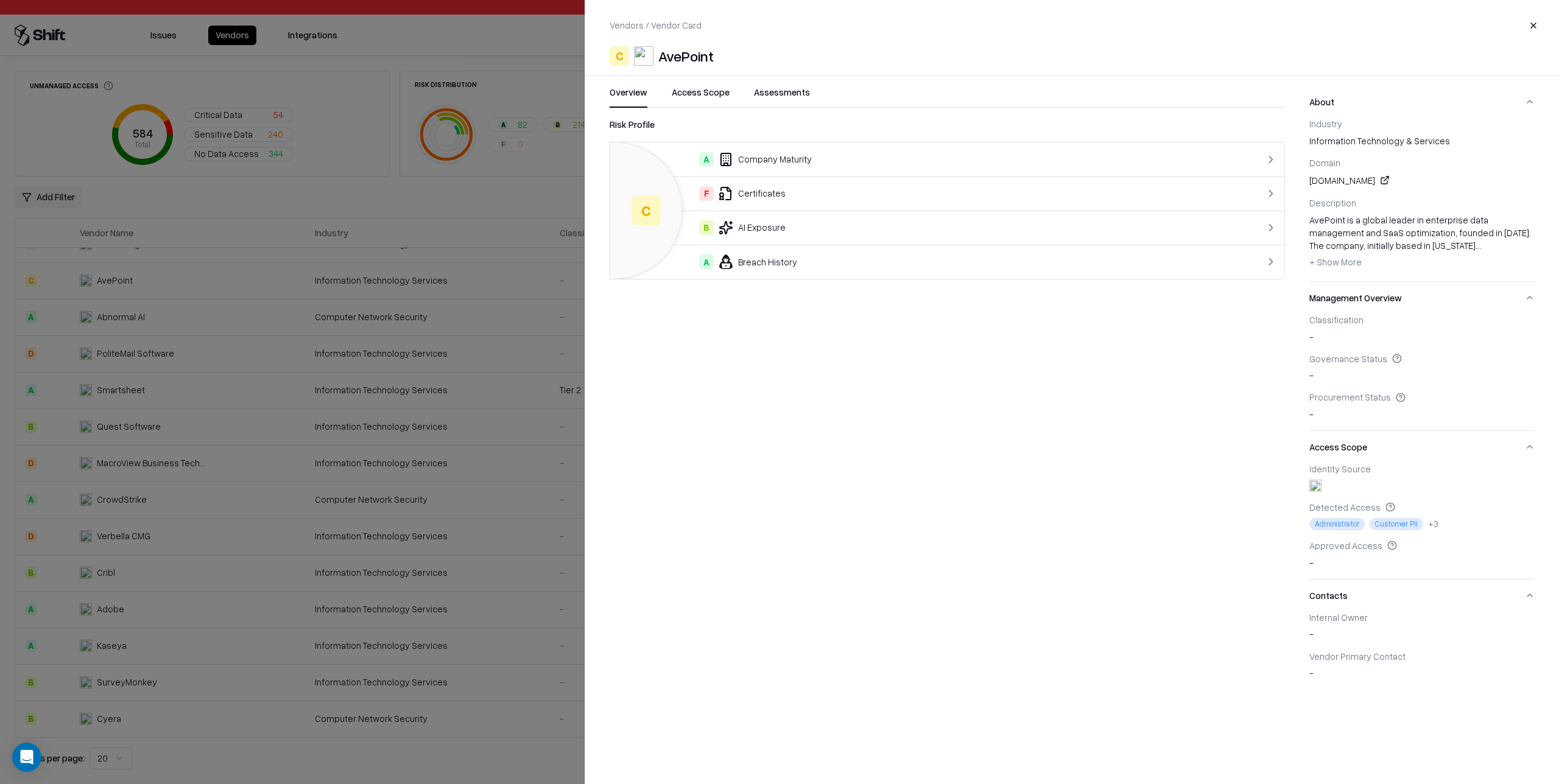
click at [1330, 260] on span "+ Show More" at bounding box center [1335, 262] width 52 height 11
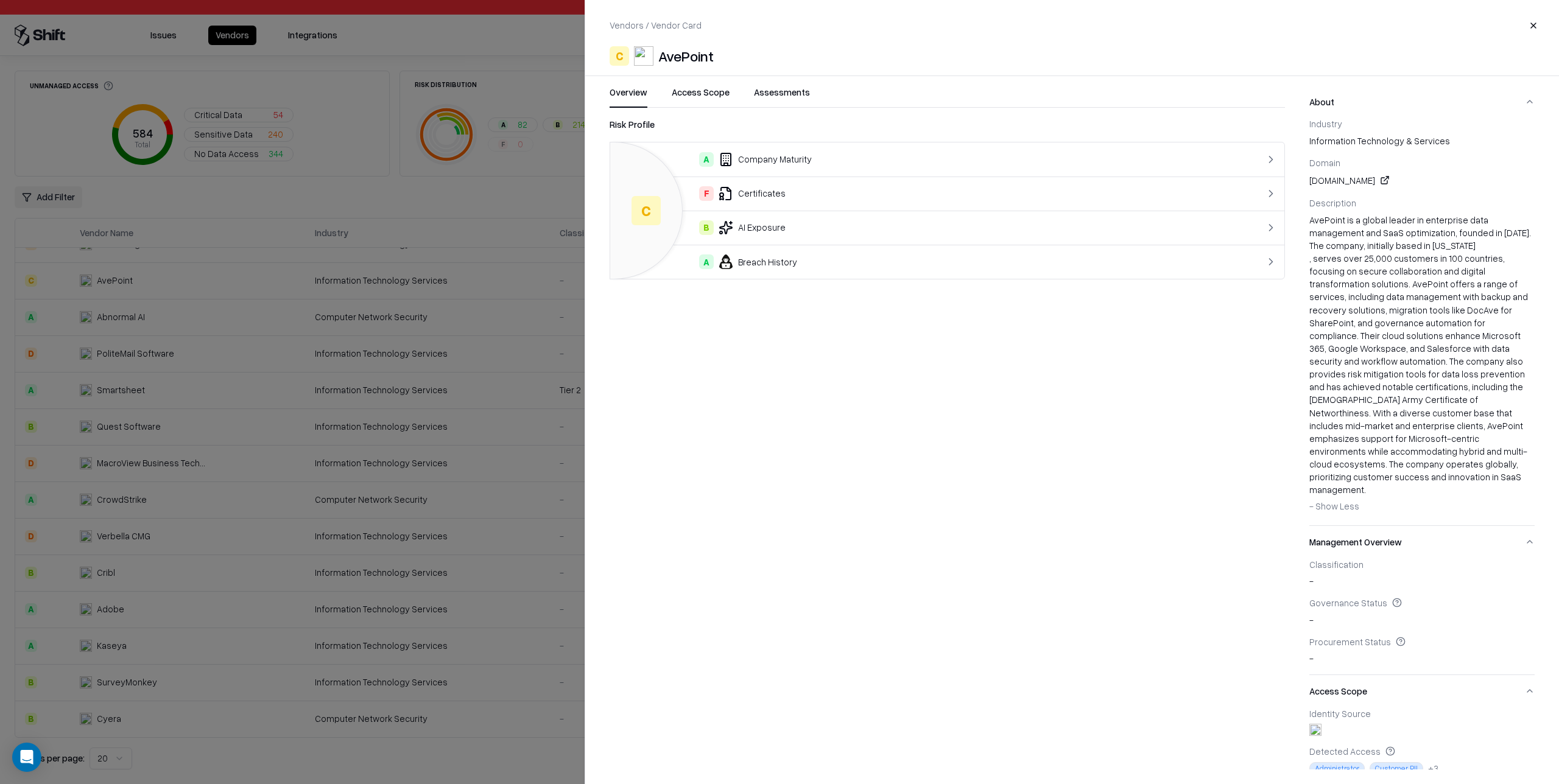
click at [1335, 501] on span "- Show Less" at bounding box center [1334, 506] width 50 height 11
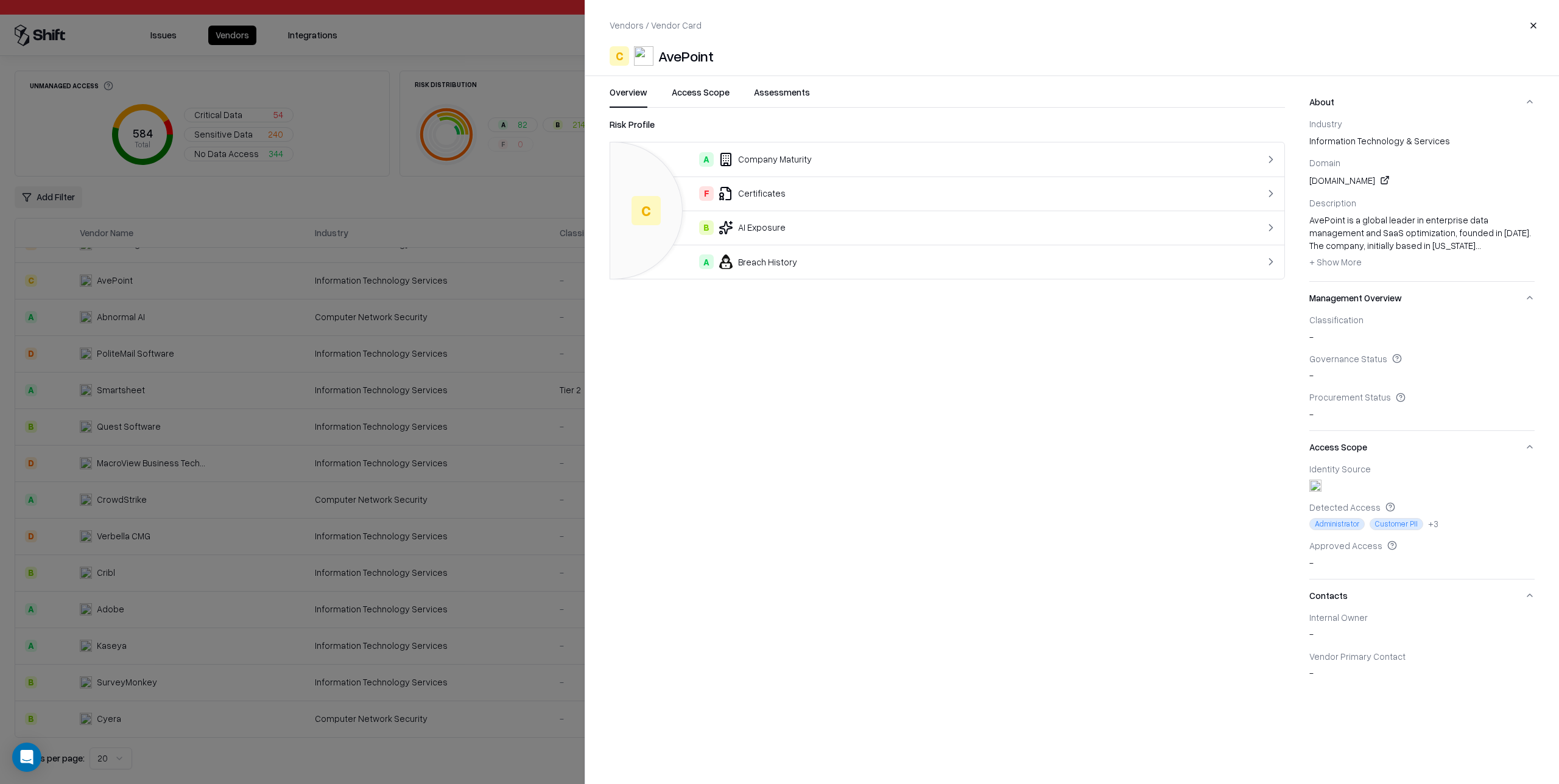
click at [700, 97] on button "Access Scope" at bounding box center [701, 97] width 58 height 22
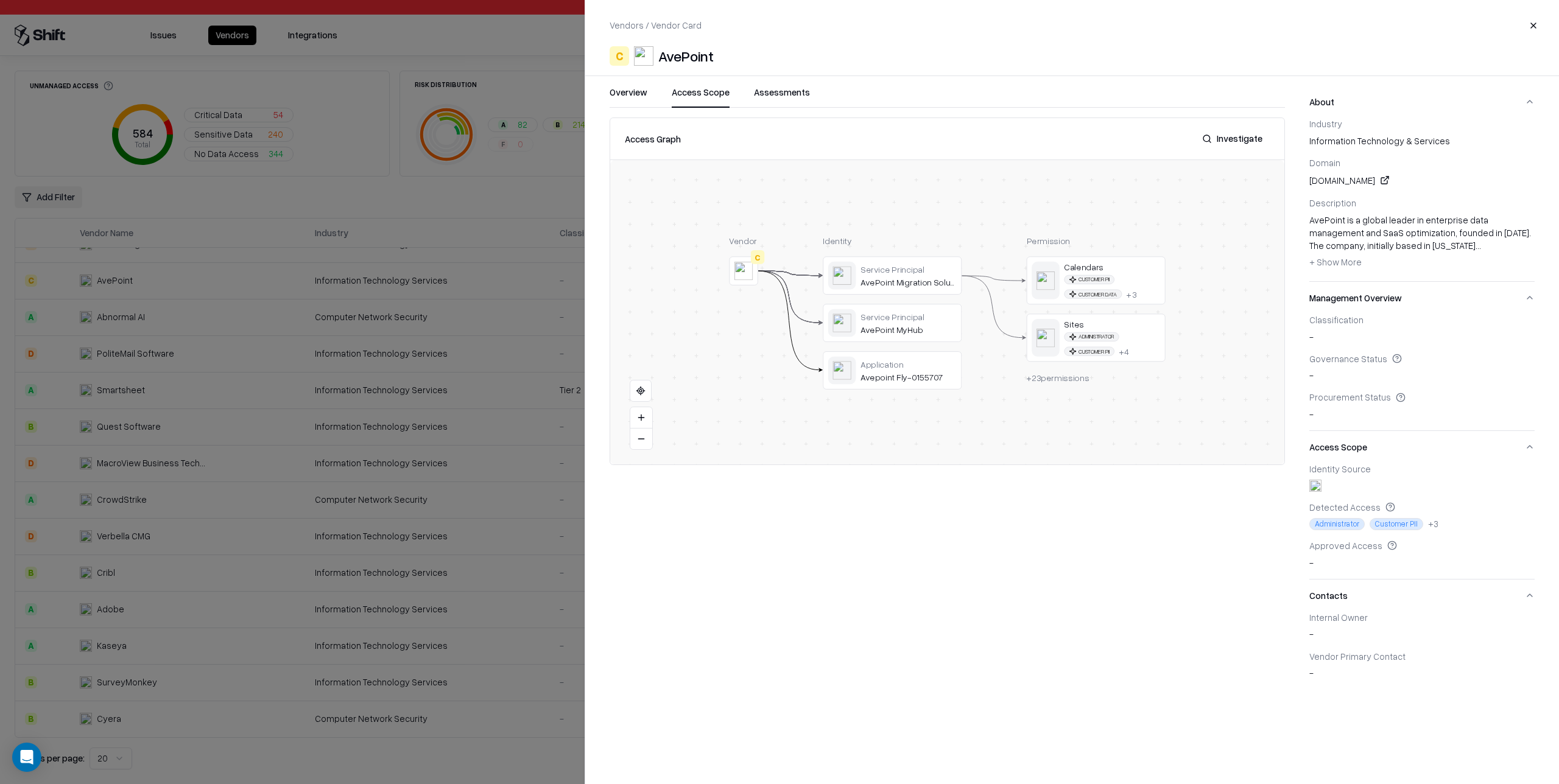
click at [774, 97] on button "Assessments" at bounding box center [782, 97] width 56 height 22
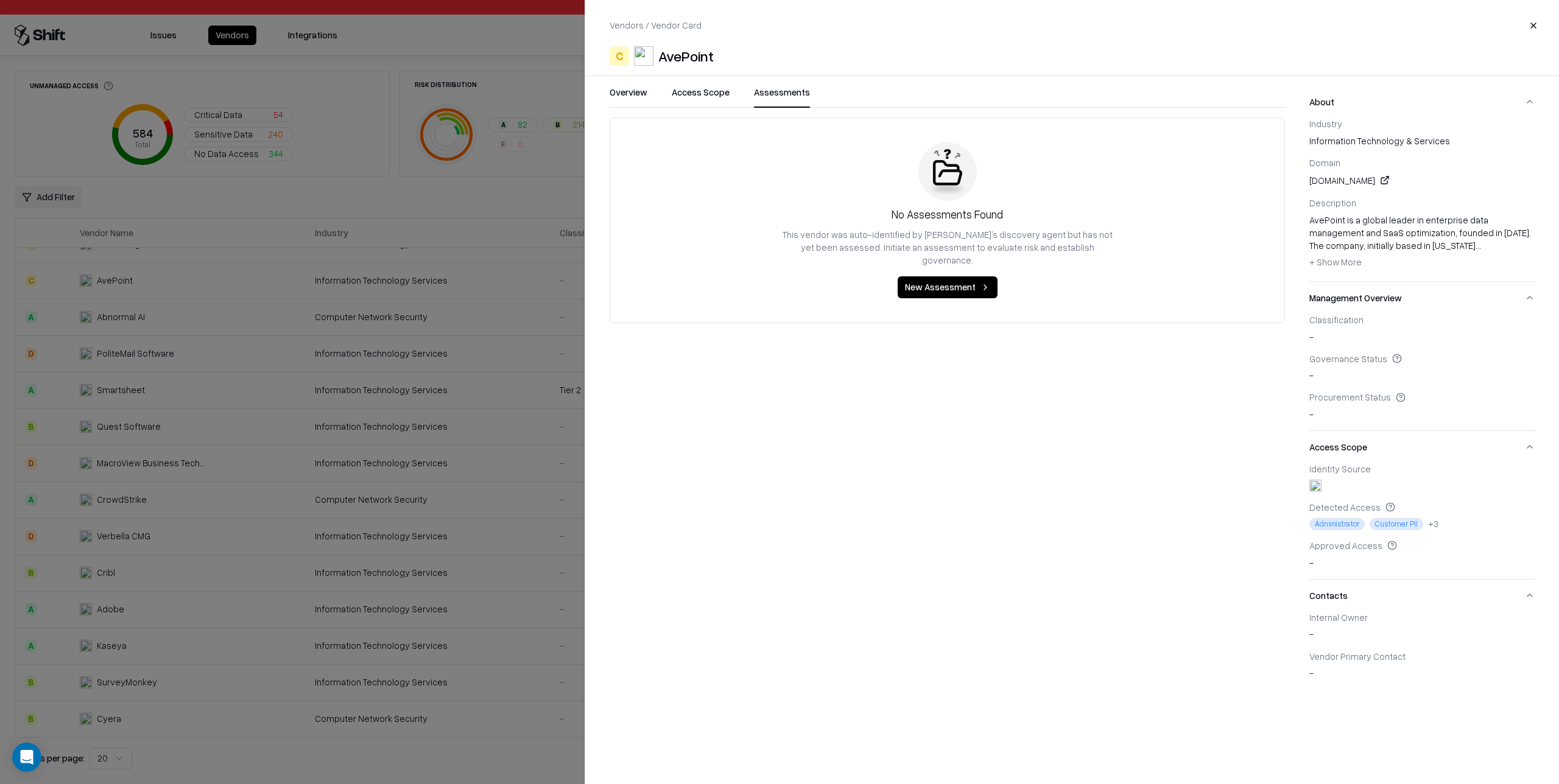
drag, startPoint x: 721, startPoint y: 97, endPoint x: 698, endPoint y: 100, distance: 23.2
click at [720, 97] on button "Access Scope" at bounding box center [701, 97] width 58 height 22
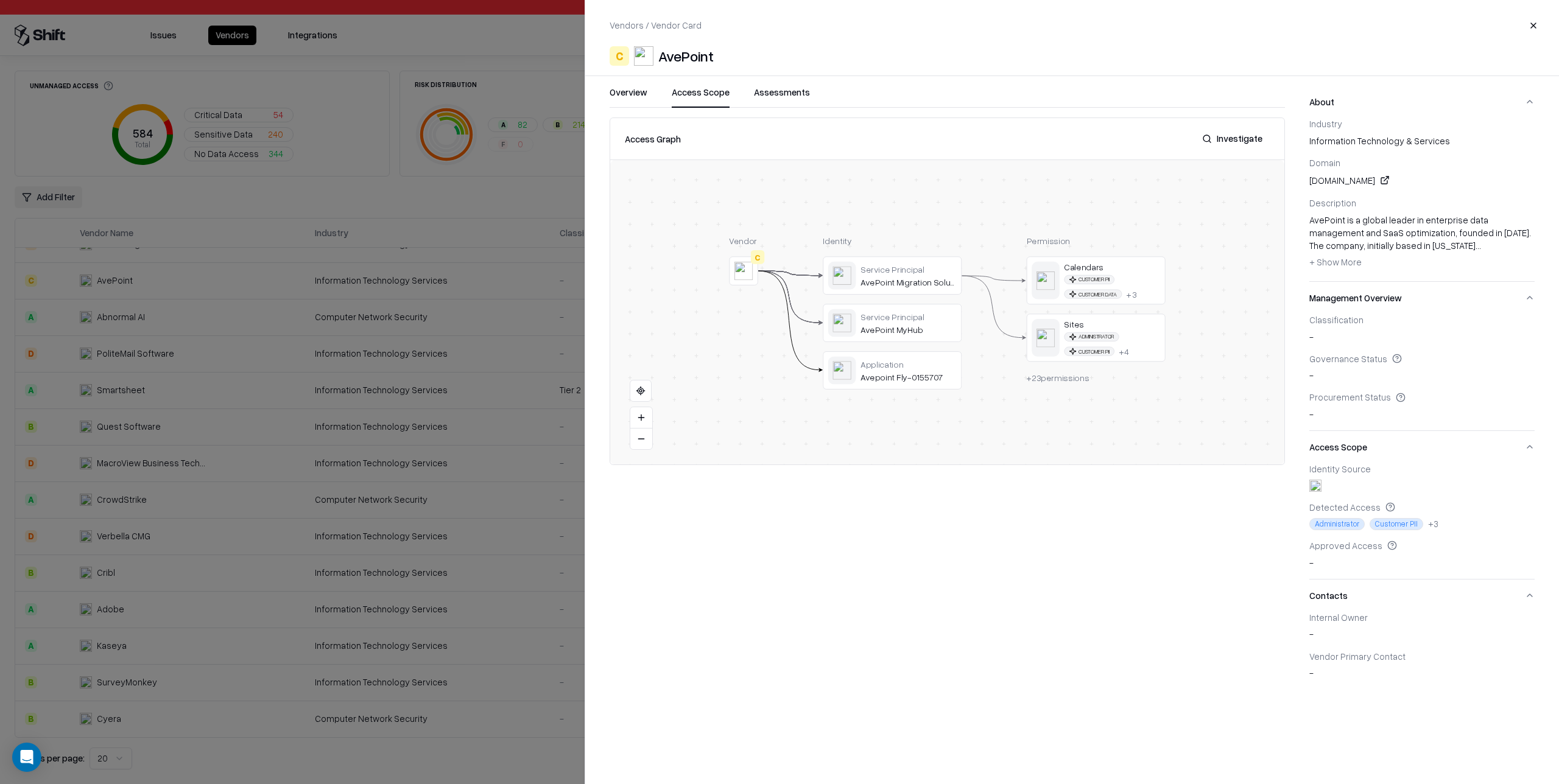
click at [653, 100] on div "Overview Access Scope Assessments" at bounding box center [947, 97] width 675 height 22
click at [634, 97] on button "Overview" at bounding box center [629, 97] width 38 height 22
click at [705, 96] on button "Access Scope" at bounding box center [701, 97] width 58 height 22
click at [1246, 138] on button "Investigate" at bounding box center [1232, 138] width 75 height 22
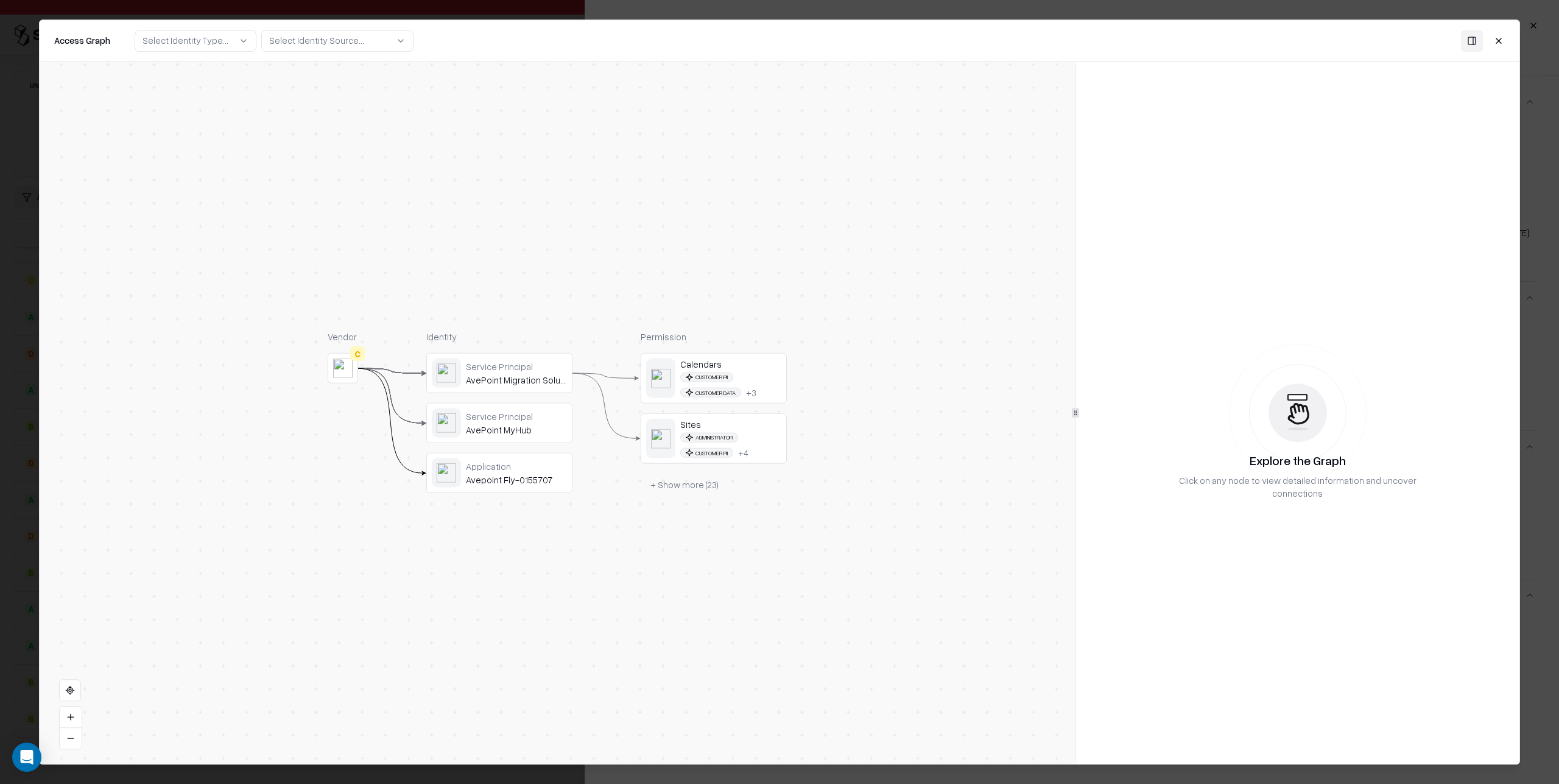
click at [747, 375] on div "Customer PII Customer Data + 3" at bounding box center [731, 385] width 101 height 25
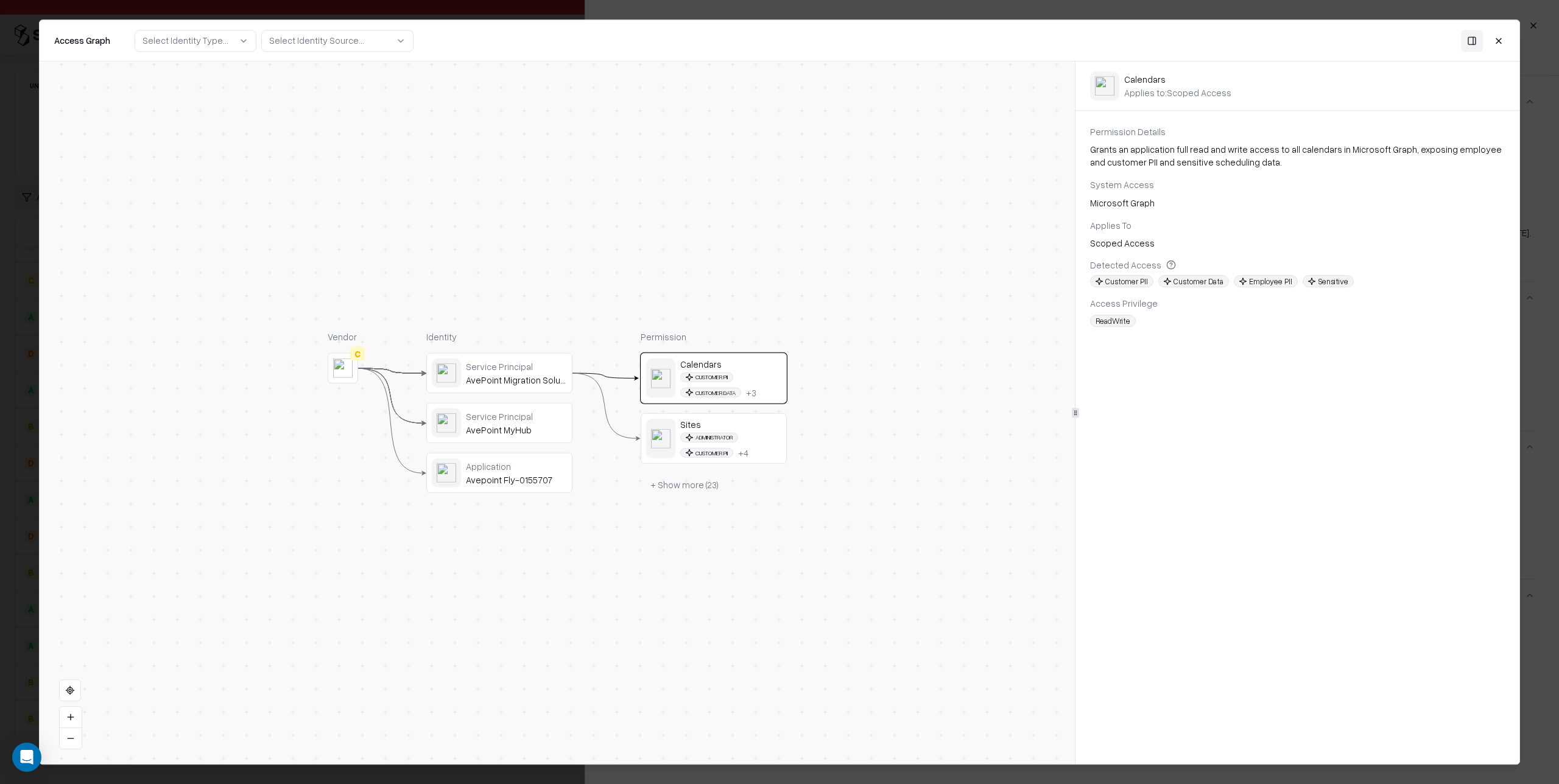
click at [558, 373] on div "Service Principal AvePoint Migration Solution" at bounding box center [516, 373] width 101 height 25
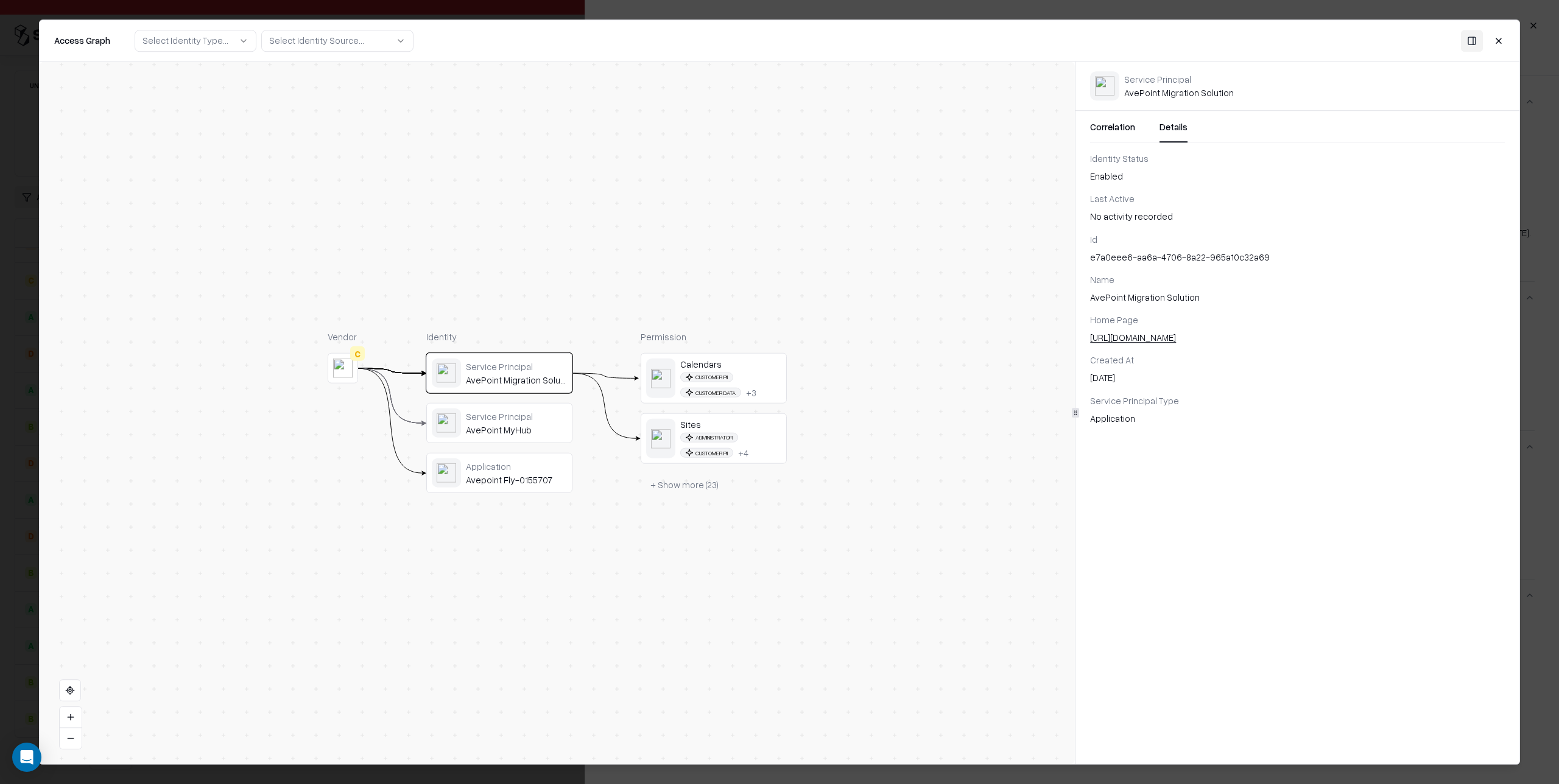
click at [1172, 128] on button "Details" at bounding box center [1174, 132] width 28 height 22
click at [1120, 130] on button "Correlation" at bounding box center [1112, 132] width 45 height 22
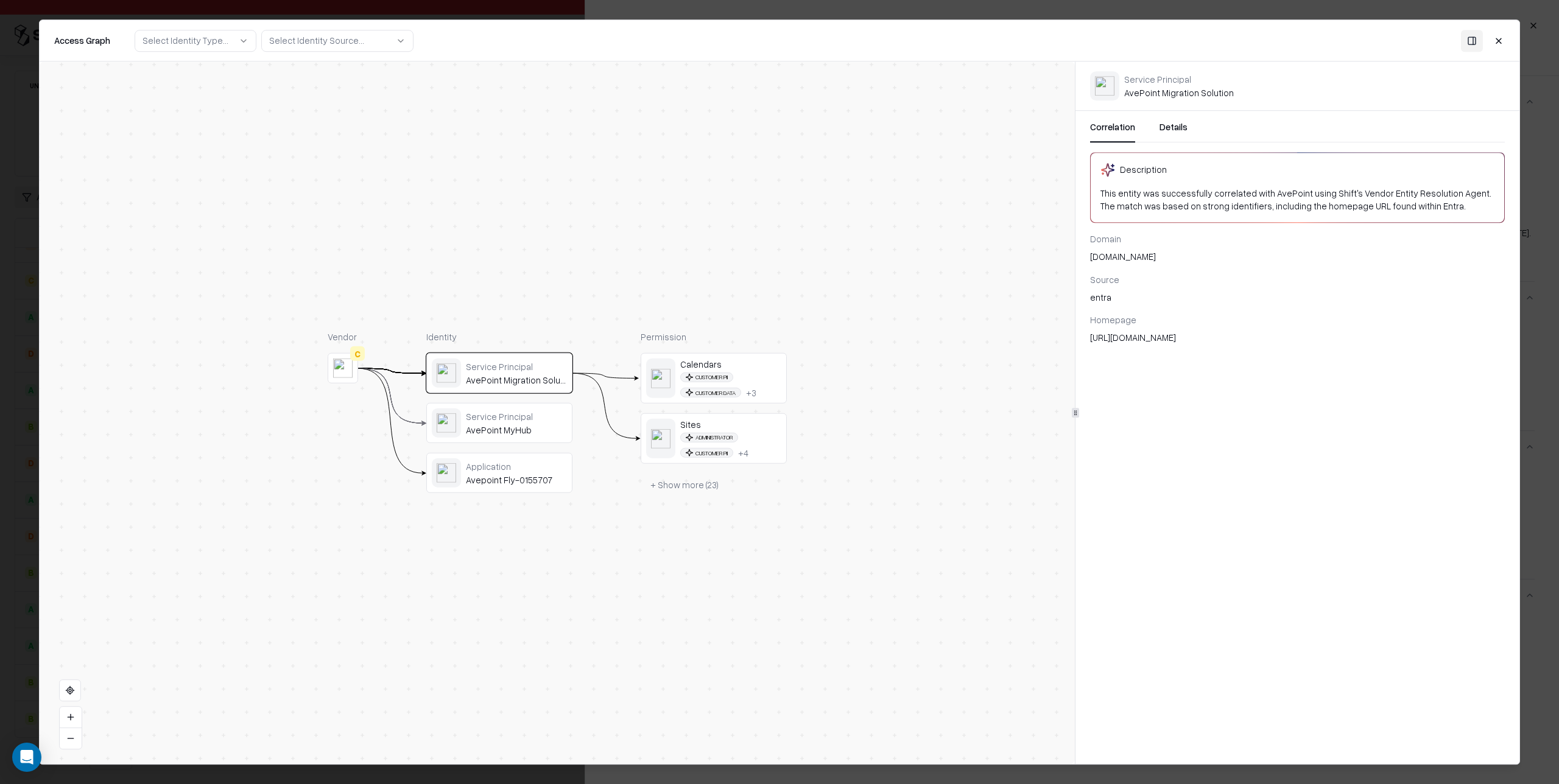
click at [1170, 130] on button "Details" at bounding box center [1174, 132] width 28 height 22
click at [1115, 128] on button "Correlation" at bounding box center [1112, 132] width 45 height 22
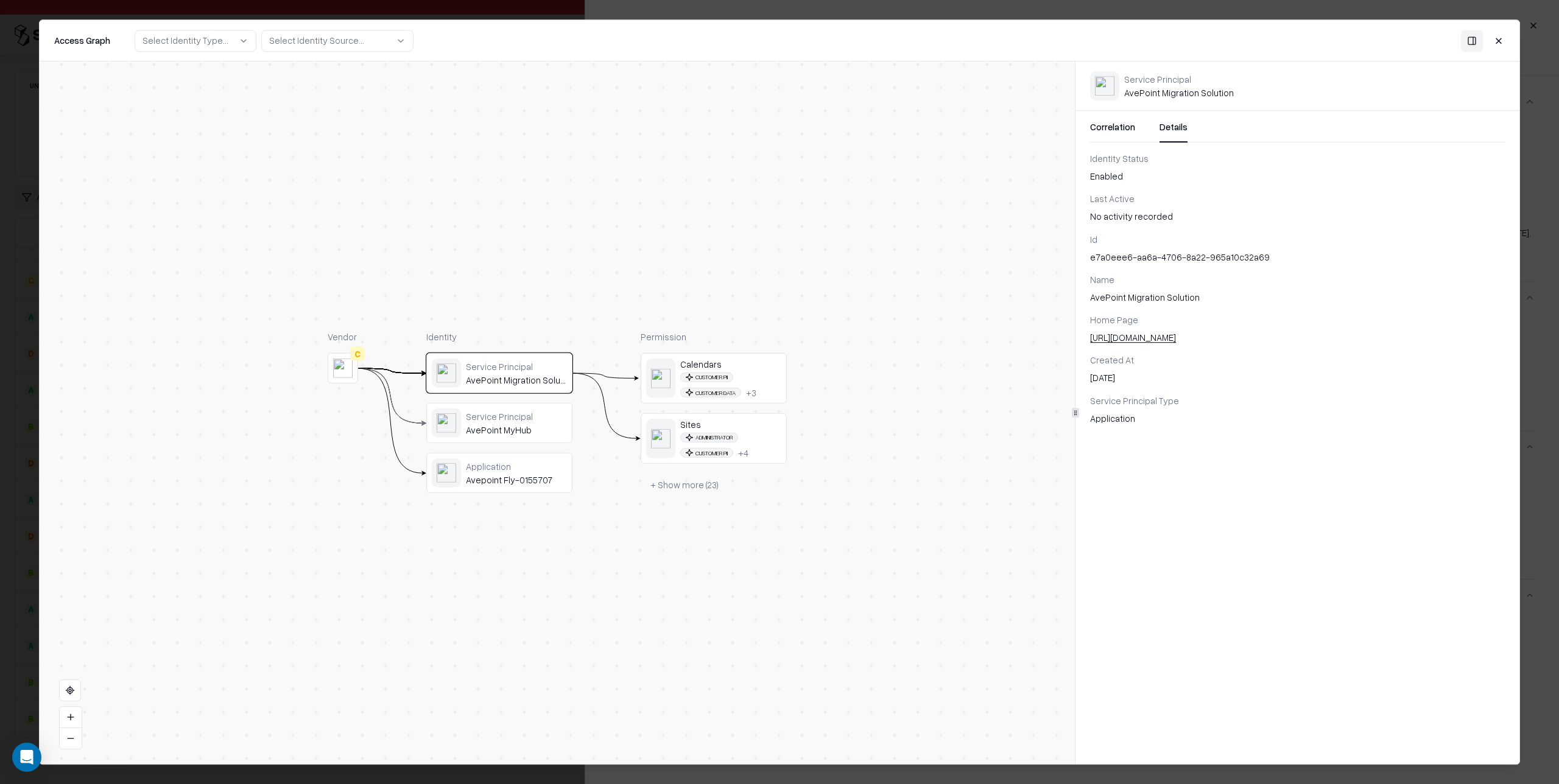
click at [1174, 127] on button "Details" at bounding box center [1174, 132] width 28 height 22
click at [1471, 39] on button "Toggle Panel" at bounding box center [1471, 41] width 22 height 22
click at [1472, 39] on button "Toggle Panel" at bounding box center [1471, 41] width 22 height 22
click at [209, 44] on div "Select Identity Type..." at bounding box center [185, 40] width 86 height 13
click at [209, 43] on div "Select Identity Type..." at bounding box center [185, 40] width 86 height 13
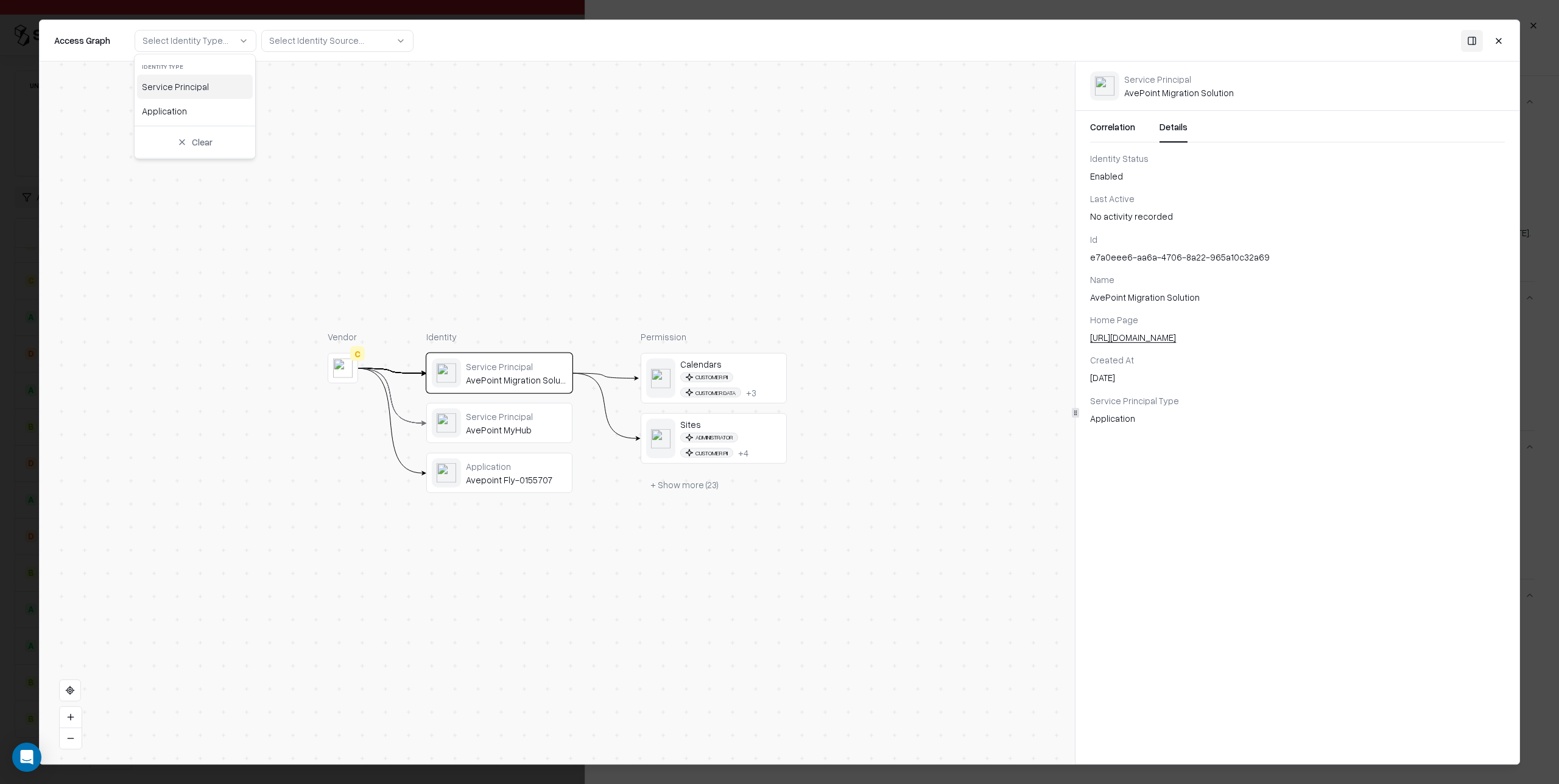
click at [360, 42] on button "Select Identity Source..." at bounding box center [337, 41] width 152 height 22
drag, startPoint x: 508, startPoint y: 85, endPoint x: 664, endPoint y: 120, distance: 159.9
click at [510, 85] on div "Vendor C Identity Service Principal AvePoint Migration Solution Service Princip…" at bounding box center [557, 413] width 1035 height 703
drag, startPoint x: 1505, startPoint y: 42, endPoint x: 1498, endPoint y: 43, distance: 7.1
click at [1504, 42] on button "Close" at bounding box center [1499, 41] width 22 height 22
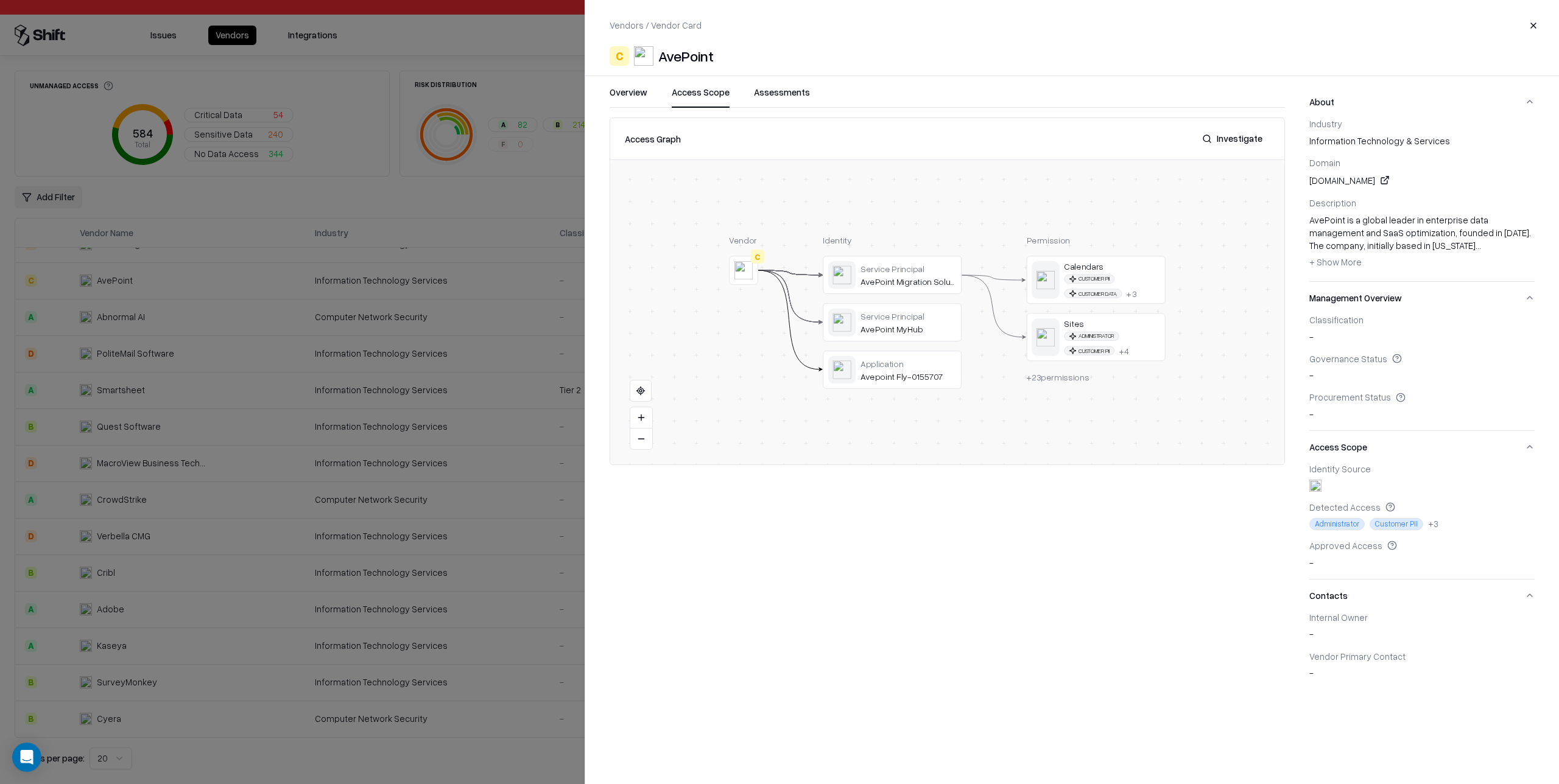
click at [1234, 136] on button "Investigate" at bounding box center [1232, 138] width 75 height 22
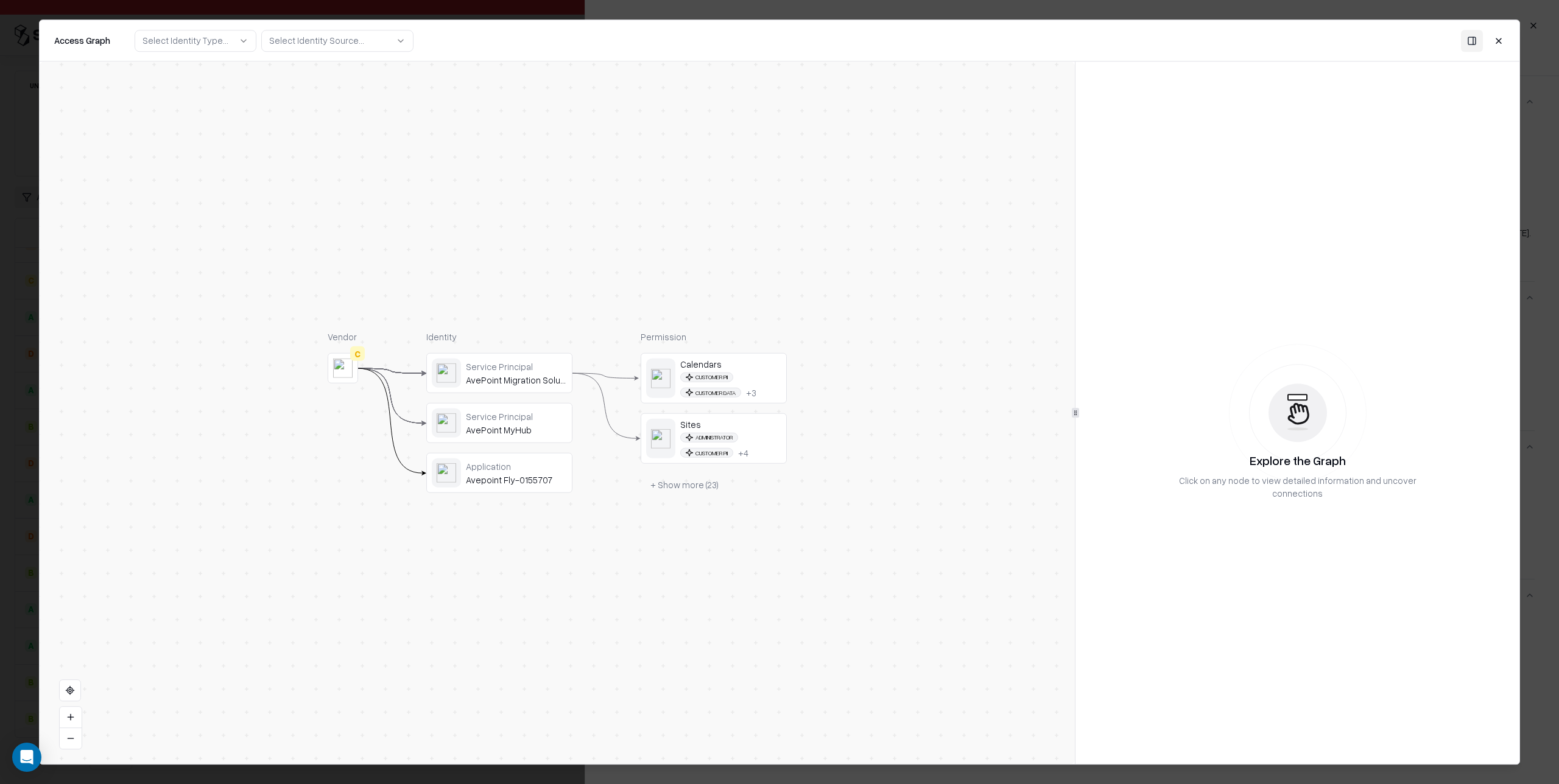
click at [701, 487] on button "+ Show more ( 23 )" at bounding box center [684, 484] width 88 height 22
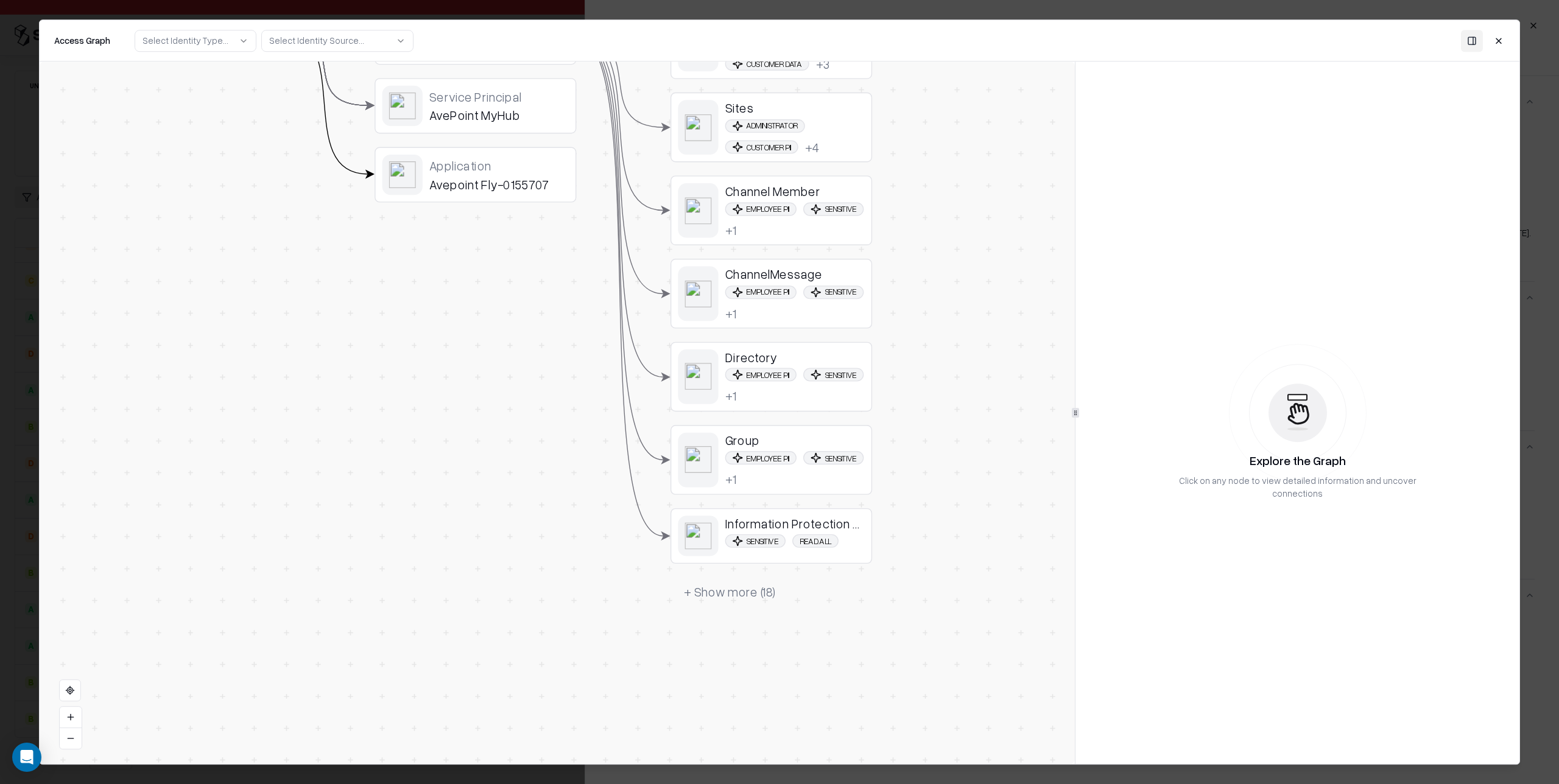
drag, startPoint x: 796, startPoint y: 659, endPoint x: 892, endPoint y: 534, distance: 157.6
click at [897, 530] on div "Vendor C Identity Service Principal AvePoint Migration Solution Service Princip…" at bounding box center [557, 413] width 1035 height 703
click at [740, 596] on button "+ Show more ( 18 )" at bounding box center [729, 596] width 119 height 31
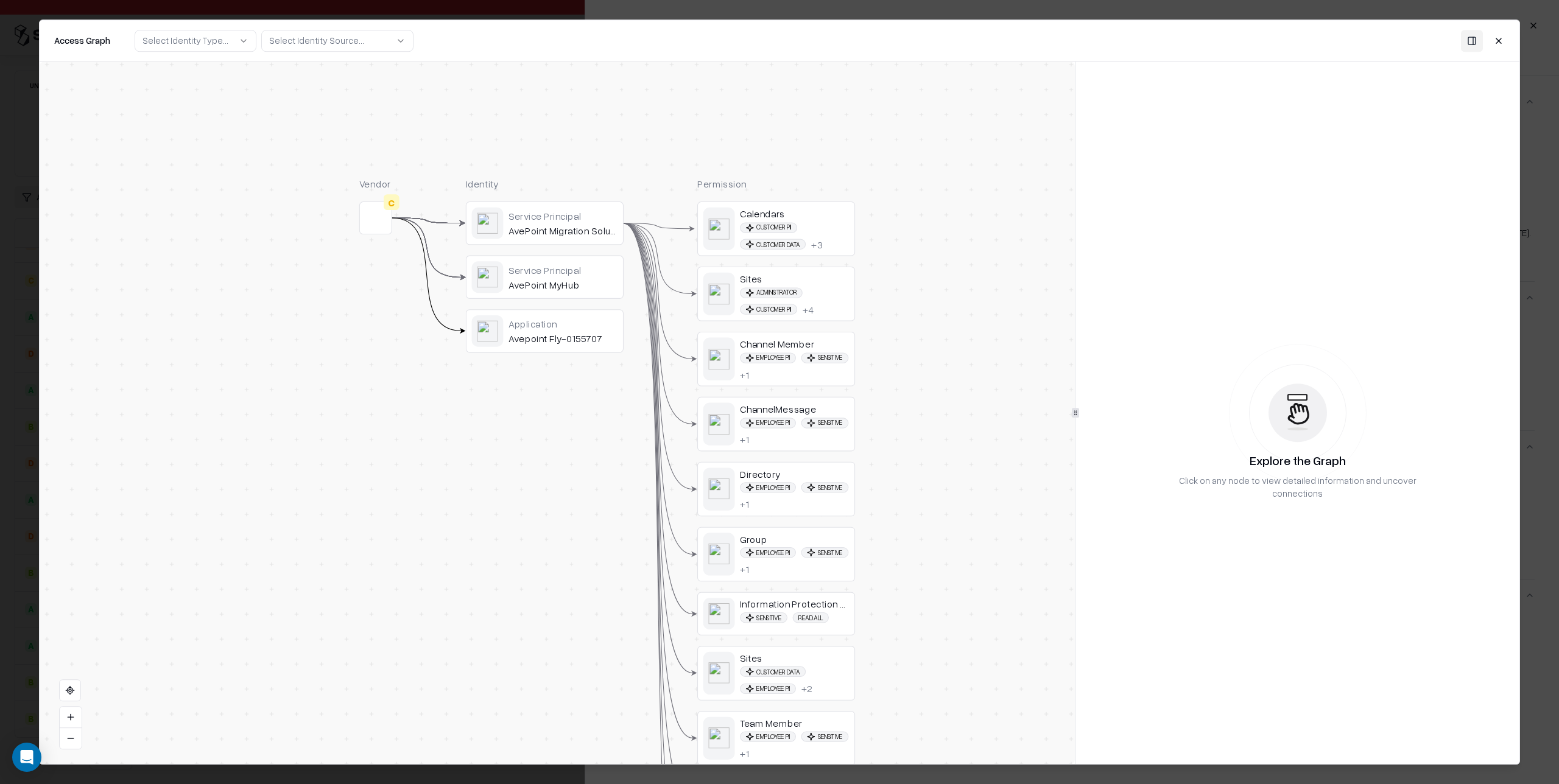
drag, startPoint x: 582, startPoint y: 276, endPoint x: 567, endPoint y: 288, distance: 19.2
click at [567, 288] on div "AvePoint MyHub" at bounding box center [562, 285] width 109 height 12
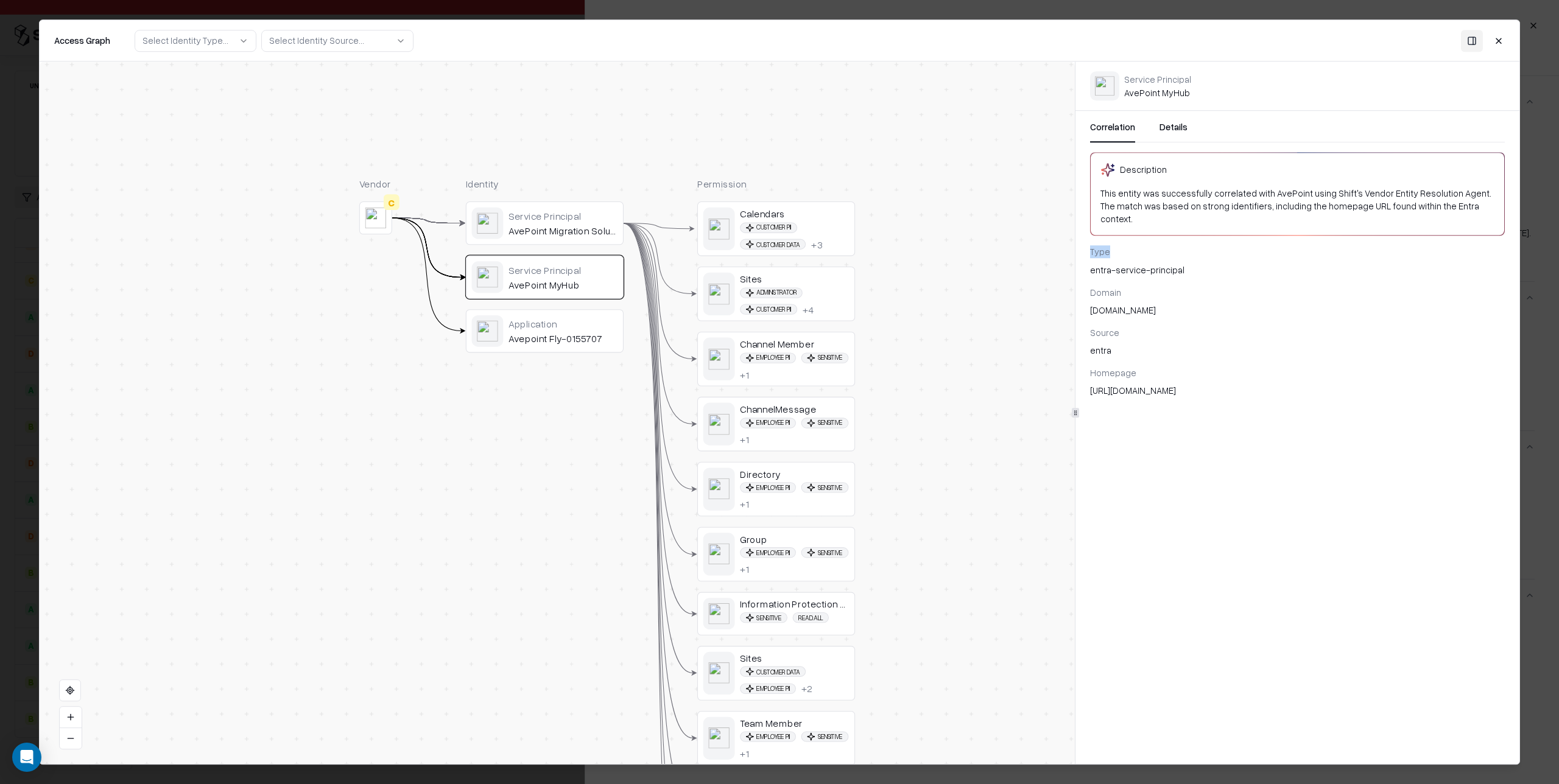
drag, startPoint x: 1092, startPoint y: 239, endPoint x: 1126, endPoint y: 240, distance: 34.0
click at [1127, 246] on div "Type" at bounding box center [1297, 252] width 415 height 13
drag, startPoint x: 1097, startPoint y: 258, endPoint x: 1184, endPoint y: 267, distance: 87.5
click at [1198, 264] on div "entra-service-principal" at bounding box center [1297, 270] width 415 height 13
click at [1120, 286] on div "Domain" at bounding box center [1297, 292] width 415 height 13
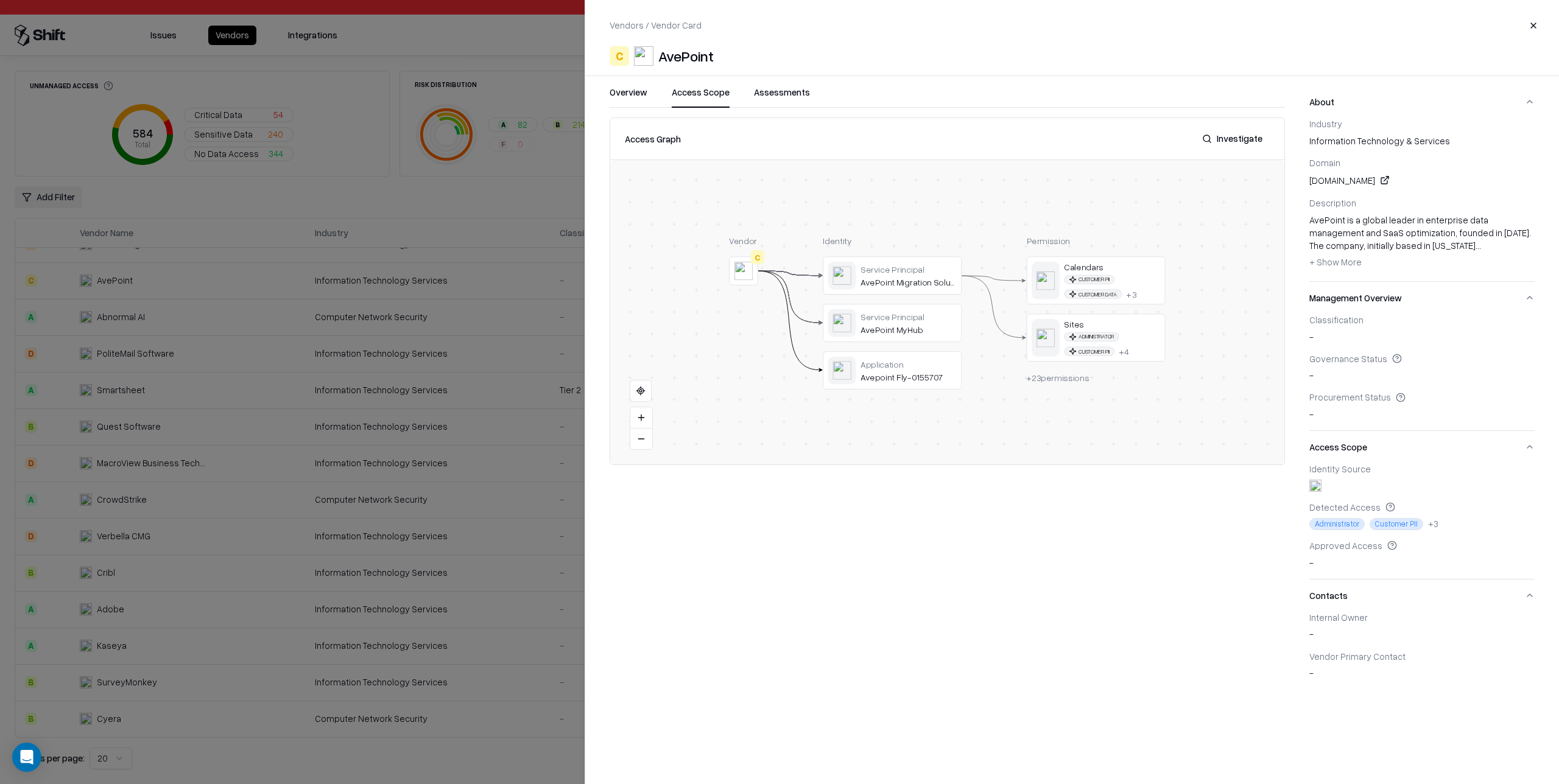
drag, startPoint x: 232, startPoint y: 177, endPoint x: 212, endPoint y: 190, distance: 23.9
click at [225, 181] on div at bounding box center [780, 392] width 1559 height 784
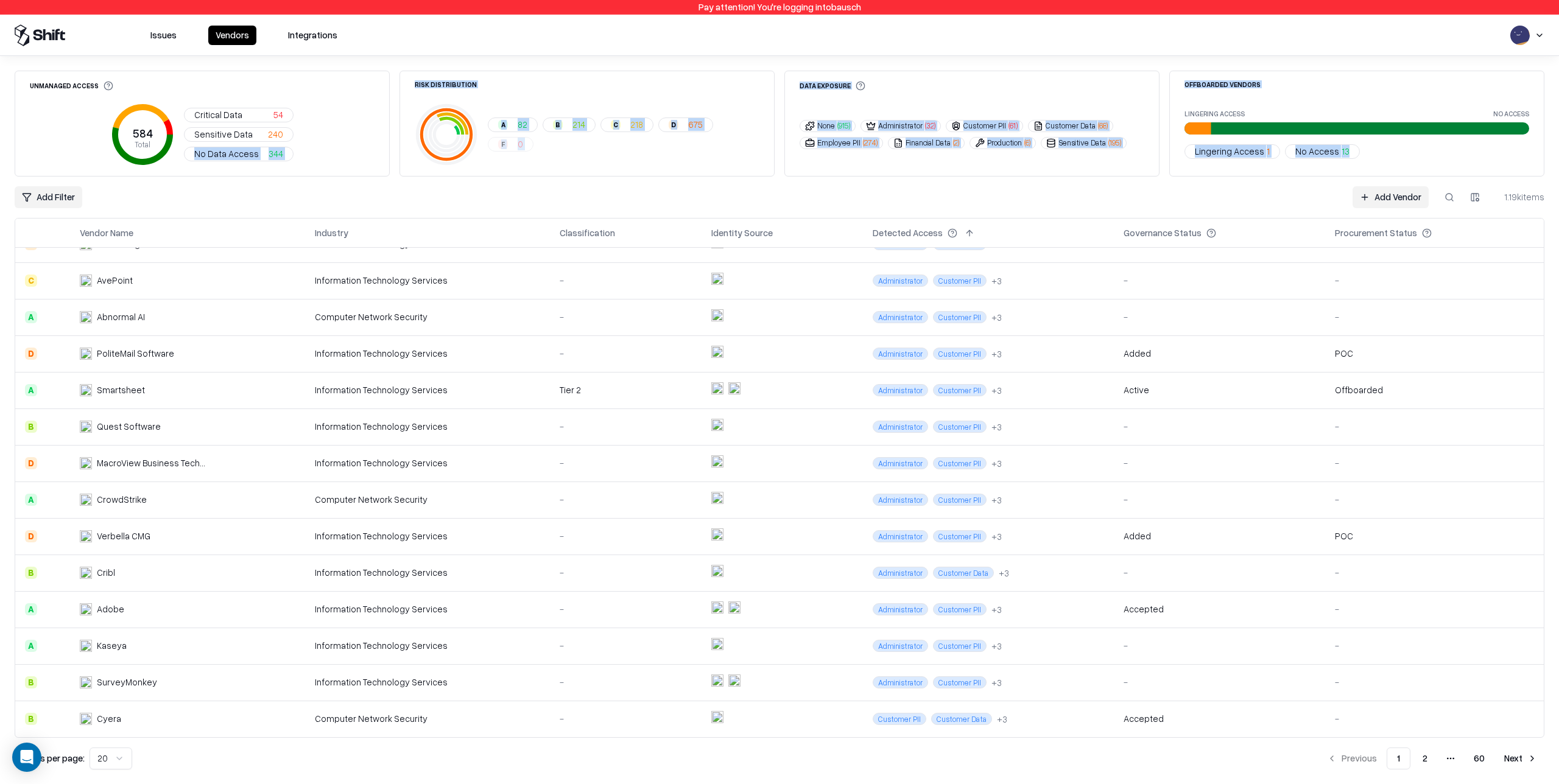
click at [202, 141] on div "Unmanaged Access 584 Total Critical Data 54 Sensitive Data 240 No Data Access 3…" at bounding box center [780, 420] width 1530 height 699
drag, startPoint x: 156, startPoint y: 29, endPoint x: 160, endPoint y: 36, distance: 8.1
click at [156, 29] on button "Issues" at bounding box center [163, 35] width 41 height 19
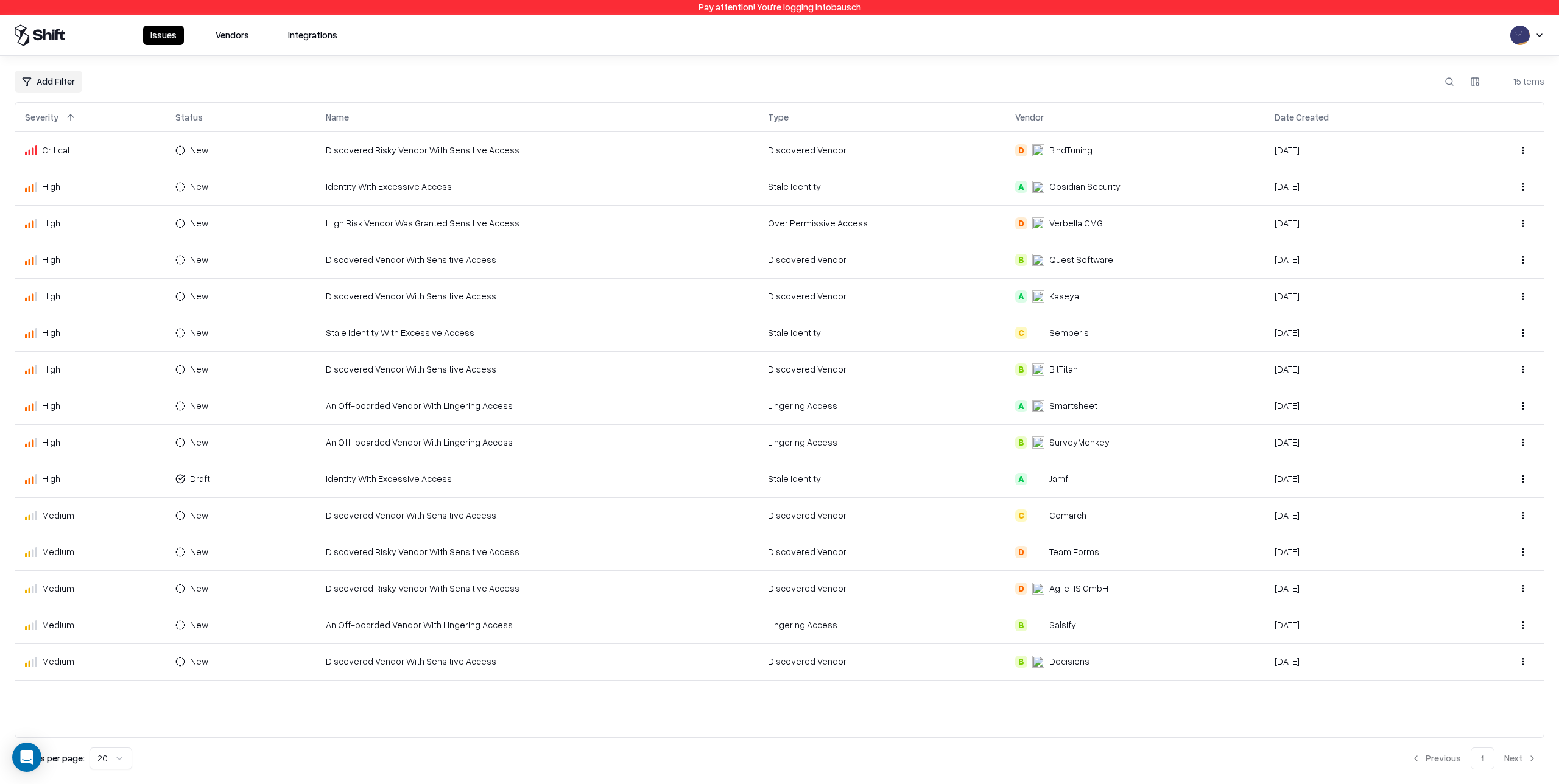
click at [55, 86] on html "Pay attention! You're logging into bausch Issues Vendors Integrations Add Filte…" at bounding box center [780, 392] width 1559 height 784
click at [59, 127] on div "Severity" at bounding box center [57, 124] width 79 height 20
click at [234, 24] on html "Pay attention! You're logging into bausch Issues Vendors Integrations Severity …" at bounding box center [780, 392] width 1559 height 784
click at [234, 29] on button "Vendors" at bounding box center [232, 35] width 48 height 19
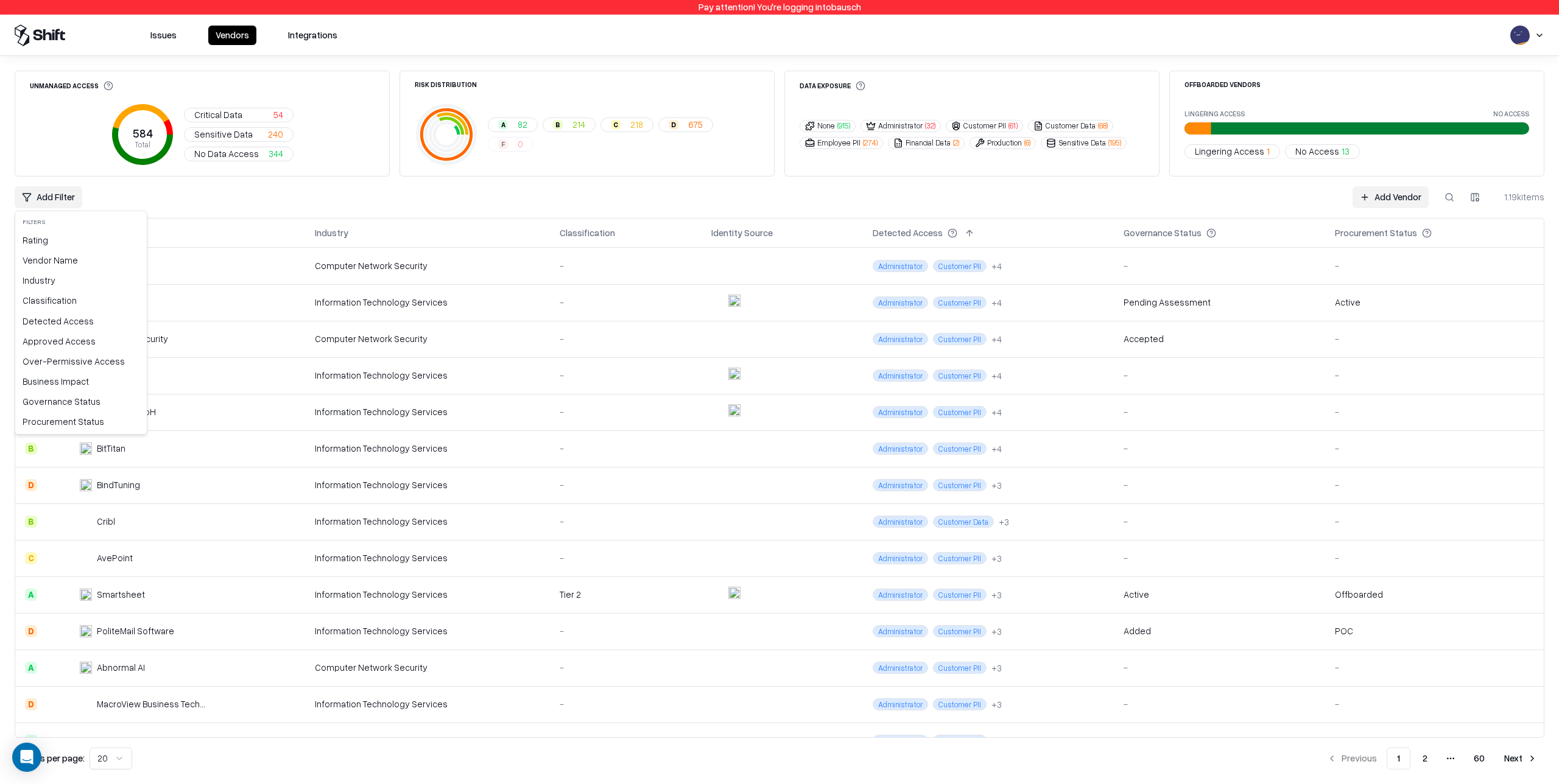
click at [47, 199] on html "Pay attention! You're logging into bausch Issues Vendors Integrations Unmanaged…" at bounding box center [780, 392] width 1559 height 784
click at [70, 239] on div "Rating" at bounding box center [81, 240] width 127 height 20
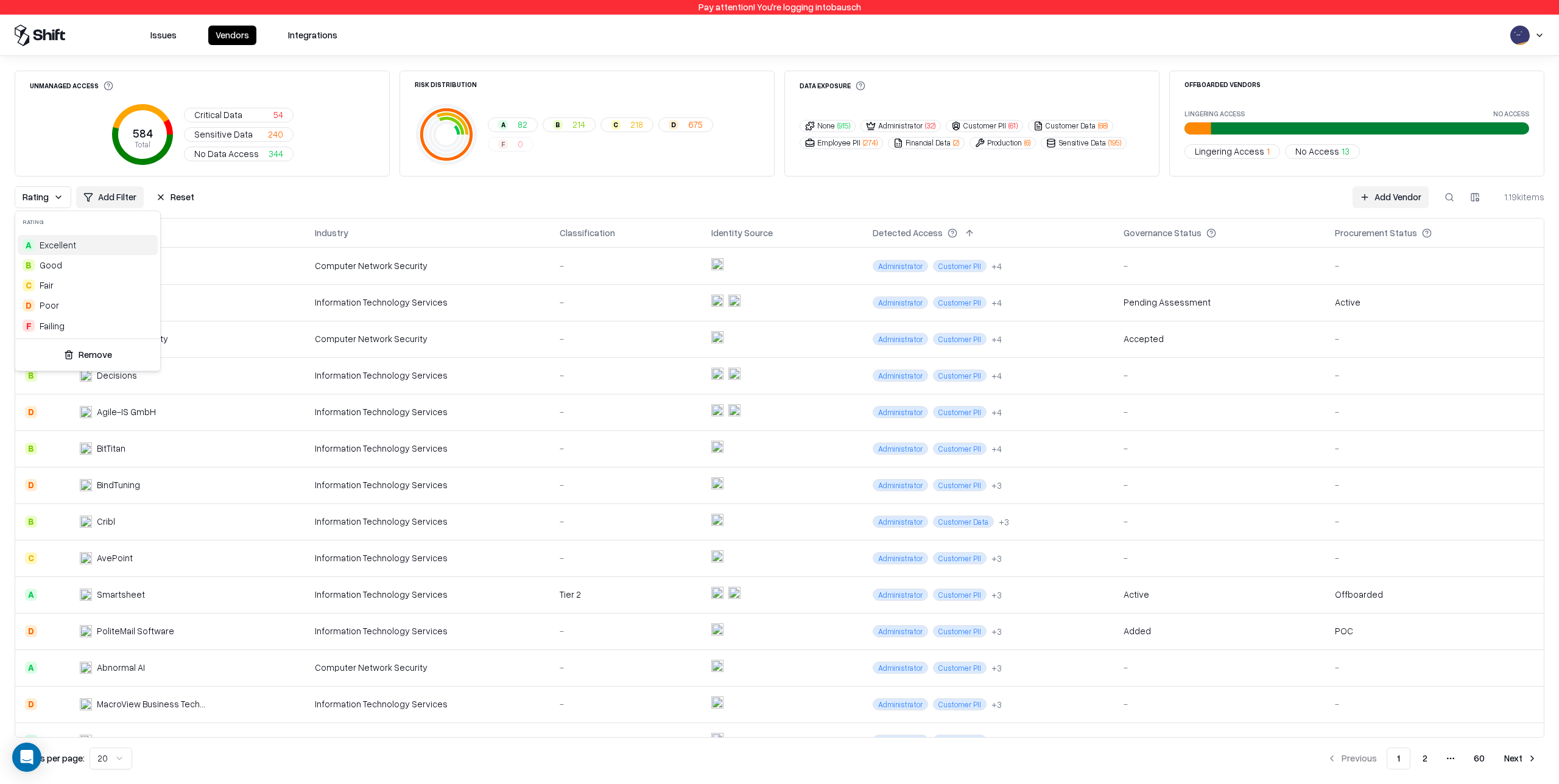
click at [262, 202] on html "Pay attention! You're logging into bausch Issues Vendors Integrations Unmanaged…" at bounding box center [780, 392] width 1559 height 784
click at [45, 196] on span "Rating" at bounding box center [35, 196] width 26 height 13
click at [275, 198] on html "Pay attention! You're logging into bausch Issues Vendors Integrations Unmanaged…" at bounding box center [780, 392] width 1559 height 784
